Goal: Information Seeking & Learning: Learn about a topic

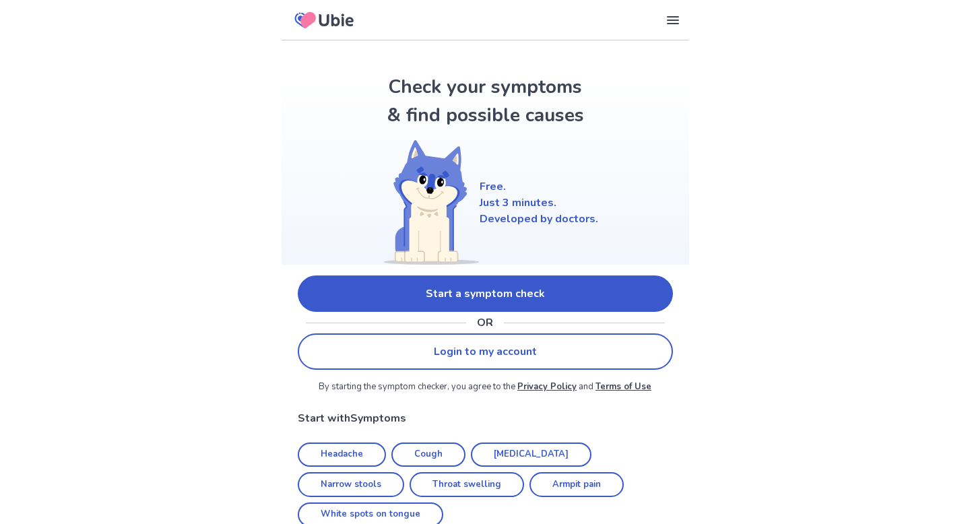
click at [651, 295] on link "Start a symptom check" at bounding box center [485, 294] width 375 height 36
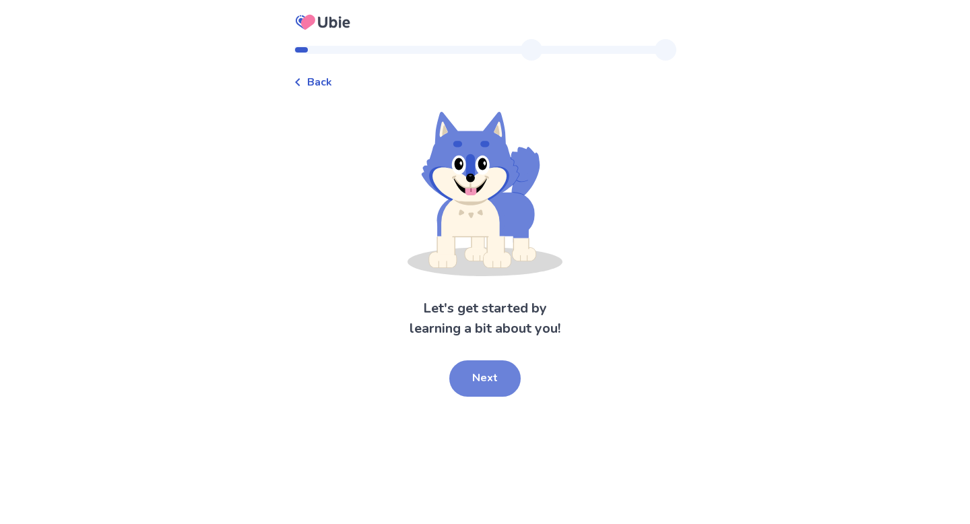
click at [496, 377] on button "Next" at bounding box center [484, 378] width 71 height 36
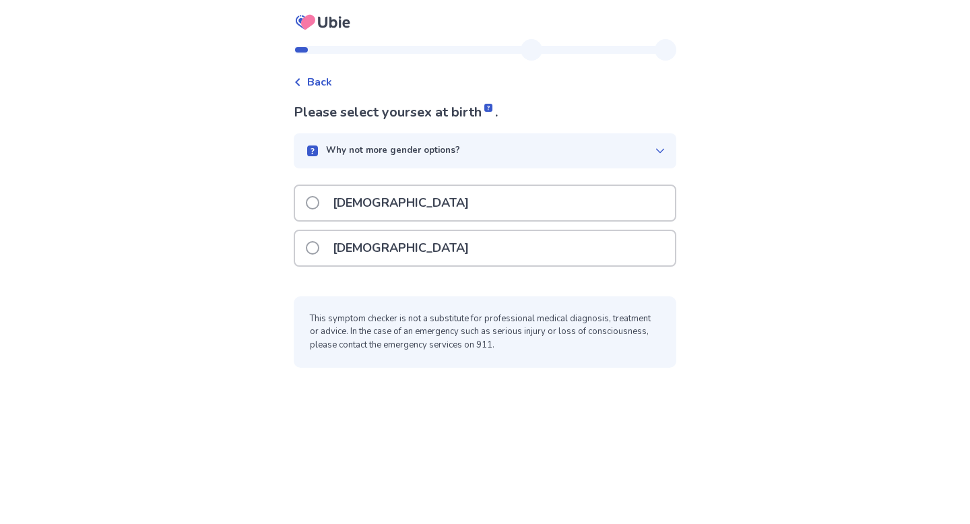
click at [507, 147] on div "Why not more gender options?" at bounding box center [480, 150] width 350 height 13
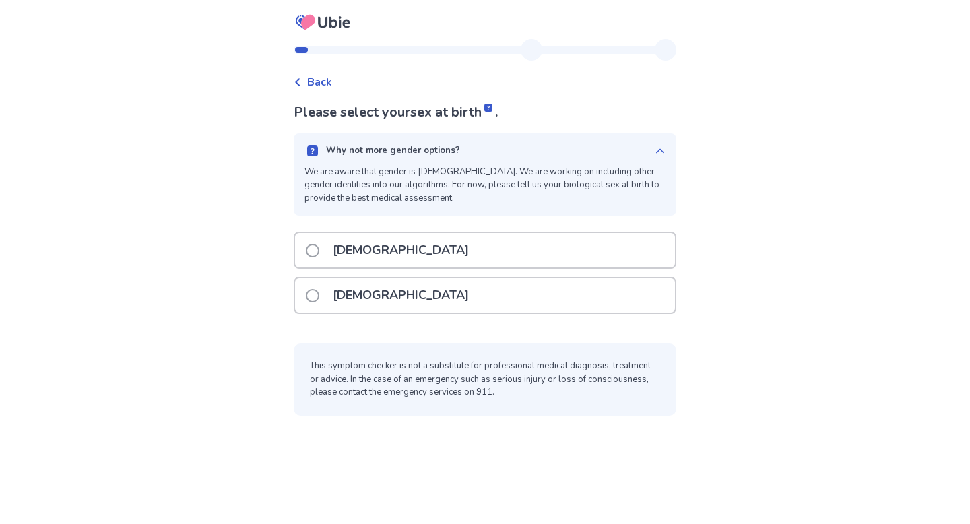
click at [482, 154] on div "Why not more gender options?" at bounding box center [480, 150] width 350 height 13
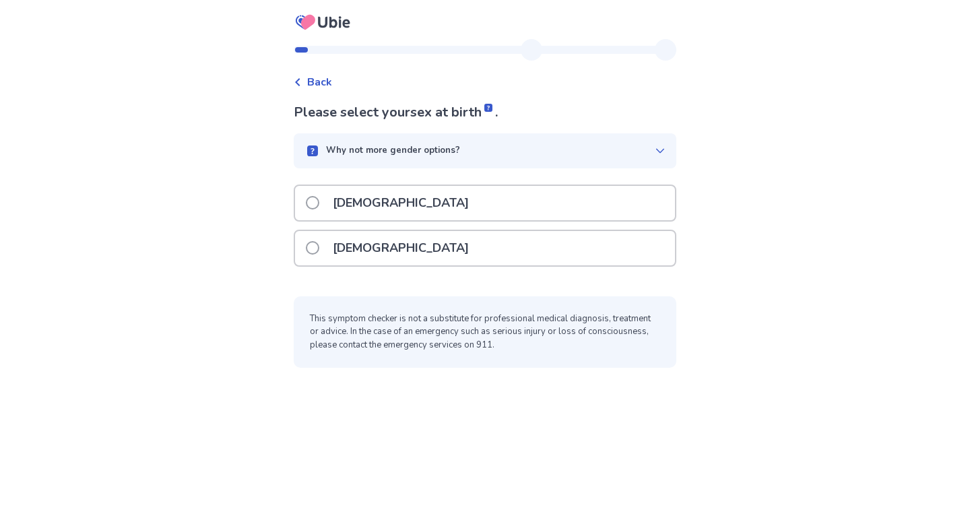
click at [445, 253] on div "[DEMOGRAPHIC_DATA]" at bounding box center [485, 248] width 380 height 34
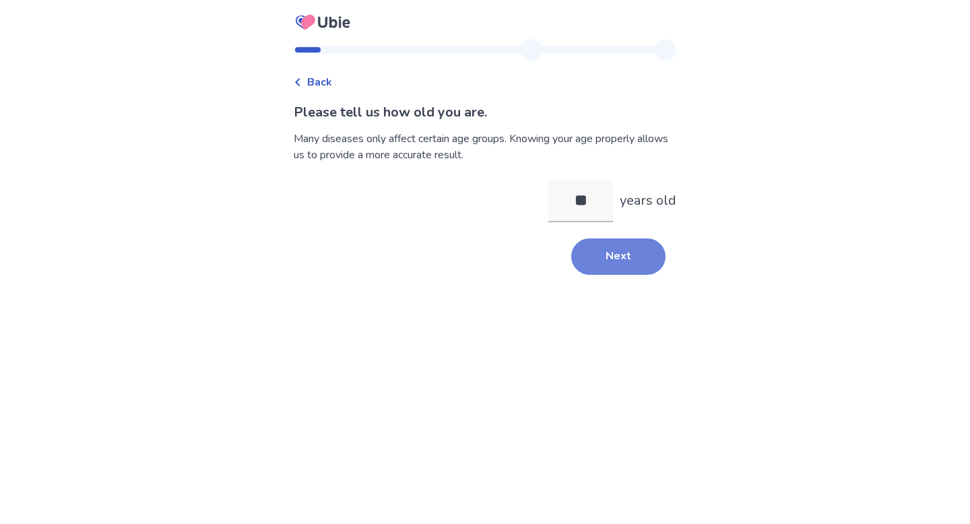
type input "**"
click at [598, 252] on button "Next" at bounding box center [618, 257] width 94 height 36
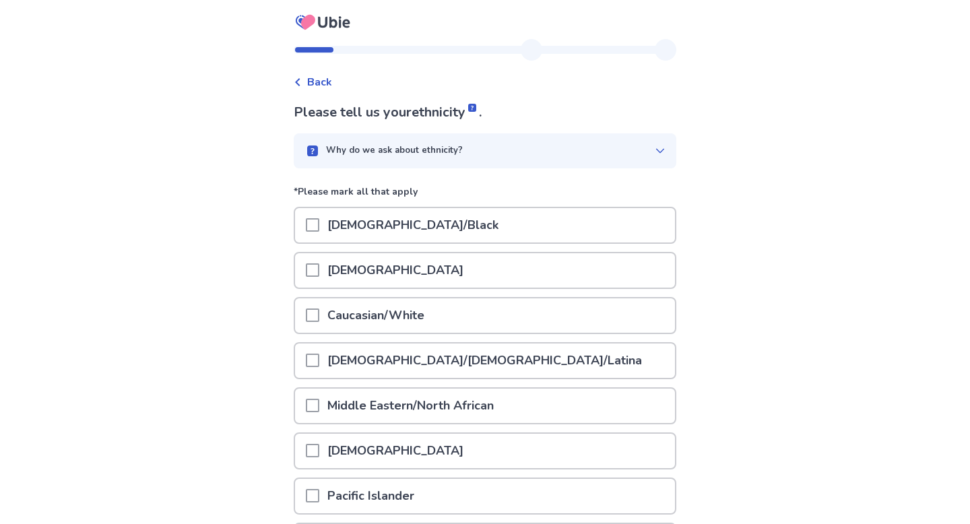
click at [511, 321] on div "Caucasian/White" at bounding box center [485, 315] width 380 height 34
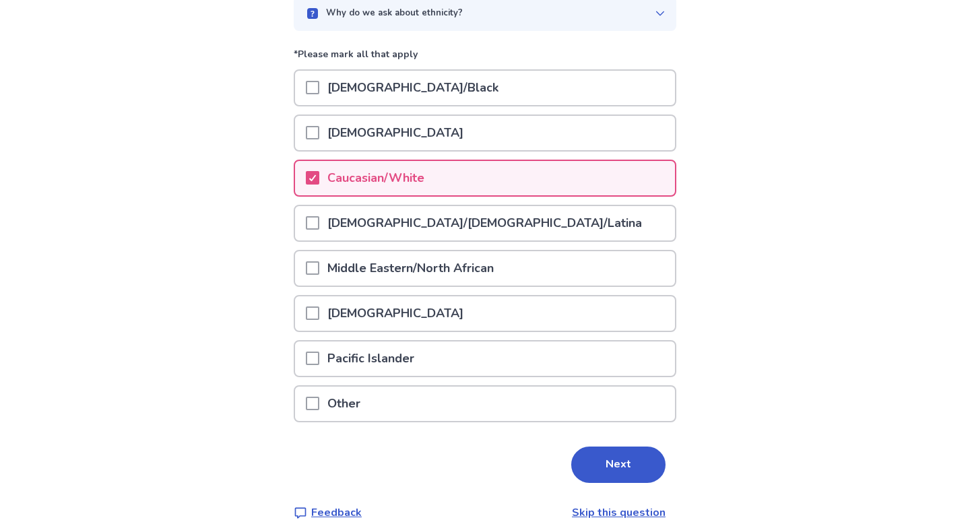
scroll to position [155, 0]
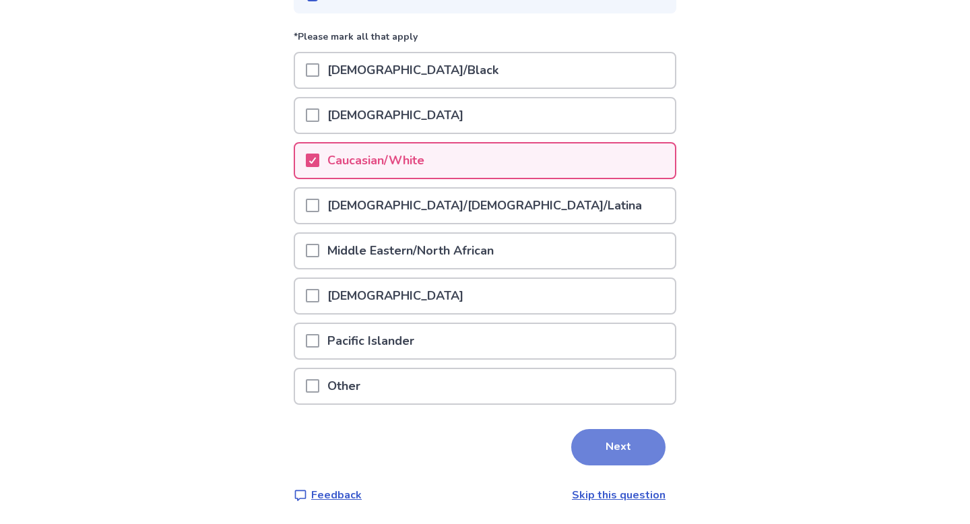
click at [635, 447] on button "Next" at bounding box center [618, 447] width 94 height 36
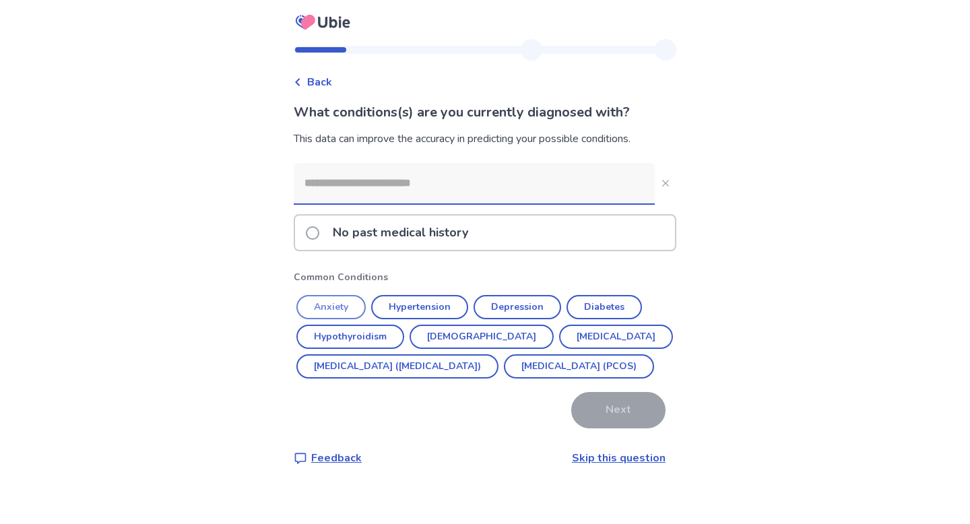
click at [352, 307] on button "Anxiety" at bounding box center [330, 307] width 69 height 24
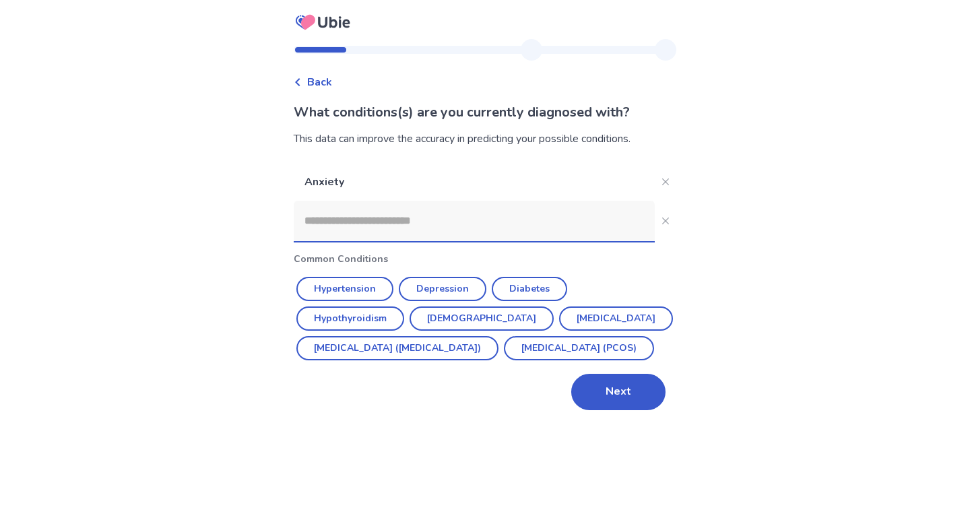
click at [434, 228] on input at bounding box center [474, 221] width 361 height 40
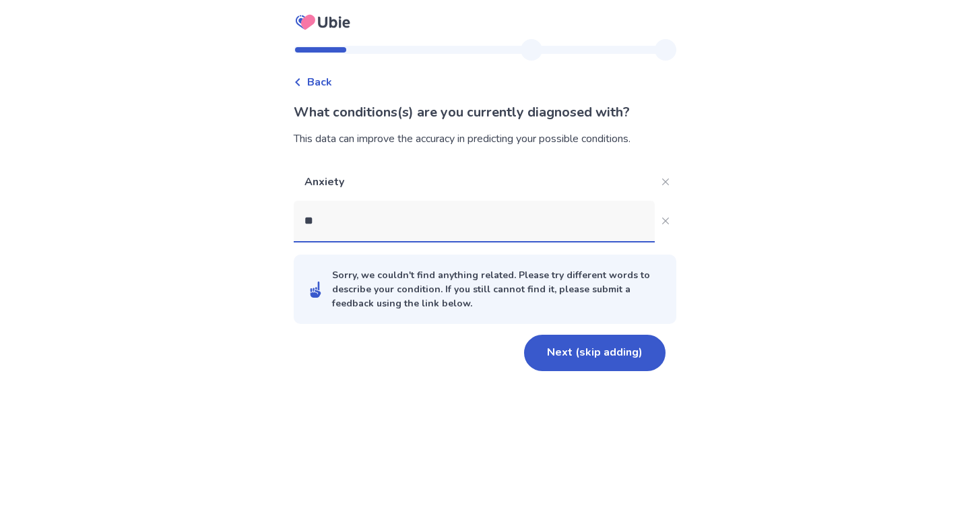
type input "***"
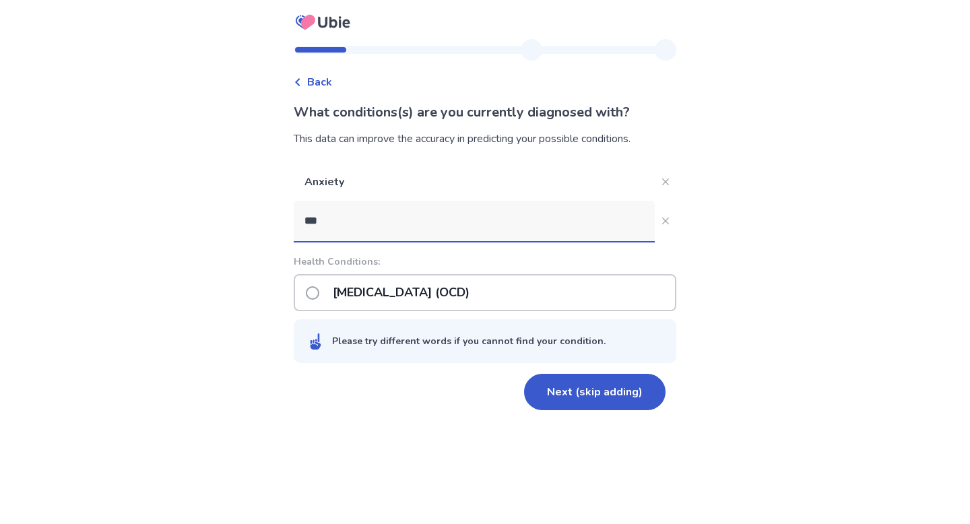
click at [397, 296] on p "[MEDICAL_DATA] (OCD)" at bounding box center [401, 293] width 153 height 34
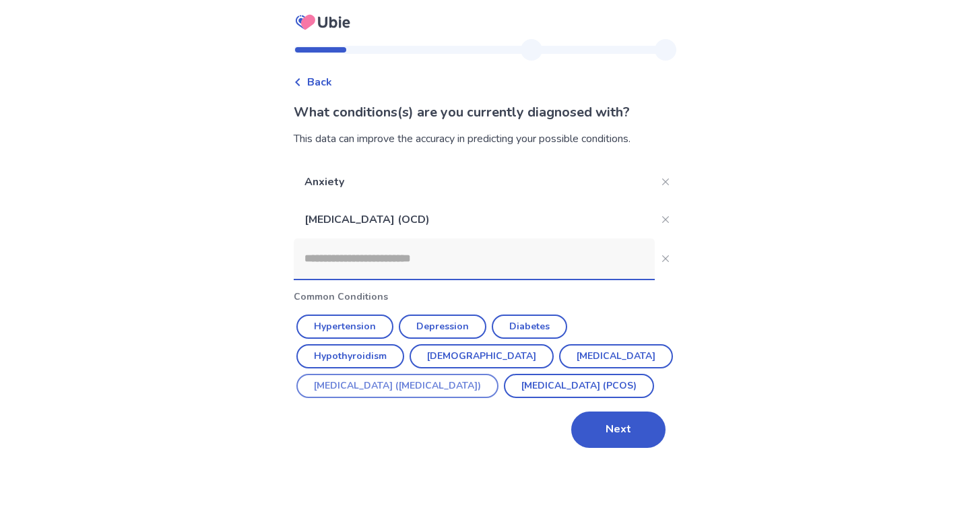
click at [466, 387] on button "[MEDICAL_DATA] ([MEDICAL_DATA])" at bounding box center [397, 386] width 202 height 24
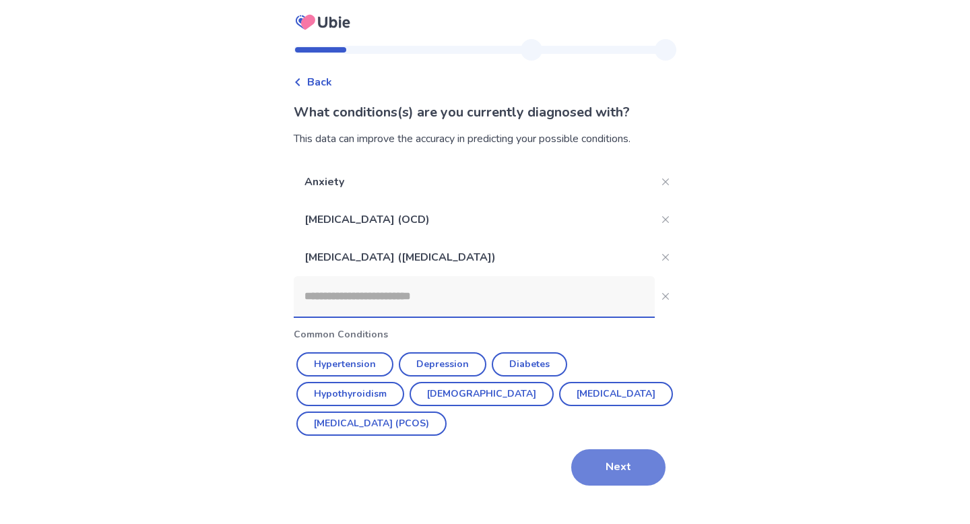
click at [581, 466] on button "Next" at bounding box center [618, 467] width 94 height 36
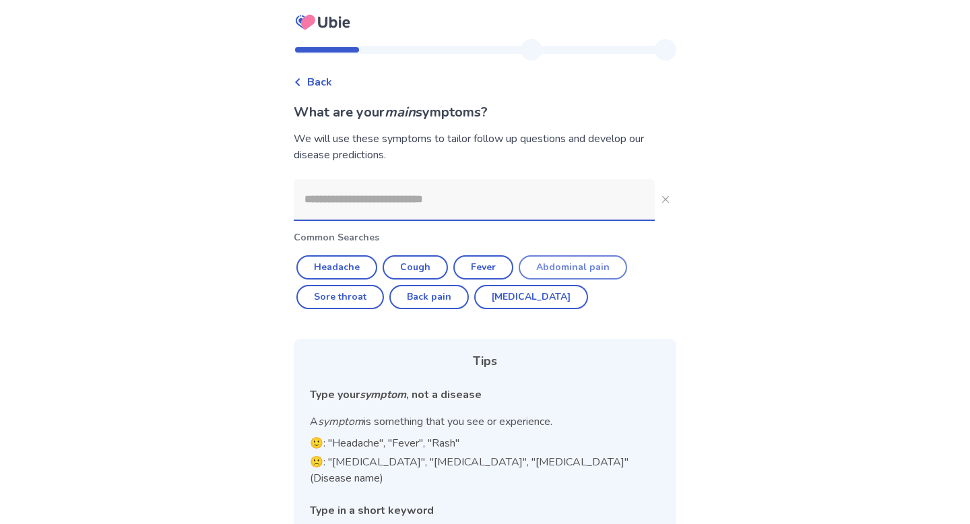
click at [592, 267] on button "Abdominal pain" at bounding box center [573, 267] width 108 height 24
type input "**********"
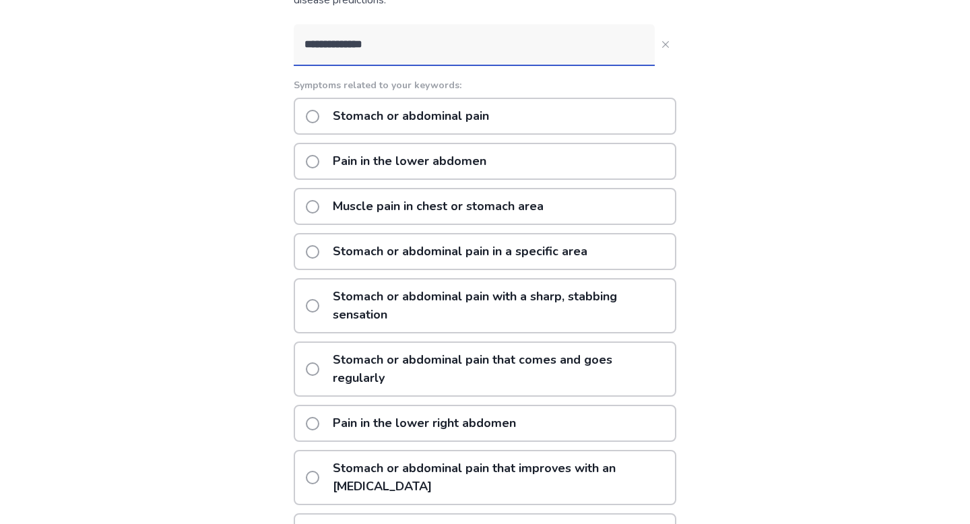
scroll to position [133, 0]
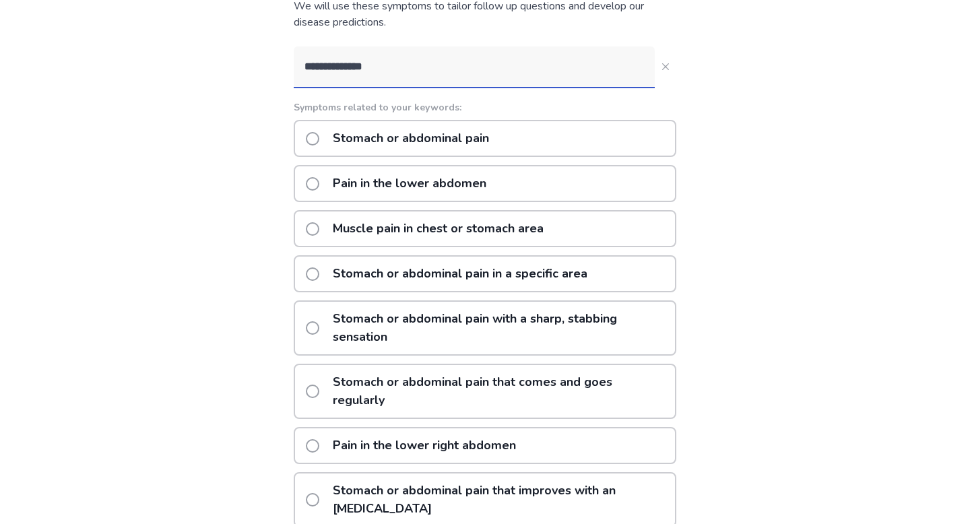
click at [596, 191] on div "Pain in the lower abdomen" at bounding box center [485, 183] width 383 height 37
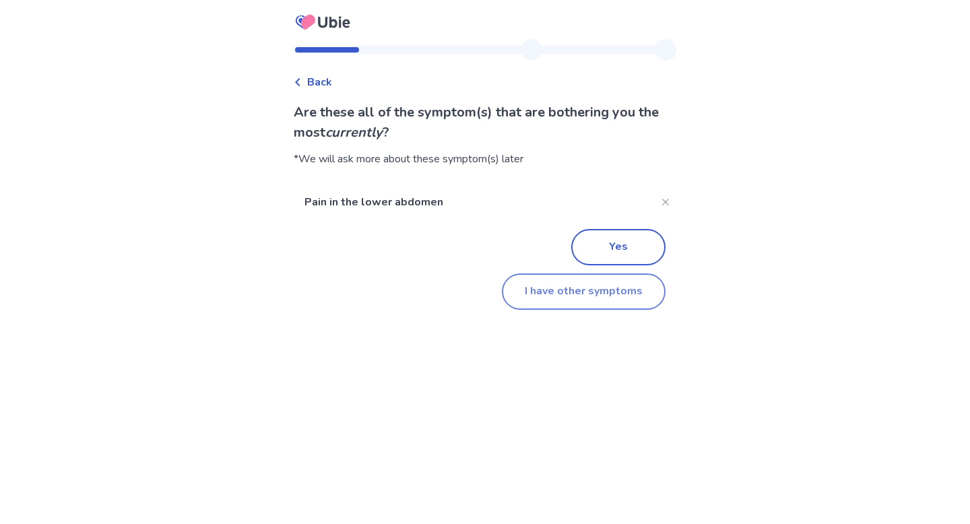
click at [591, 285] on button "I have other symptoms" at bounding box center [584, 292] width 164 height 36
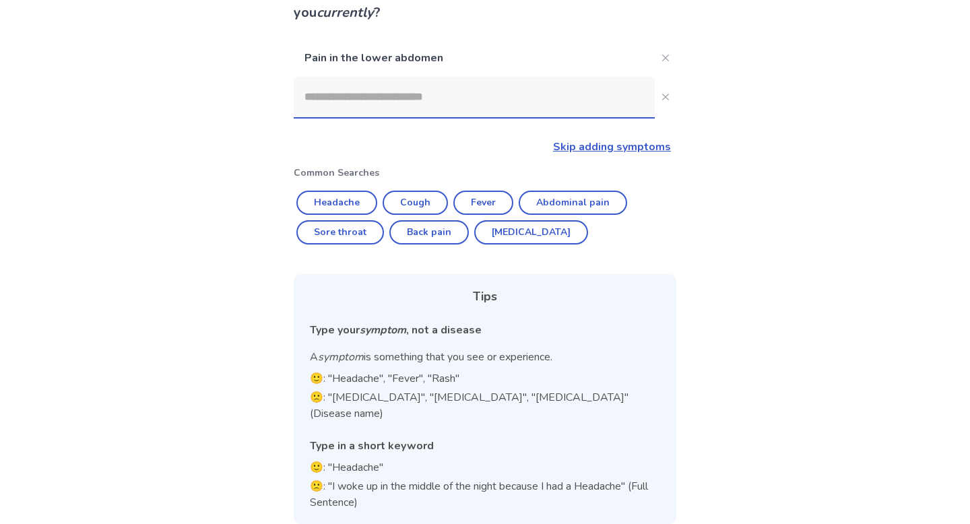
click at [527, 105] on input at bounding box center [474, 97] width 361 height 40
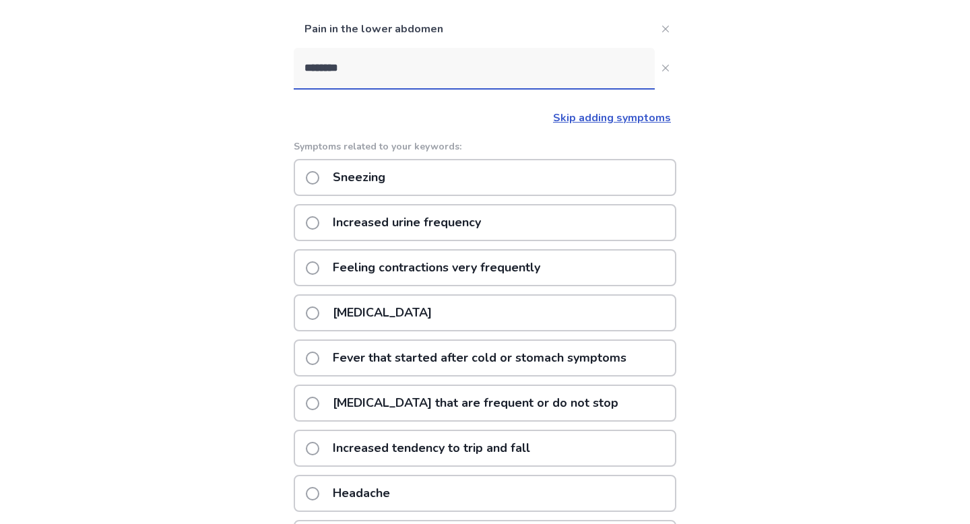
scroll to position [0, 0]
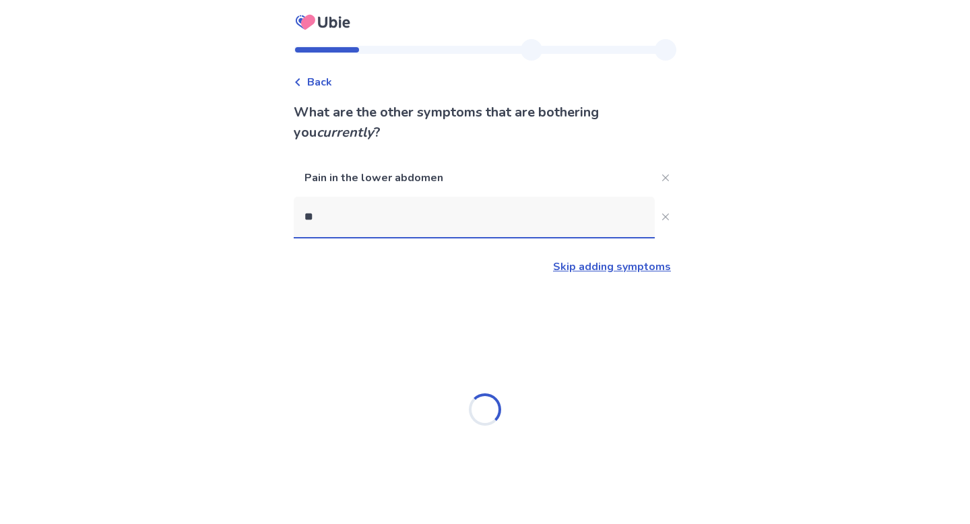
type input "*"
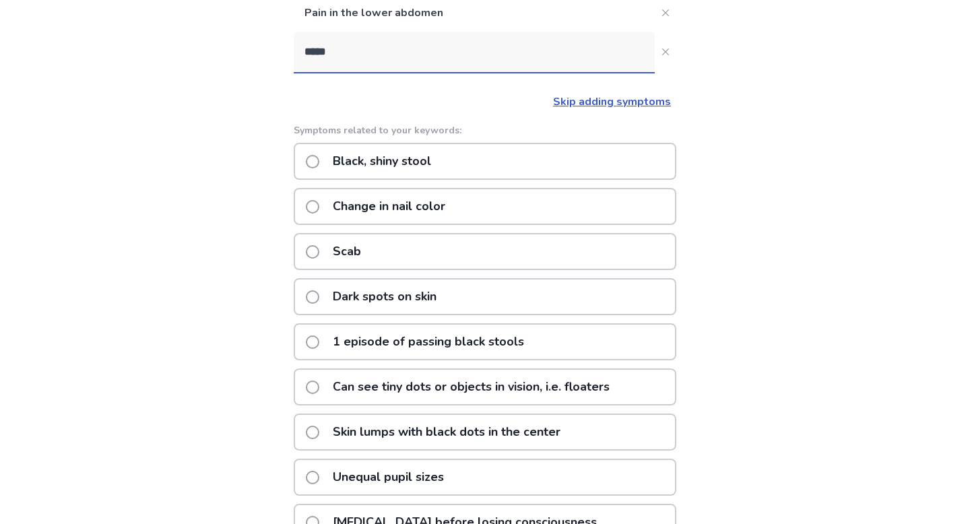
scroll to position [45, 0]
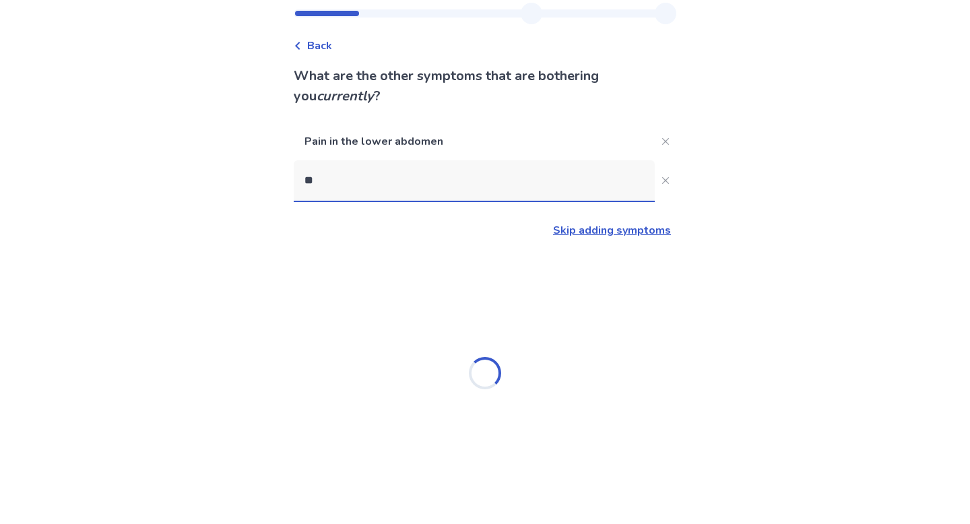
type input "*"
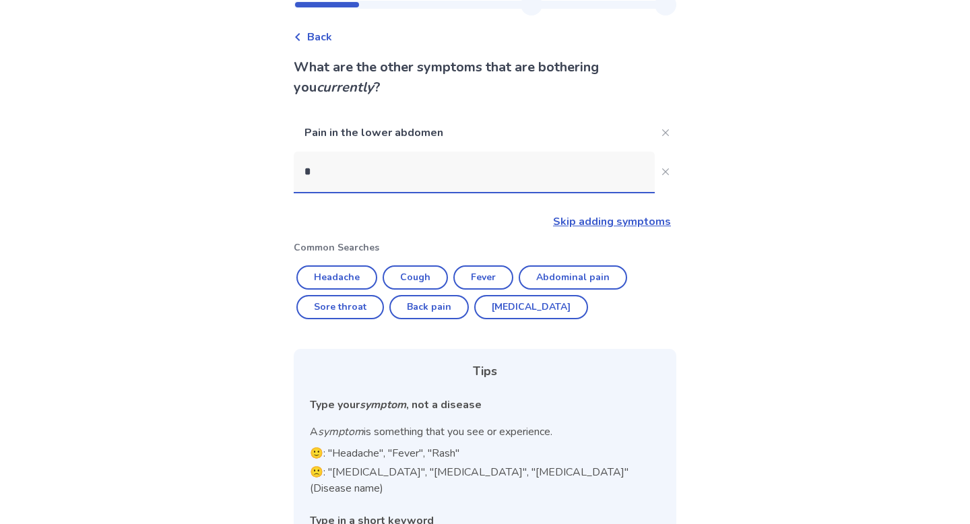
scroll to position [36, 0]
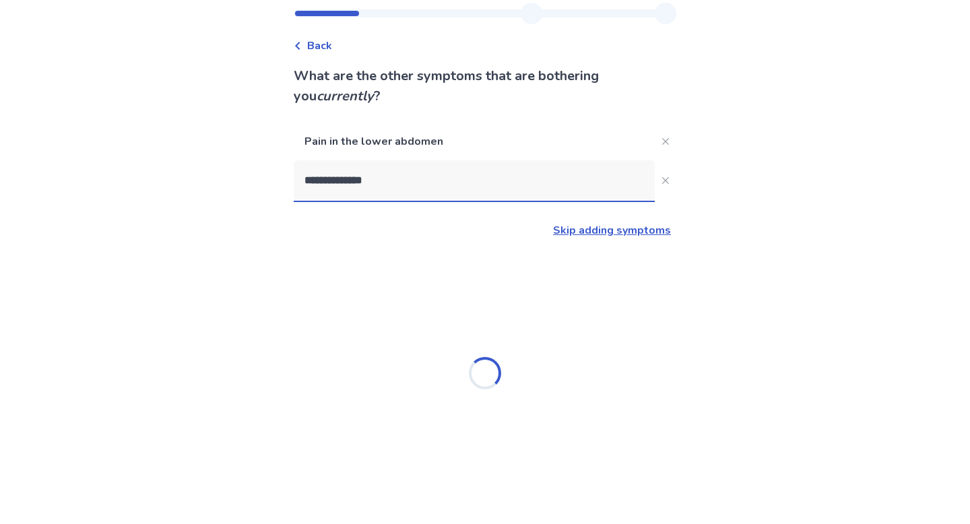
type input "**********"
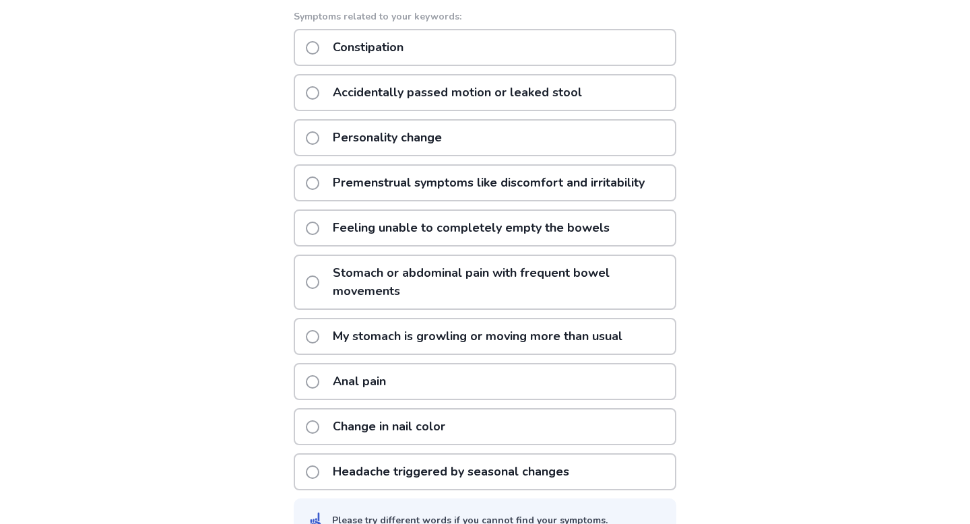
scroll to position [313, 0]
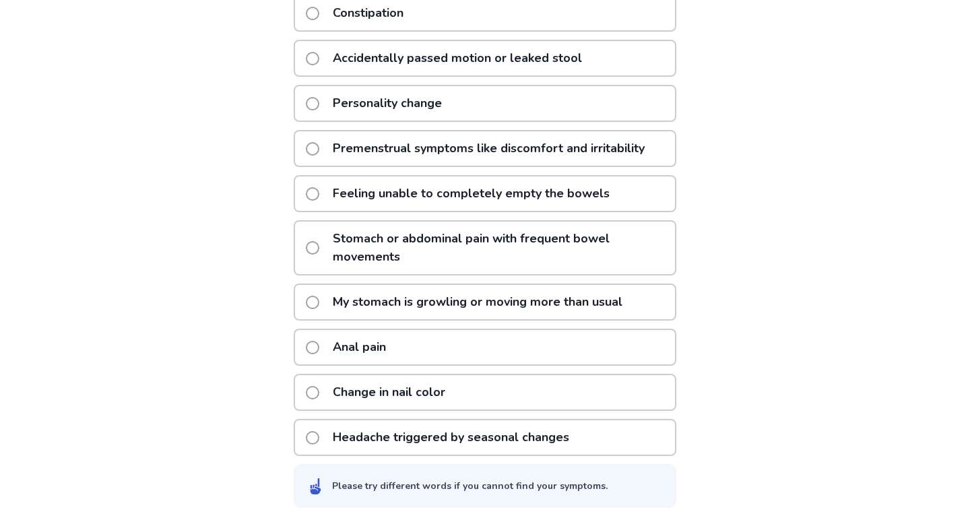
click at [544, 243] on p "Stomach or abdominal pain with frequent bowel movements" at bounding box center [500, 248] width 350 height 53
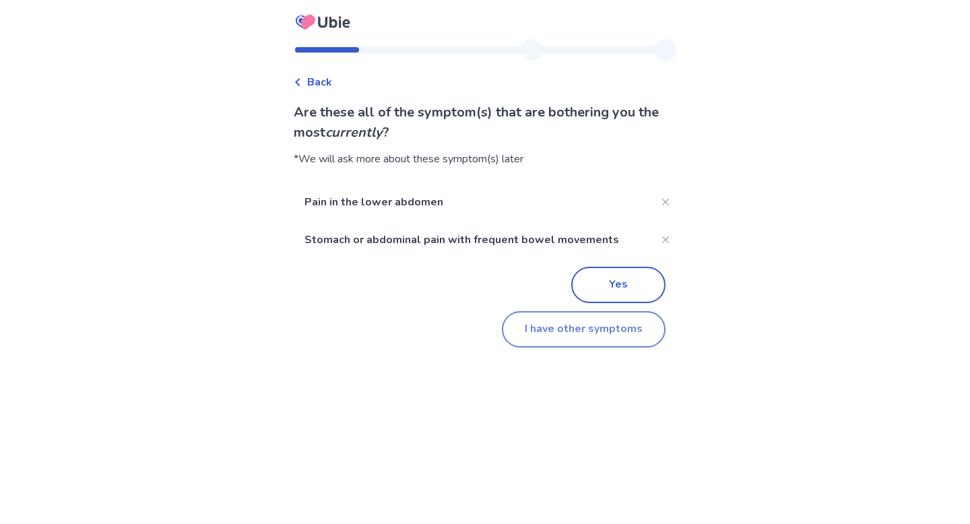
click at [540, 329] on button "I have other symptoms" at bounding box center [584, 329] width 164 height 36
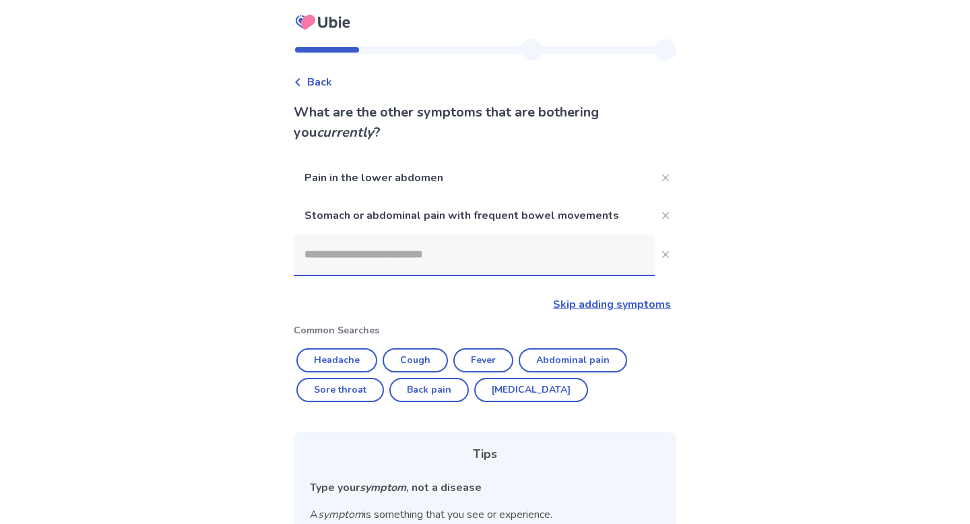
scroll to position [158, 0]
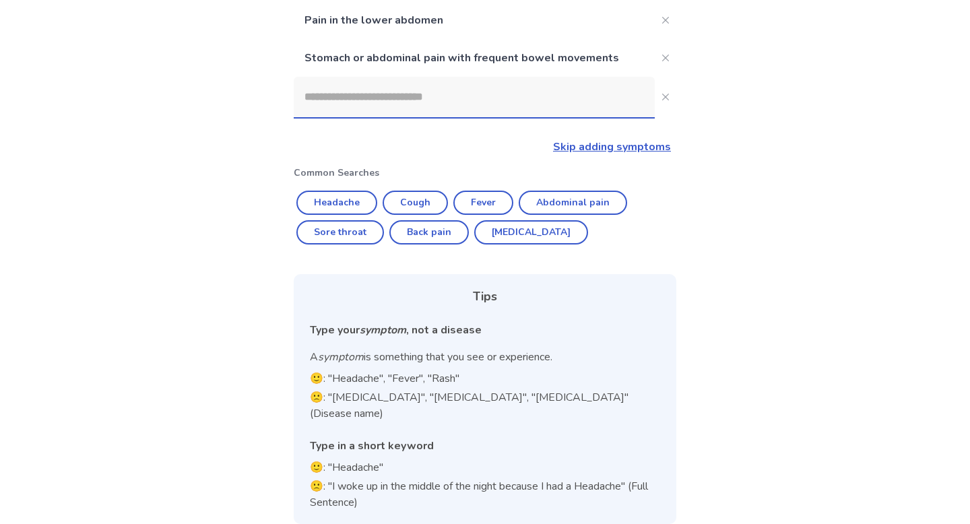
click at [514, 112] on input at bounding box center [474, 97] width 361 height 40
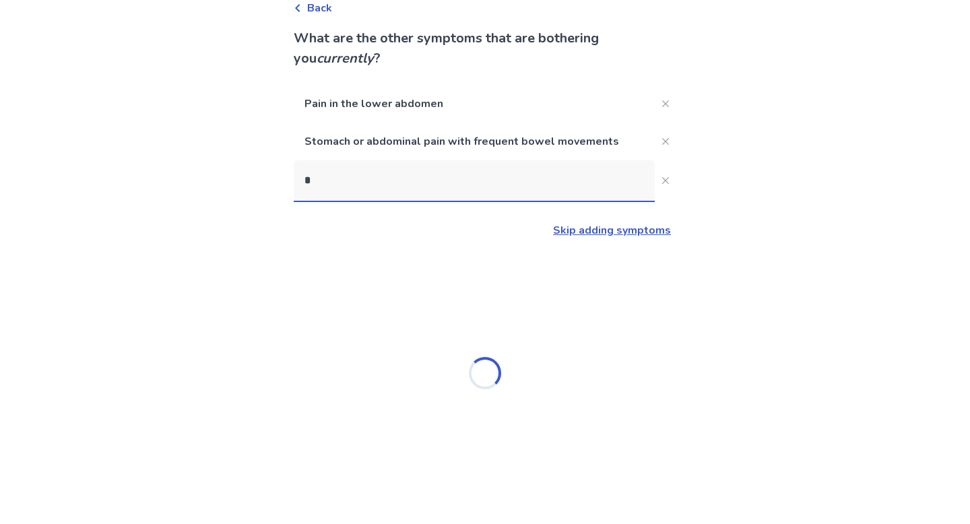
scroll to position [74, 0]
type input "*****"
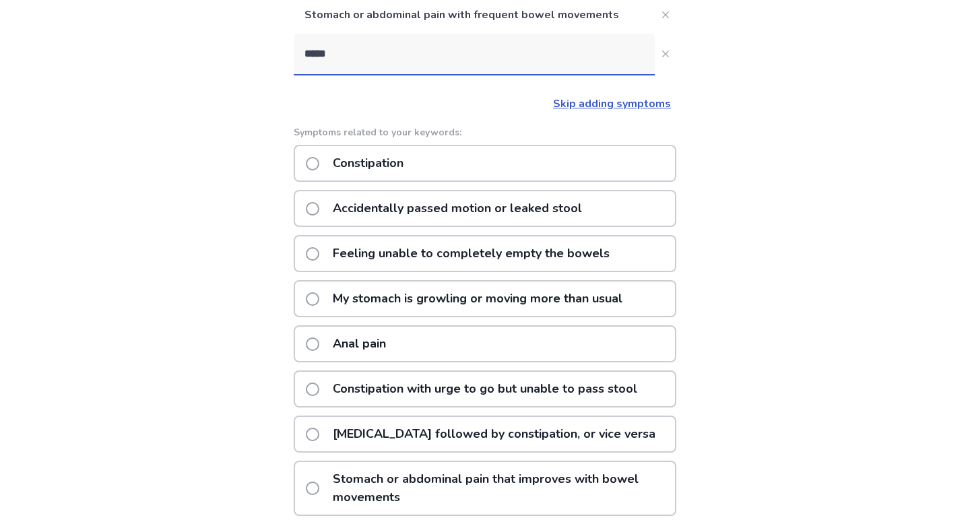
scroll to position [204, 0]
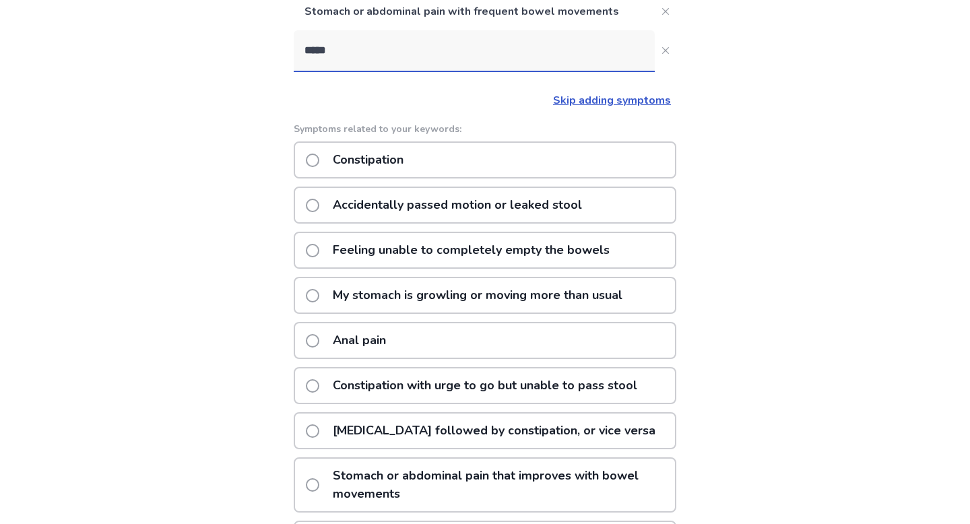
click at [524, 259] on p "Feeling unable to completely empty the bowels" at bounding box center [471, 250] width 293 height 34
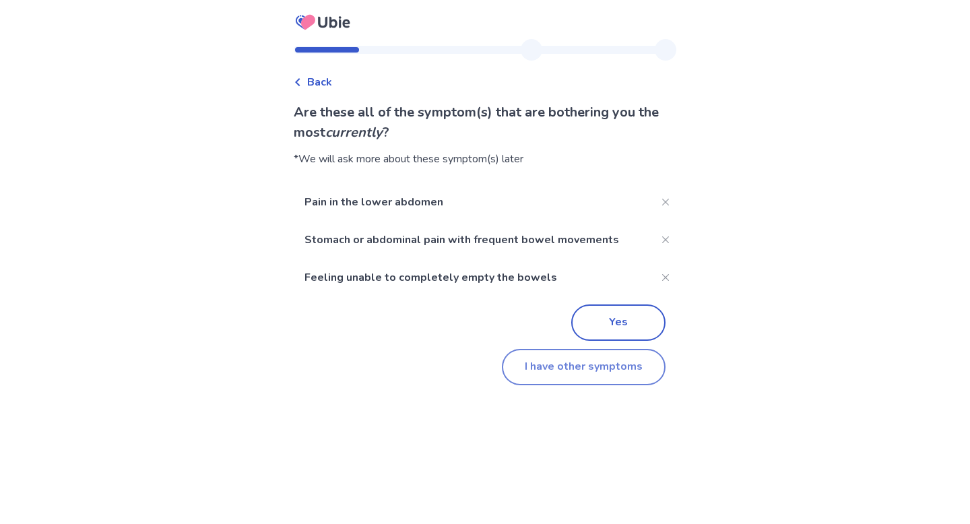
click at [579, 369] on button "I have other symptoms" at bounding box center [584, 367] width 164 height 36
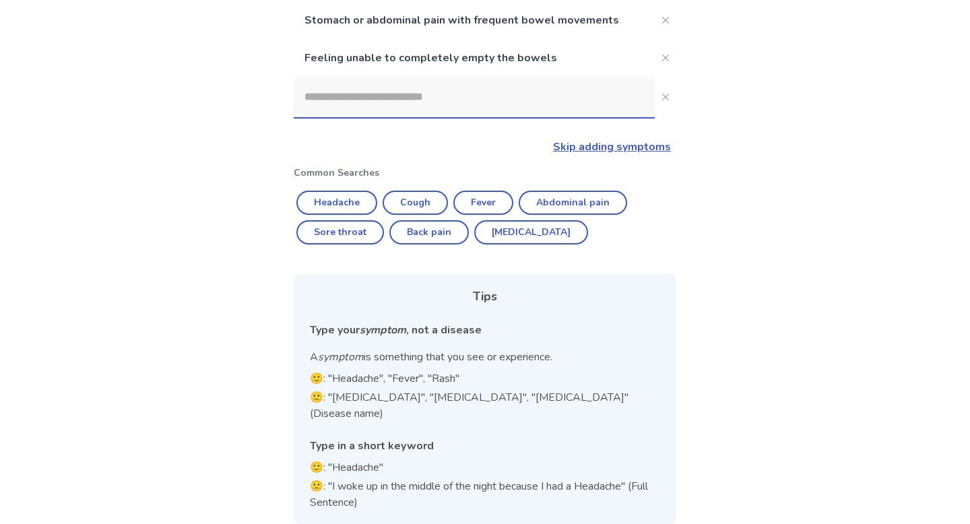
click at [432, 108] on input at bounding box center [474, 97] width 361 height 40
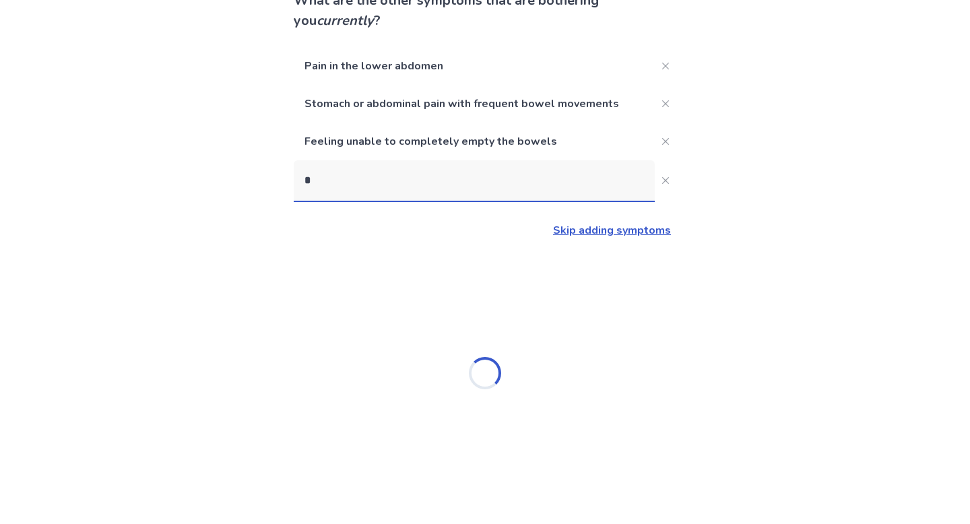
scroll to position [112, 0]
type input "**********"
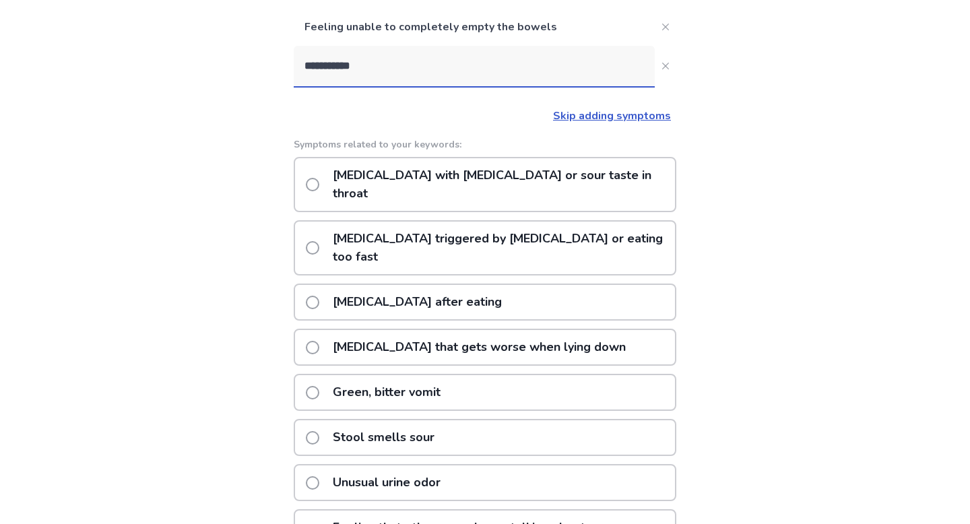
scroll to position [183, 0]
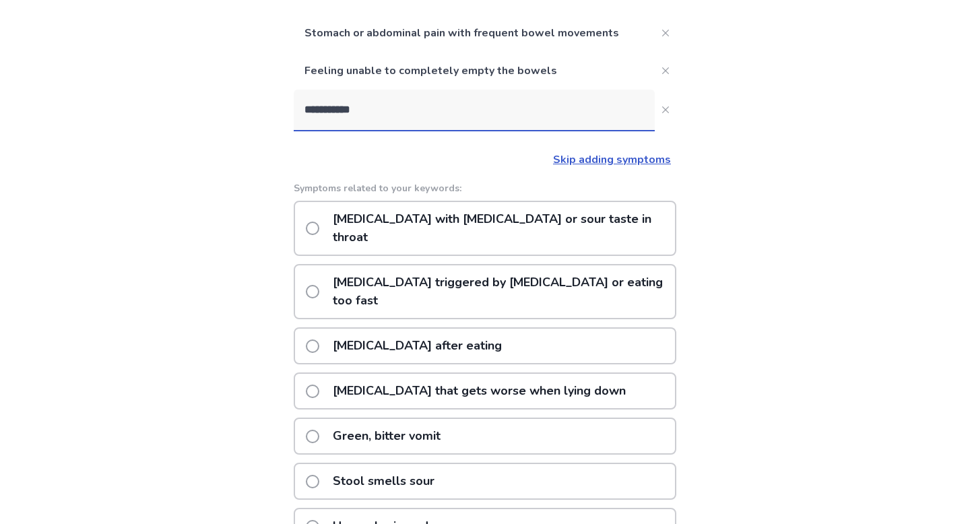
click at [501, 223] on p "[MEDICAL_DATA] with [MEDICAL_DATA] or sour taste in throat" at bounding box center [500, 228] width 350 height 53
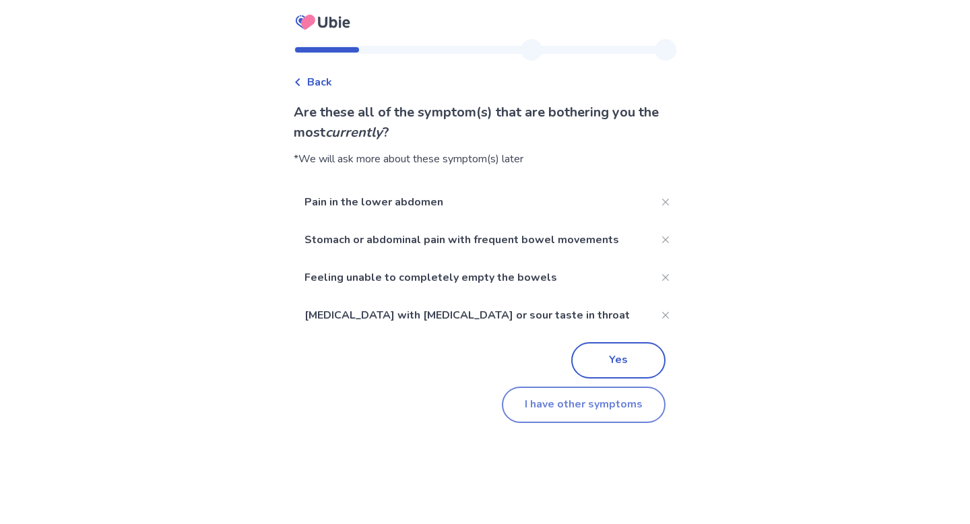
click at [600, 412] on button "I have other symptoms" at bounding box center [584, 405] width 164 height 36
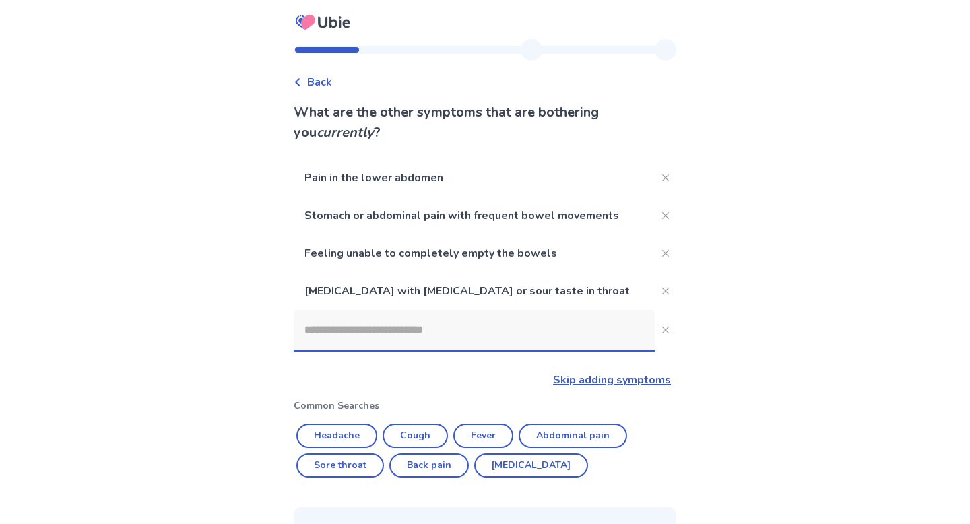
scroll to position [183, 0]
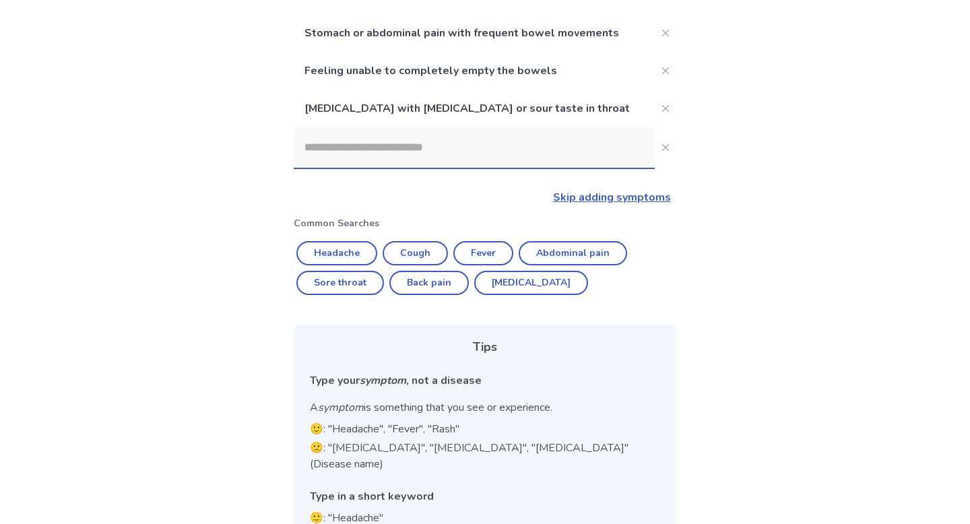
click at [408, 149] on input at bounding box center [474, 147] width 361 height 40
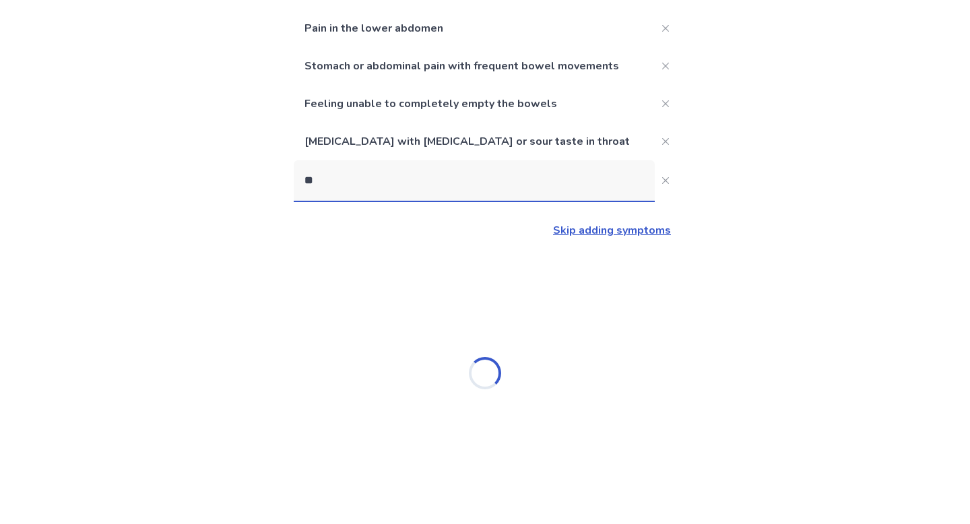
scroll to position [150, 0]
type input "*********"
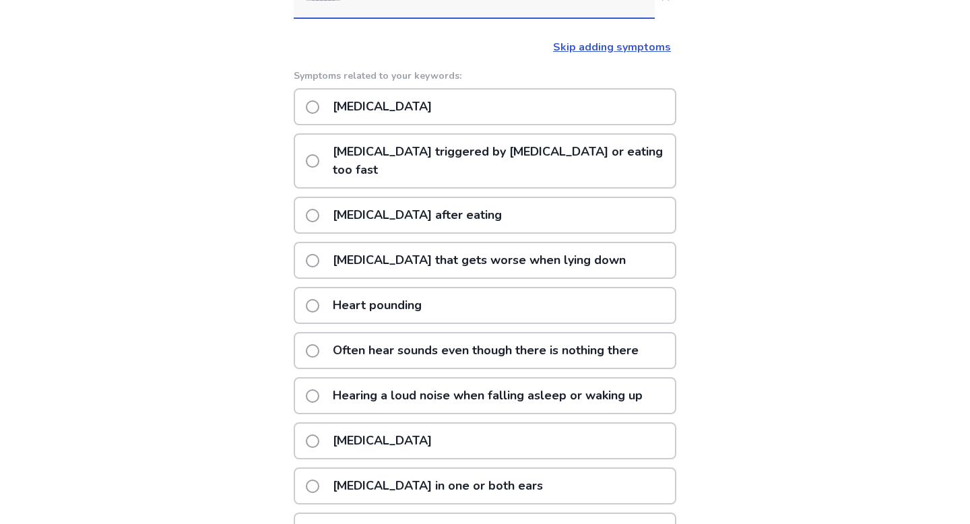
scroll to position [294, 0]
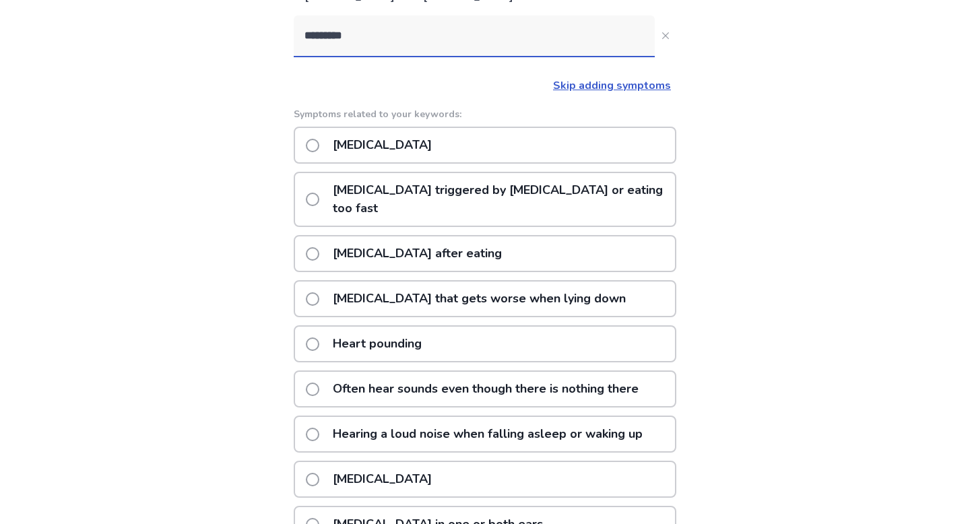
click at [467, 292] on p "[MEDICAL_DATA] that gets worse when lying down" at bounding box center [479, 299] width 309 height 34
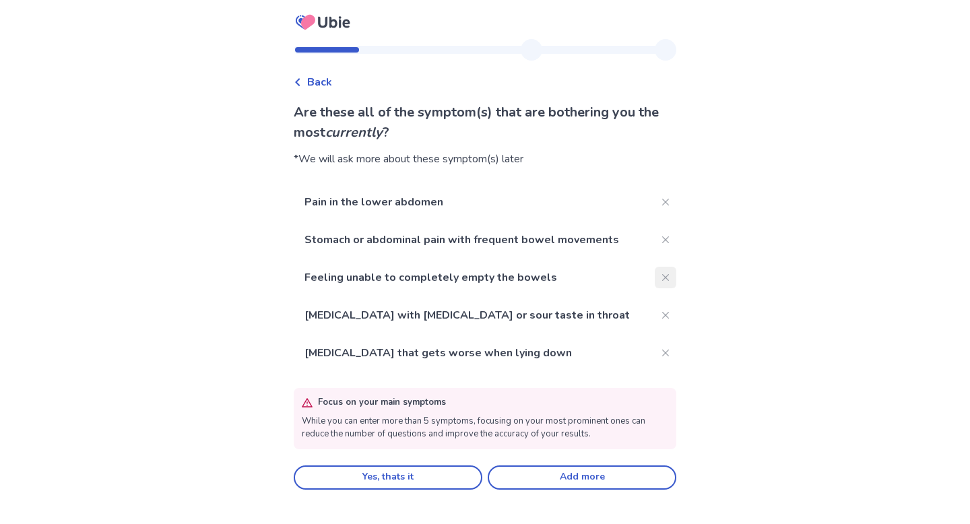
click at [660, 286] on button "Close" at bounding box center [666, 278] width 22 height 22
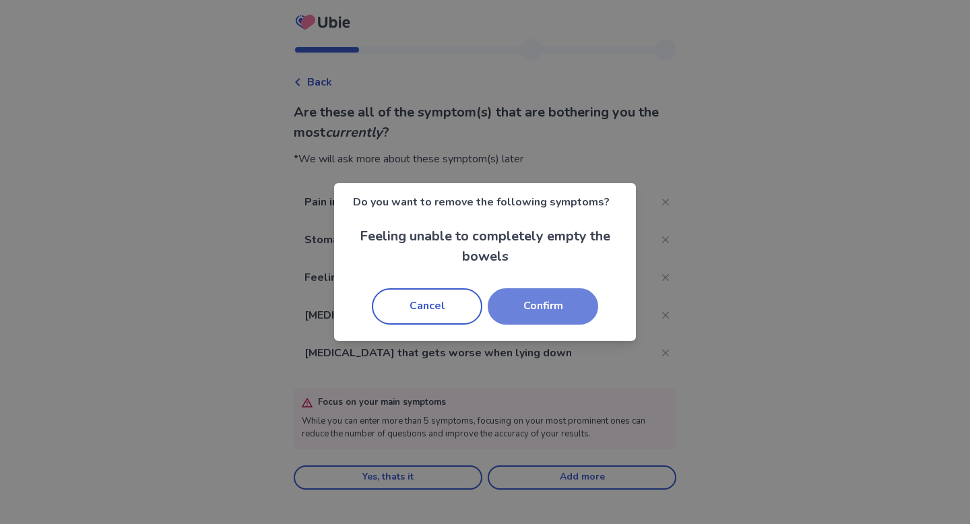
click at [526, 313] on button "Confirm" at bounding box center [543, 306] width 111 height 36
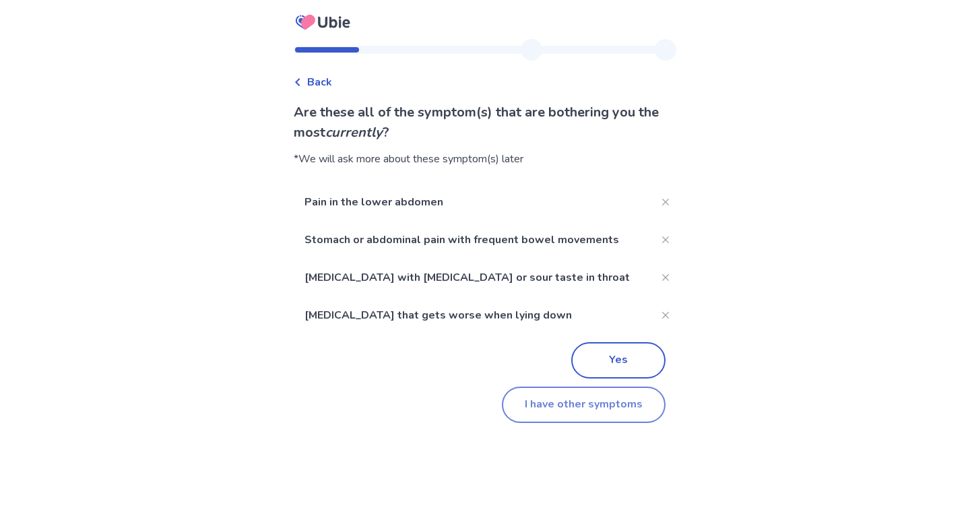
click at [619, 400] on button "I have other symptoms" at bounding box center [584, 405] width 164 height 36
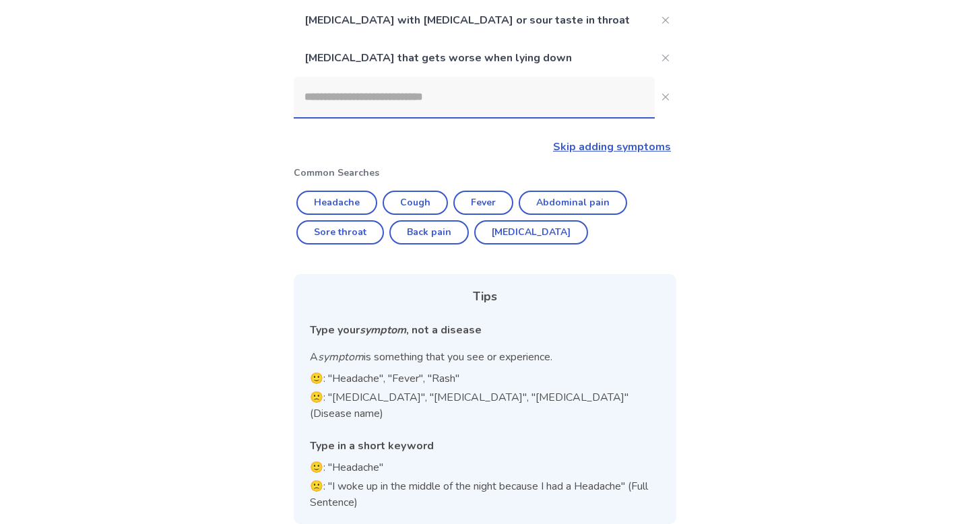
click at [439, 119] on div "Pain in the lower abdomen Stomach or abdominal pain with frequent bowel movemen…" at bounding box center [485, 225] width 383 height 598
click at [432, 106] on input at bounding box center [474, 97] width 361 height 40
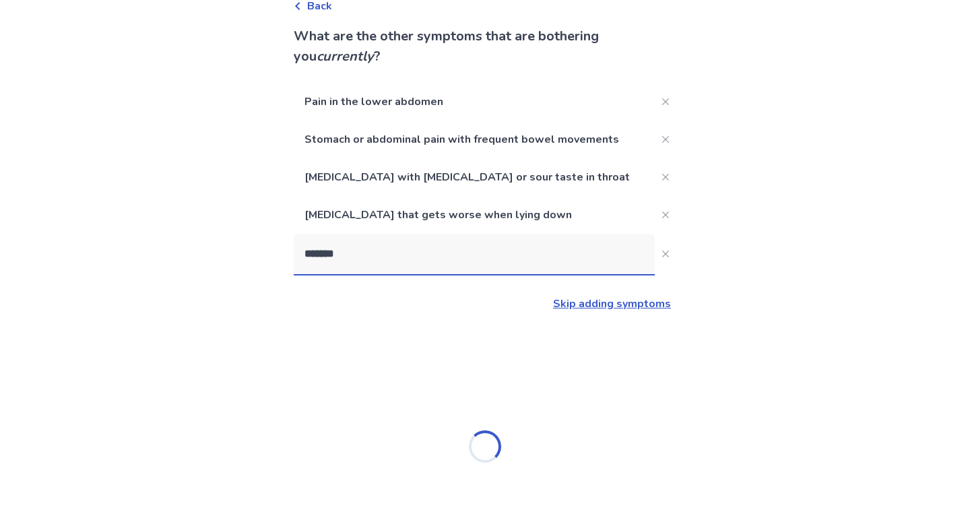
scroll to position [80, 0]
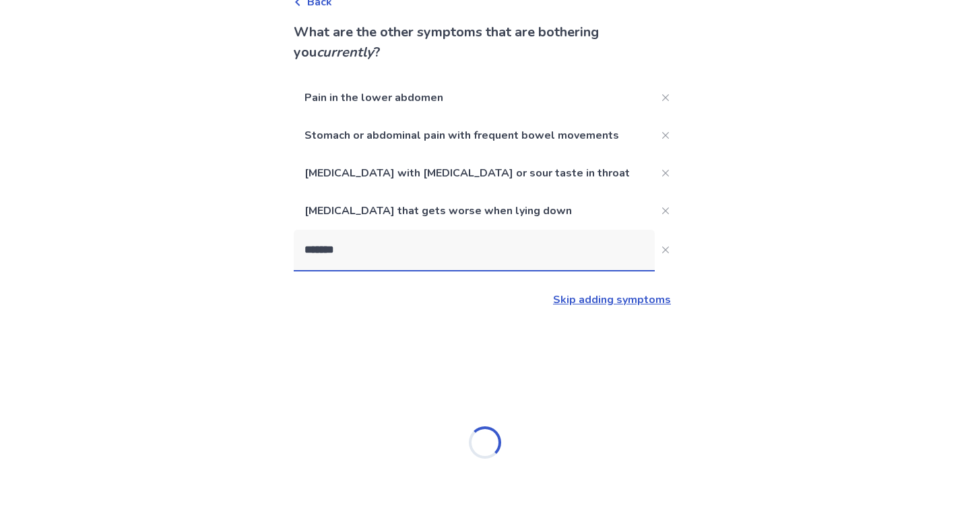
click at [427, 255] on input "*******" at bounding box center [474, 250] width 361 height 40
type input "*******"
click at [662, 210] on icon "Close" at bounding box center [665, 211] width 7 height 7
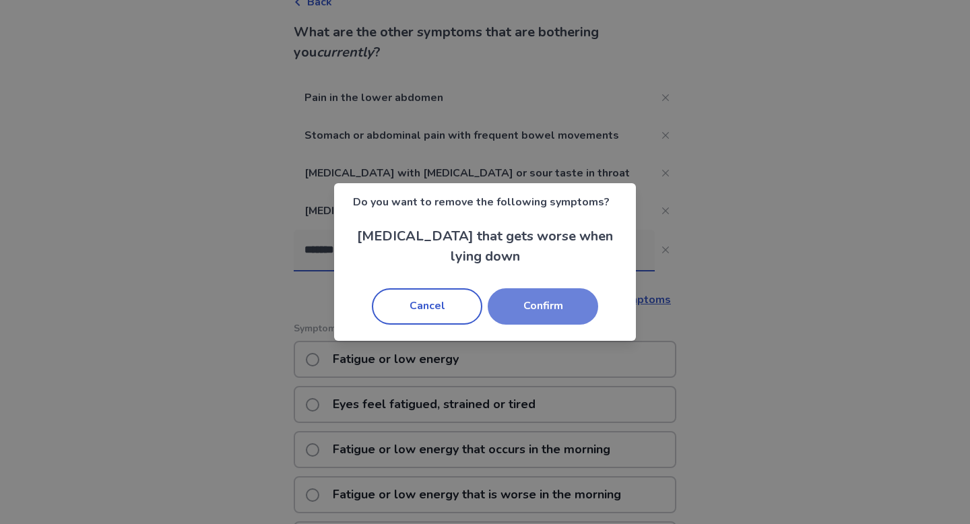
click at [537, 309] on button "Confirm" at bounding box center [543, 306] width 111 height 36
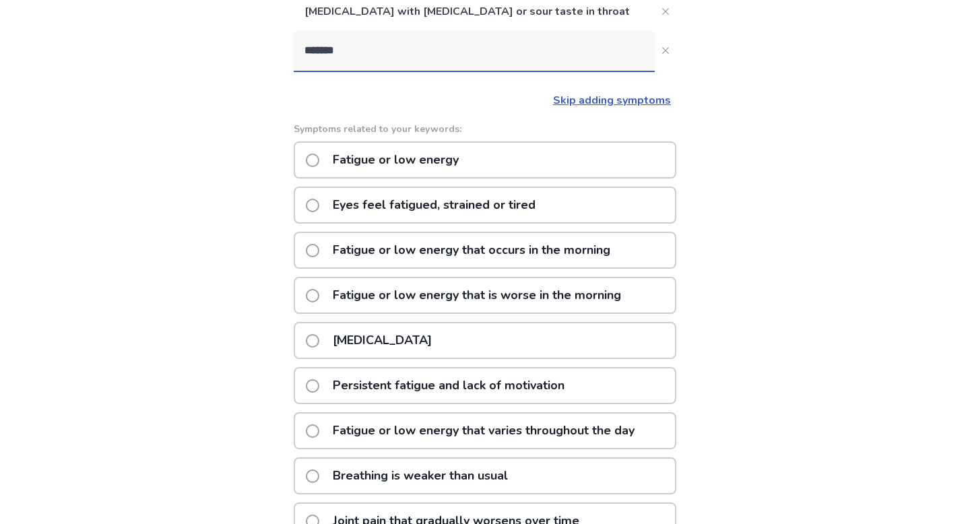
scroll to position [234, 0]
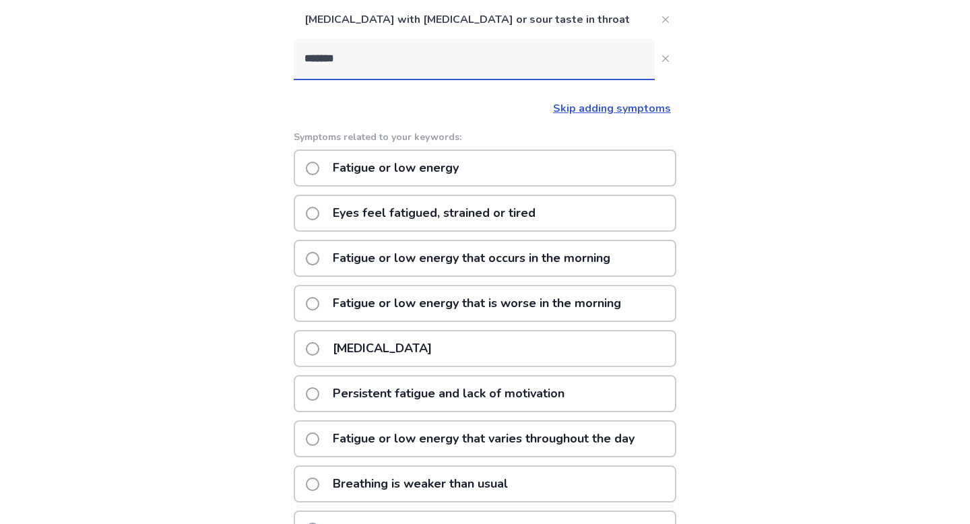
click at [459, 180] on p "Fatigue or low energy" at bounding box center [396, 168] width 142 height 34
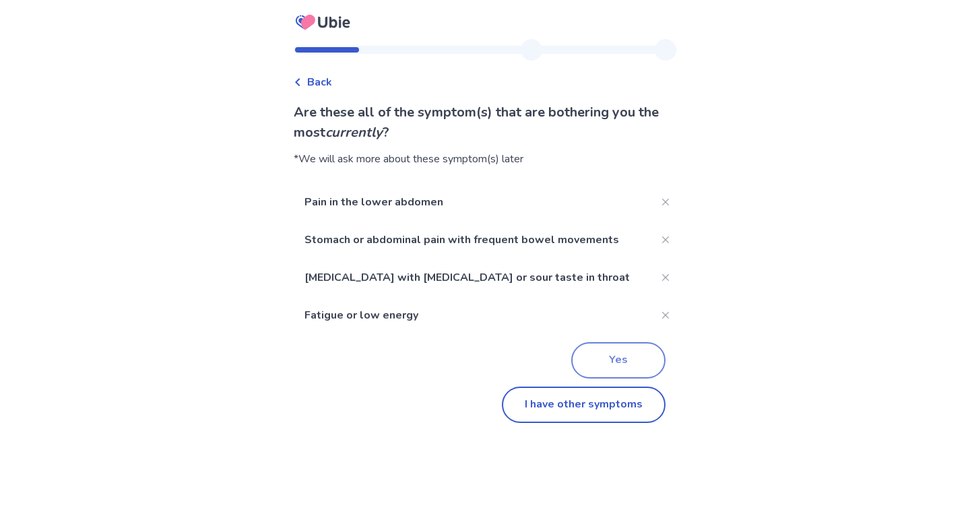
click at [635, 369] on button "Yes" at bounding box center [618, 360] width 94 height 36
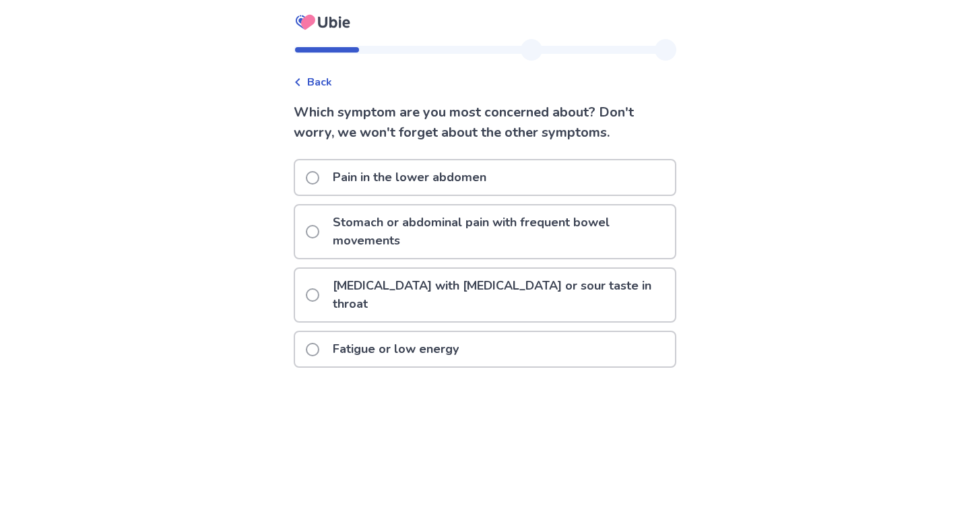
click at [561, 225] on p "Stomach or abdominal pain with frequent bowel movements" at bounding box center [500, 232] width 350 height 53
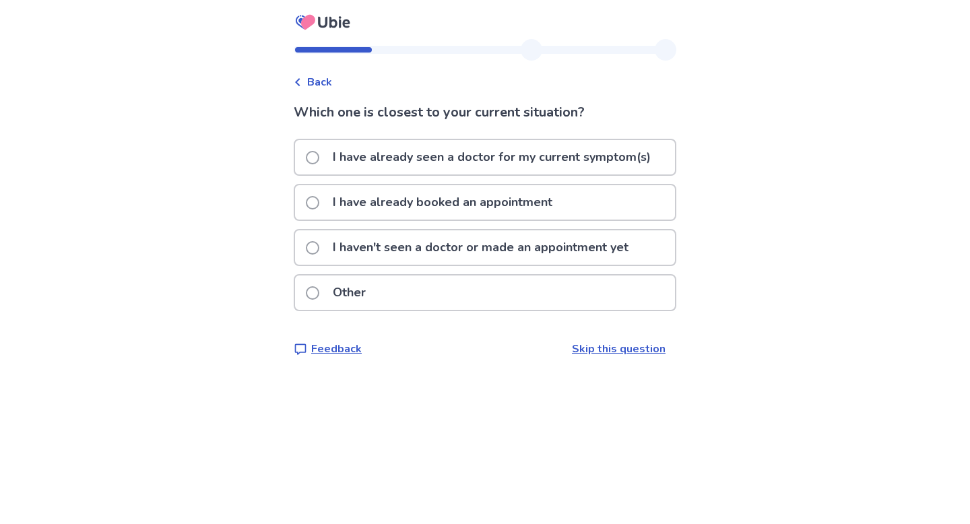
click at [581, 255] on p "I haven't seen a doctor or made an appointment yet" at bounding box center [481, 247] width 312 height 34
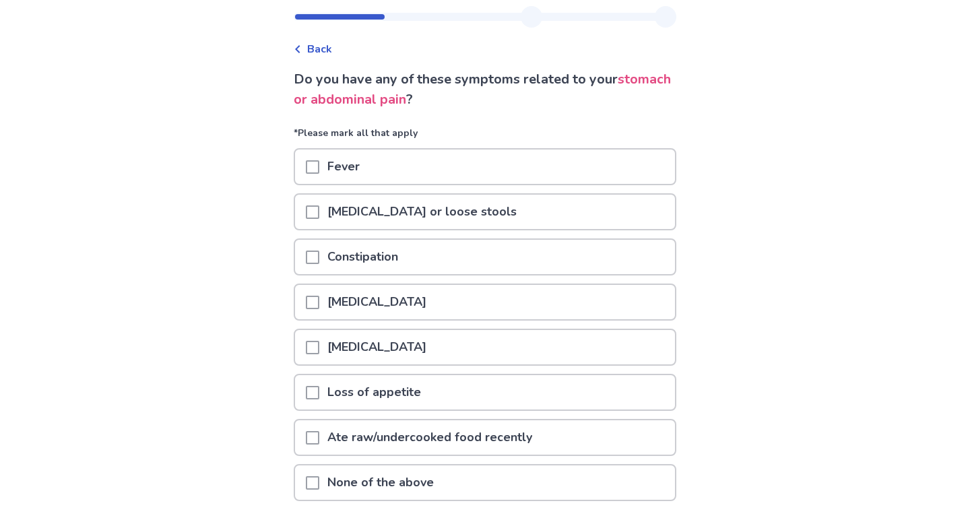
scroll to position [36, 0]
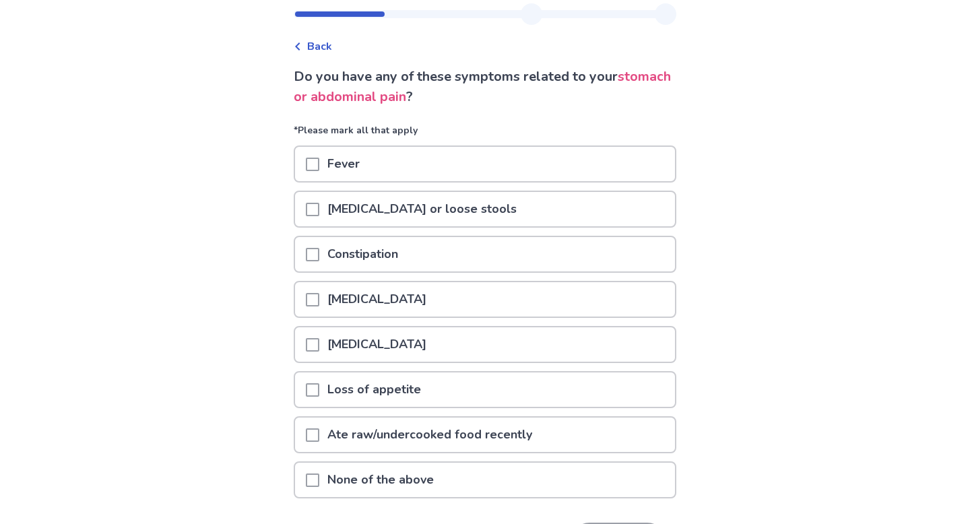
click at [456, 313] on div "[MEDICAL_DATA]" at bounding box center [485, 299] width 380 height 34
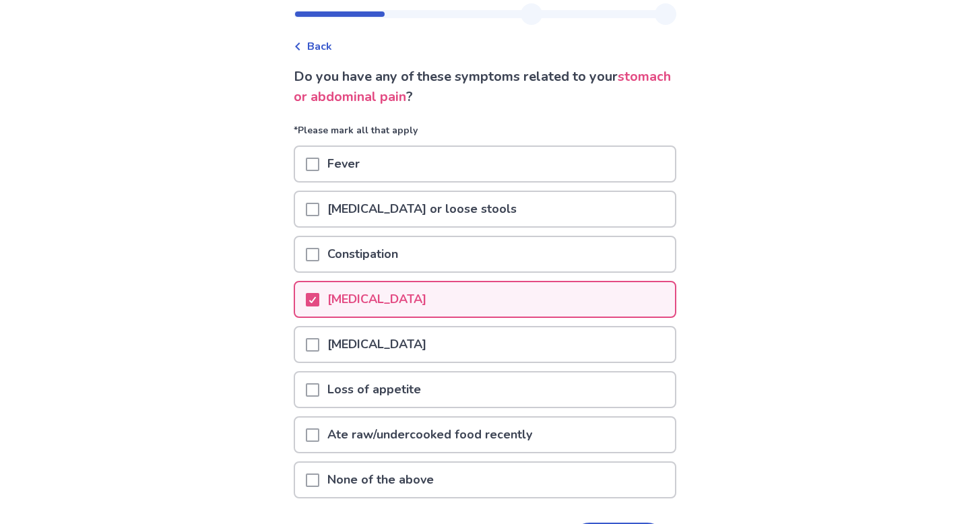
click at [450, 215] on p "[MEDICAL_DATA] or loose stools" at bounding box center [422, 209] width 206 height 34
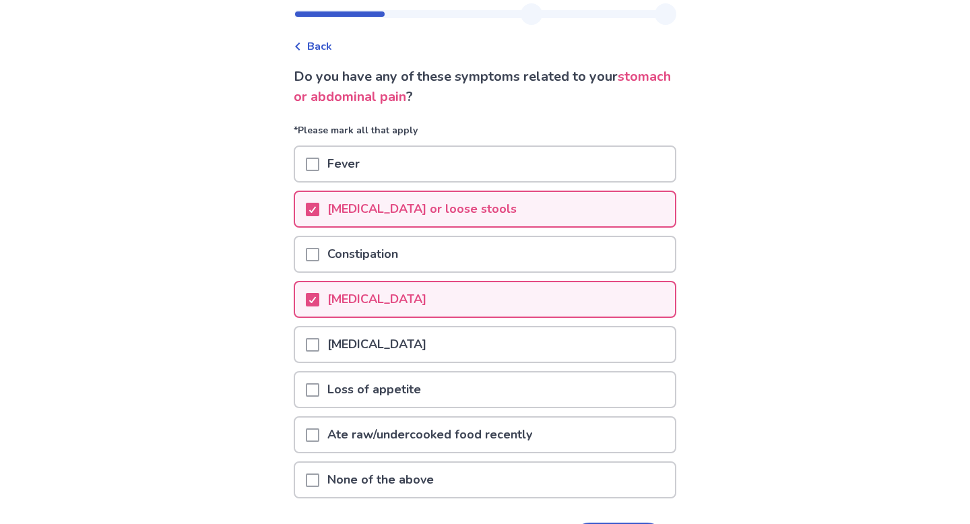
click at [433, 252] on div "Constipation" at bounding box center [485, 254] width 380 height 34
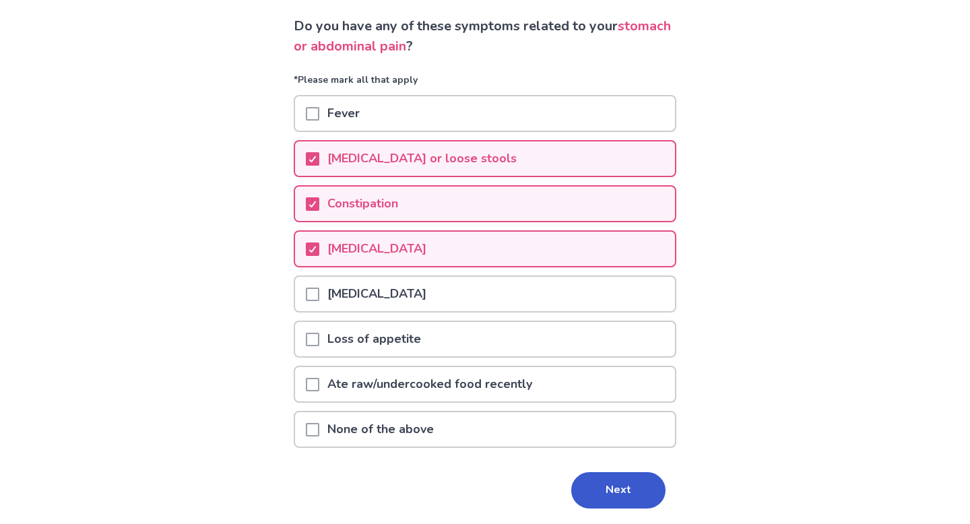
scroll to position [88, 0]
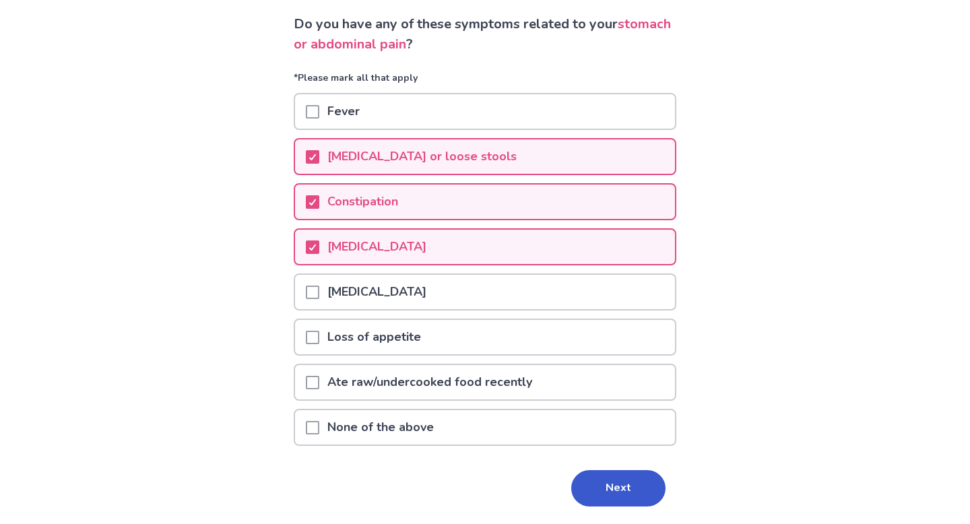
click at [408, 157] on p "[MEDICAL_DATA] or loose stools" at bounding box center [422, 156] width 206 height 34
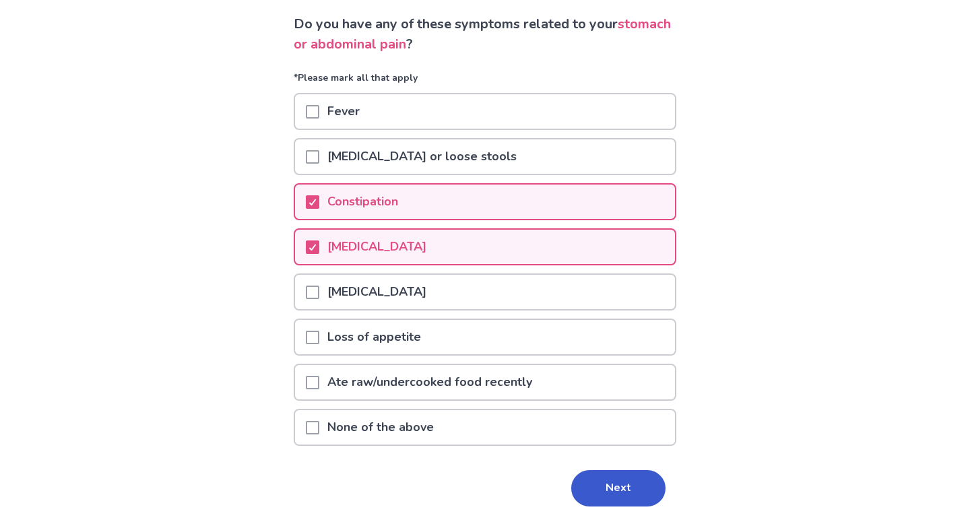
click at [399, 199] on p "Constipation" at bounding box center [362, 202] width 87 height 34
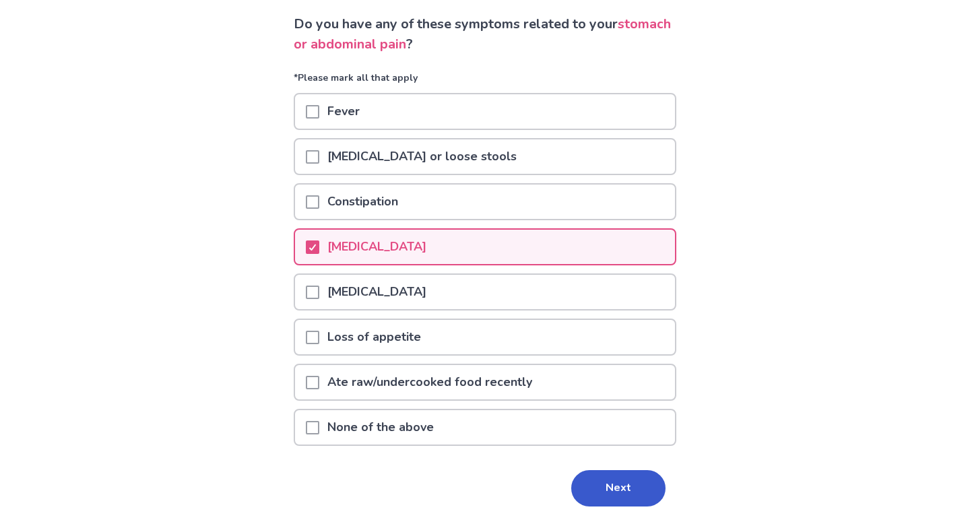
click at [390, 163] on p "[MEDICAL_DATA] or loose stools" at bounding box center [422, 156] width 206 height 34
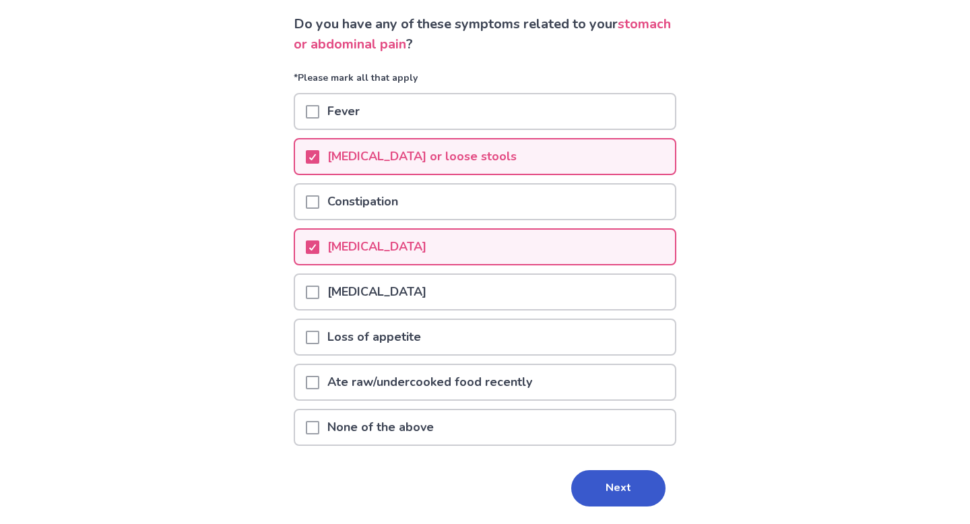
click at [396, 298] on p "[MEDICAL_DATA]" at bounding box center [376, 292] width 115 height 34
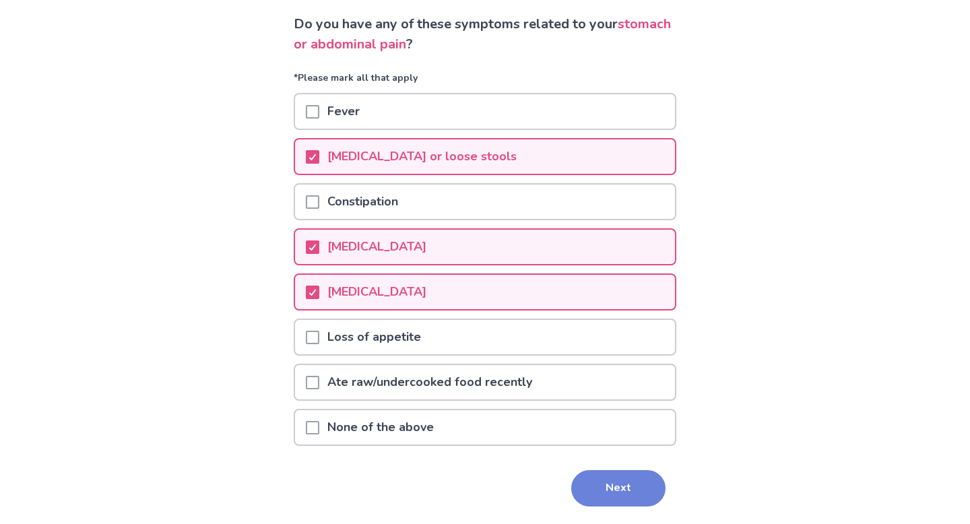
click at [618, 490] on button "Next" at bounding box center [618, 488] width 94 height 36
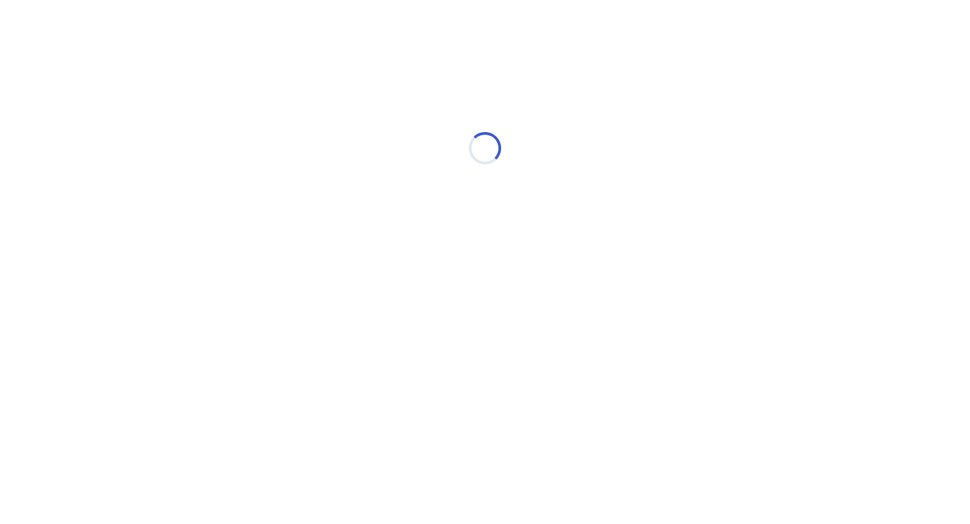
scroll to position [0, 0]
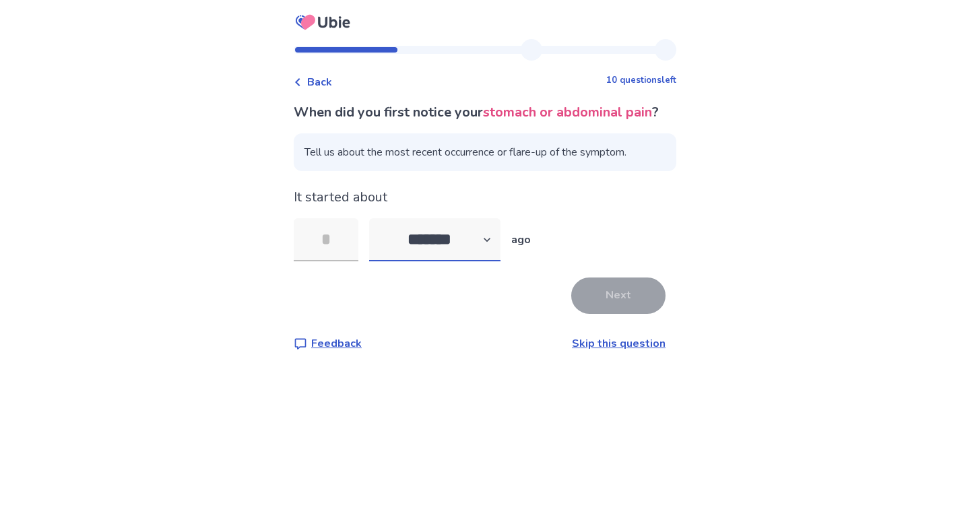
click at [494, 260] on select "******* ****** ******* ******** *******" at bounding box center [434, 239] width 131 height 43
click at [437, 260] on select "******* ****** ******* ******** *******" at bounding box center [434, 239] width 131 height 43
click at [304, 261] on input "tel" at bounding box center [326, 239] width 65 height 43
click at [492, 257] on select "******* ****** ******* ******** *******" at bounding box center [434, 239] width 131 height 43
select select "*"
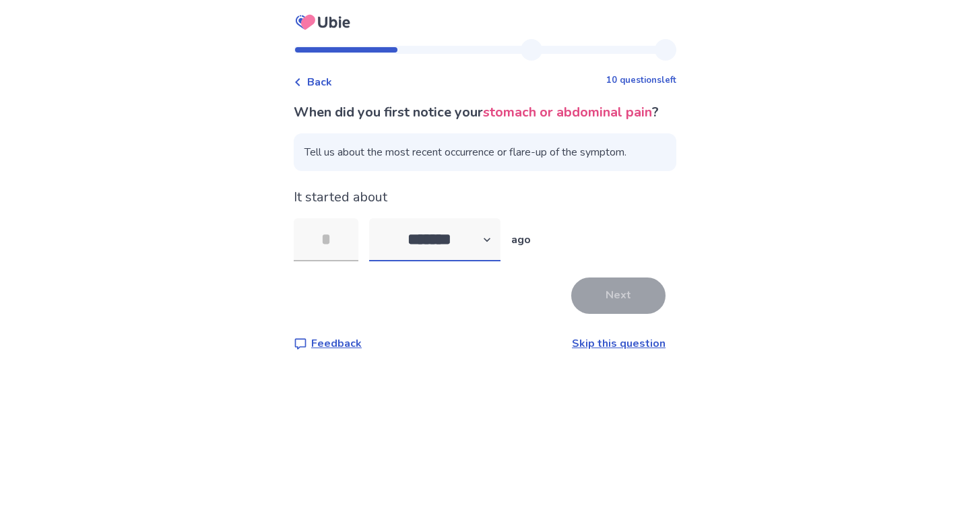
click at [377, 239] on select "******* ****** ******* ******** *******" at bounding box center [434, 239] width 131 height 43
click at [338, 259] on input "tel" at bounding box center [326, 239] width 65 height 43
type input "*"
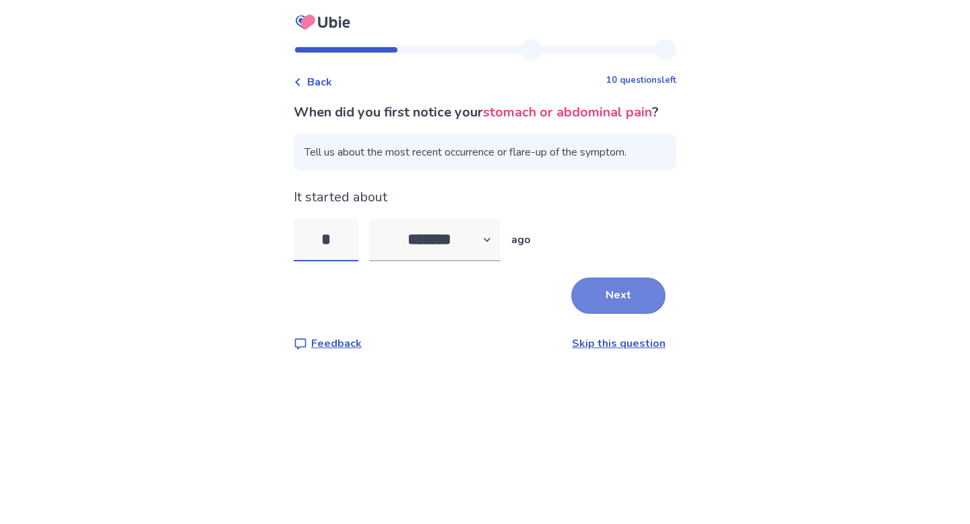
type input "*"
click at [613, 303] on button "Next" at bounding box center [618, 296] width 94 height 36
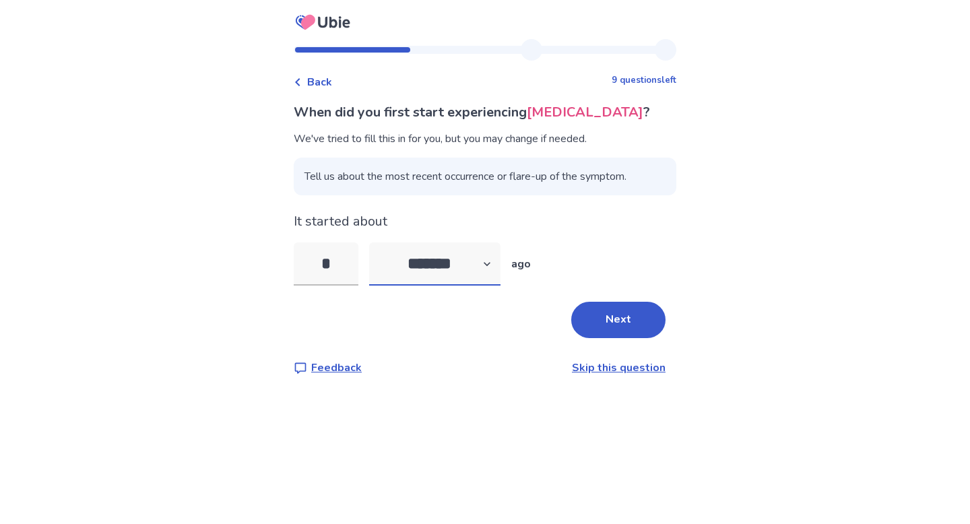
click at [497, 260] on select "******* ****** ******* ******** *******" at bounding box center [434, 264] width 131 height 43
select select "*"
click at [377, 243] on select "******* ****** ******* ******** *******" at bounding box center [434, 264] width 131 height 43
drag, startPoint x: 344, startPoint y: 265, endPoint x: 295, endPoint y: 262, distance: 48.6
click at [296, 264] on div "Back 9 questions left When did you first start experiencing [MEDICAL_DATA] ? We…" at bounding box center [485, 218] width 404 height 358
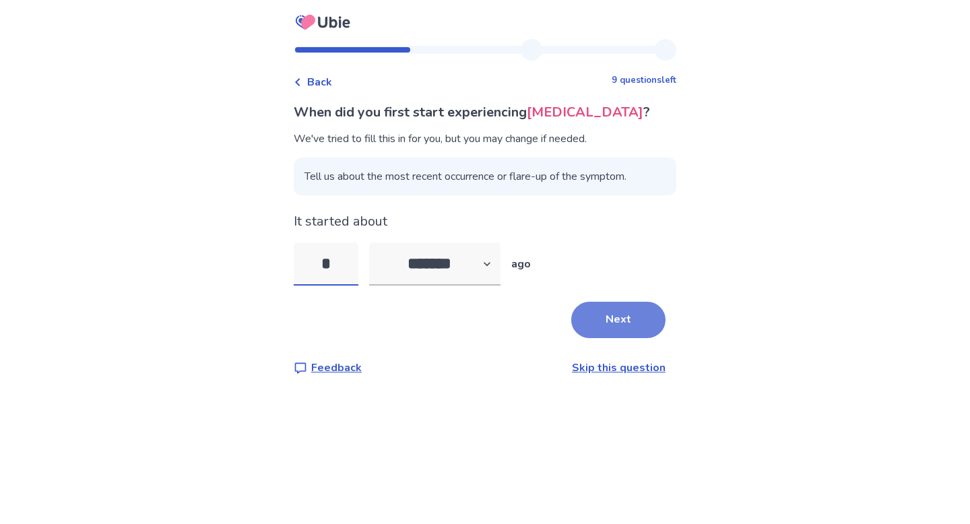
type input "*"
click at [630, 326] on button "Next" at bounding box center [618, 320] width 94 height 36
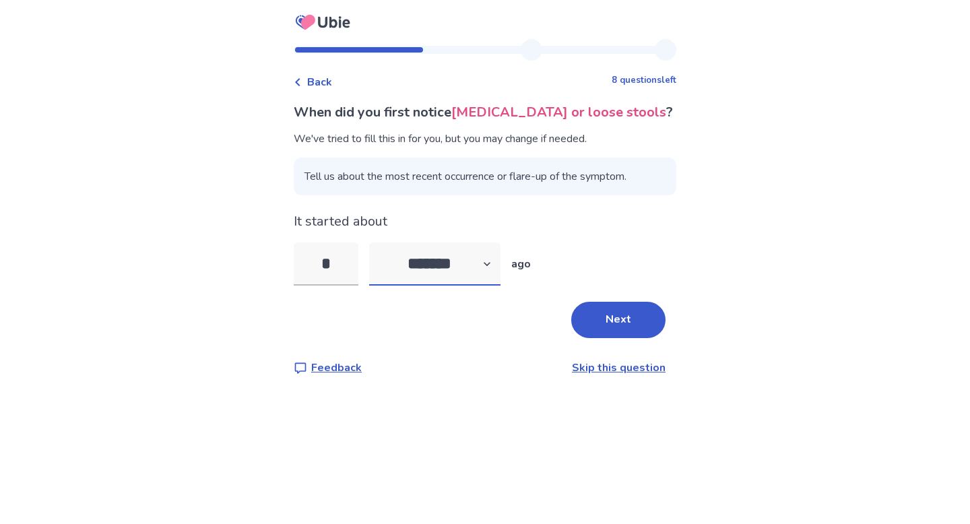
click at [494, 264] on select "******* ****** ******* ******** *******" at bounding box center [434, 264] width 131 height 43
select select "*"
click at [377, 243] on select "******* ****** ******* ******** *******" at bounding box center [434, 264] width 131 height 43
drag, startPoint x: 350, startPoint y: 262, endPoint x: 315, endPoint y: 261, distance: 35.0
click at [317, 262] on input "*" at bounding box center [326, 264] width 65 height 43
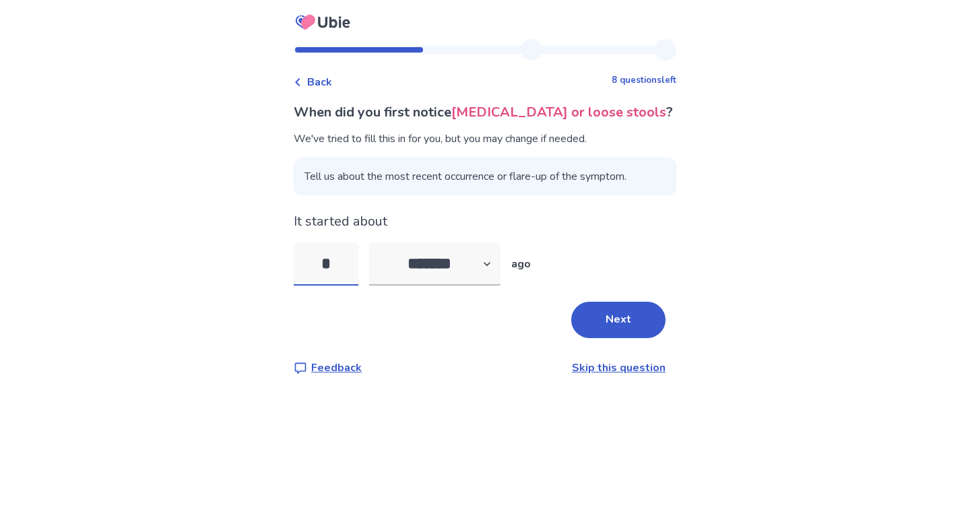
type input "*"
click at [637, 323] on button "Next" at bounding box center [618, 320] width 94 height 36
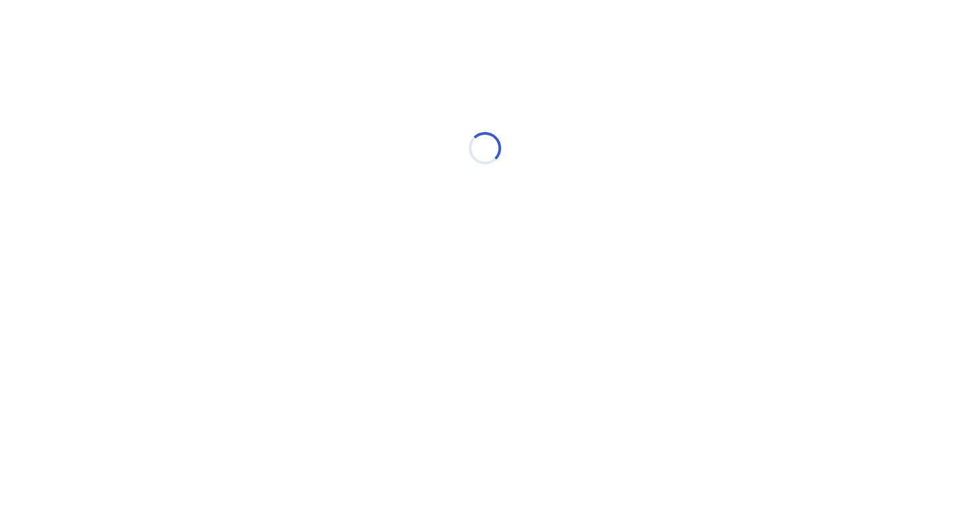
select select "*"
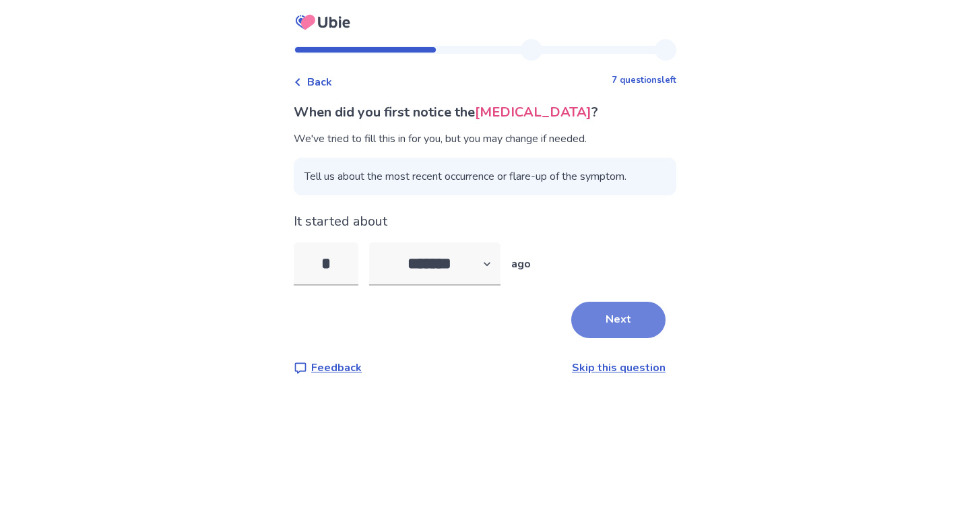
click at [585, 324] on button "Next" at bounding box center [618, 320] width 94 height 36
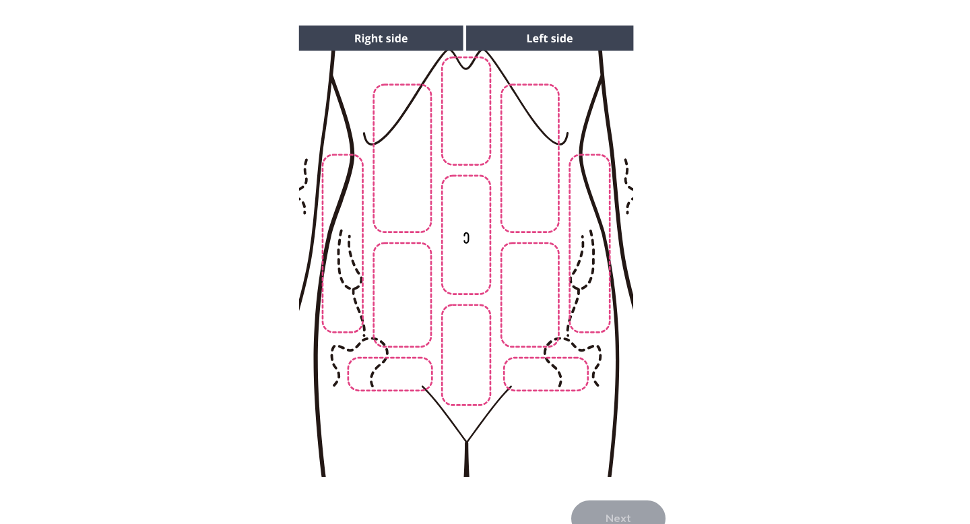
scroll to position [121, 0]
click at [470, 358] on img at bounding box center [465, 251] width 689 height 466
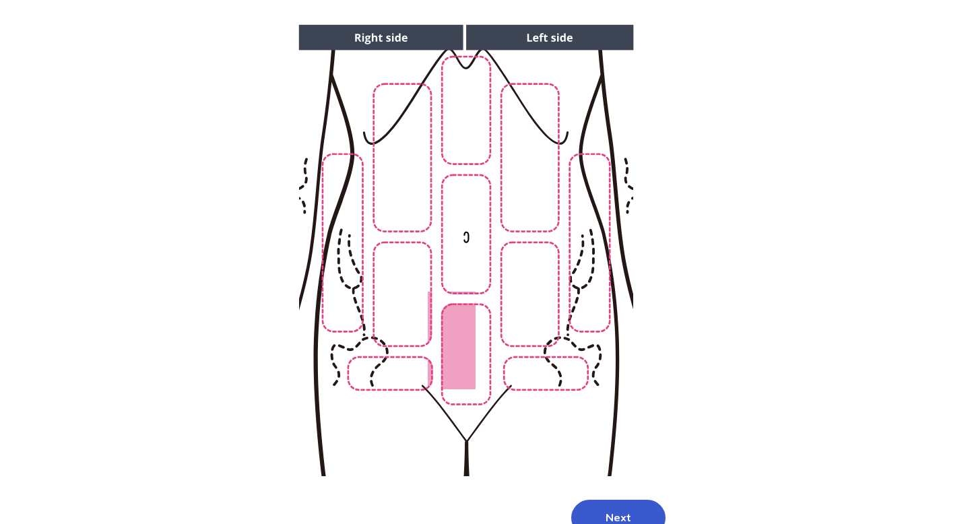
click at [405, 313] on img at bounding box center [465, 251] width 689 height 466
click at [472, 296] on img at bounding box center [465, 251] width 689 height 466
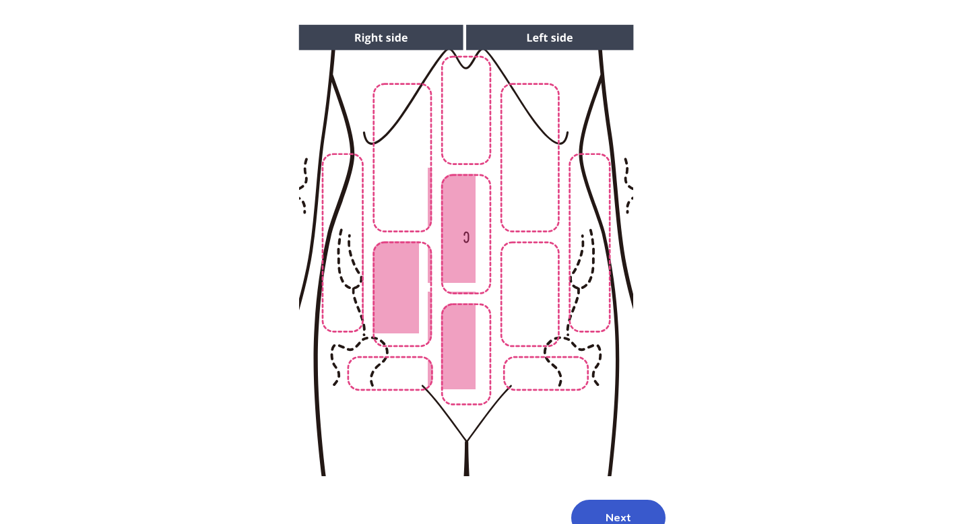
click at [472, 296] on img at bounding box center [465, 251] width 689 height 466
click at [402, 386] on img at bounding box center [465, 251] width 689 height 466
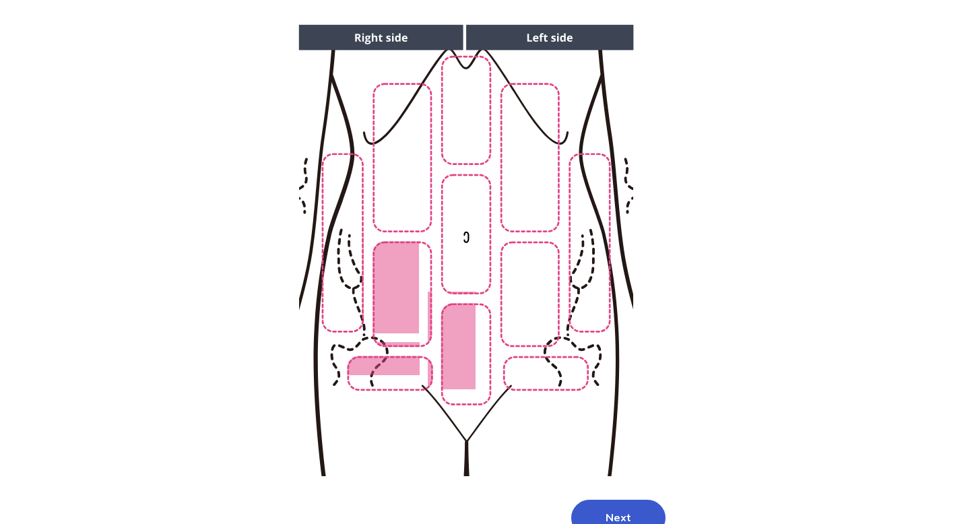
scroll to position [193, 0]
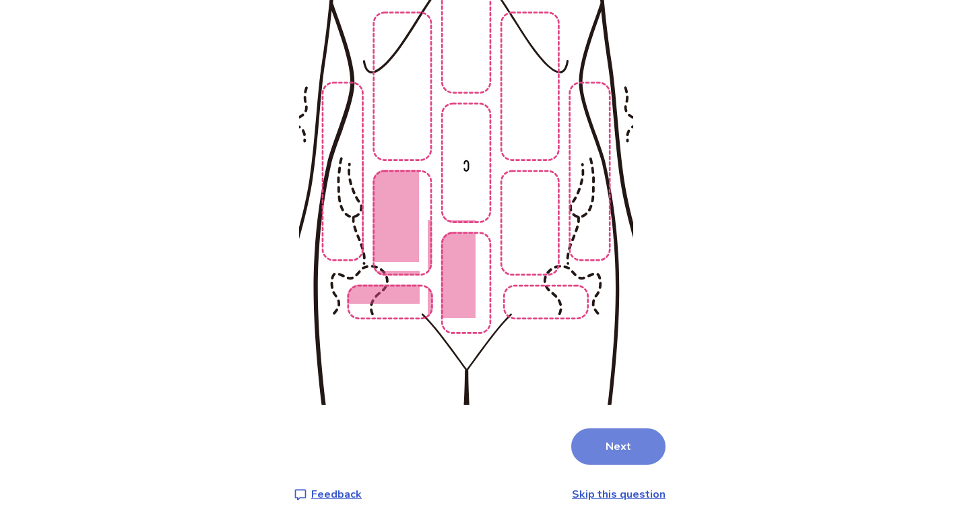
click at [635, 445] on button "Next" at bounding box center [618, 447] width 94 height 36
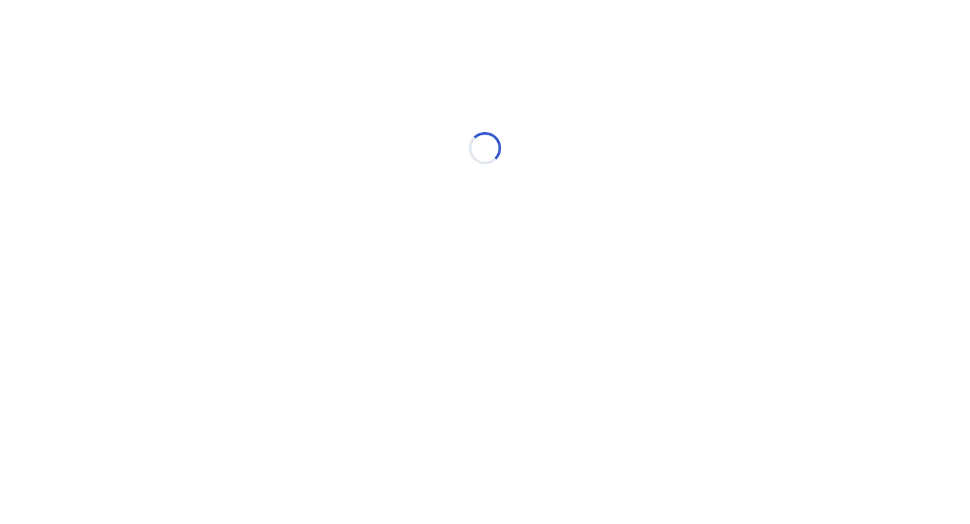
scroll to position [0, 0]
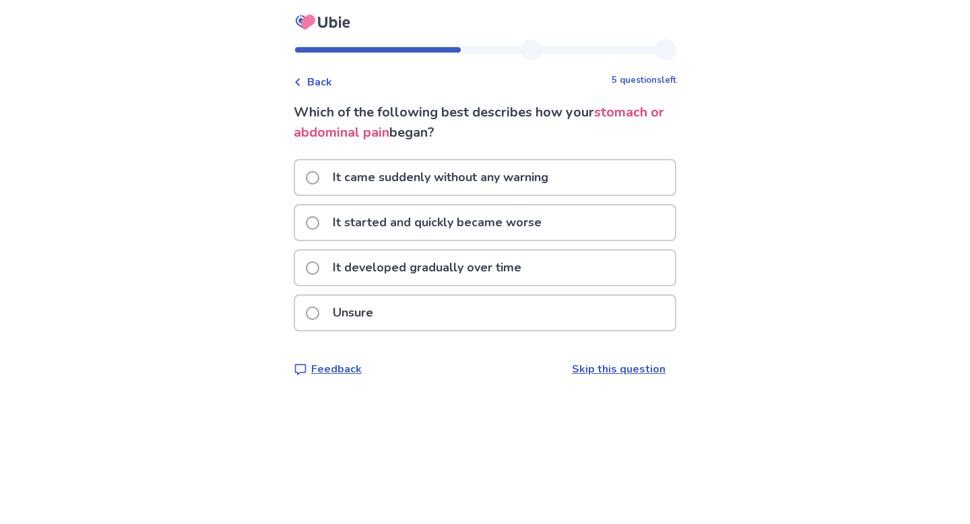
click at [620, 195] on div "It came suddenly without any warning" at bounding box center [485, 177] width 383 height 37
click at [608, 179] on div "It came suddenly without any warning" at bounding box center [485, 177] width 380 height 34
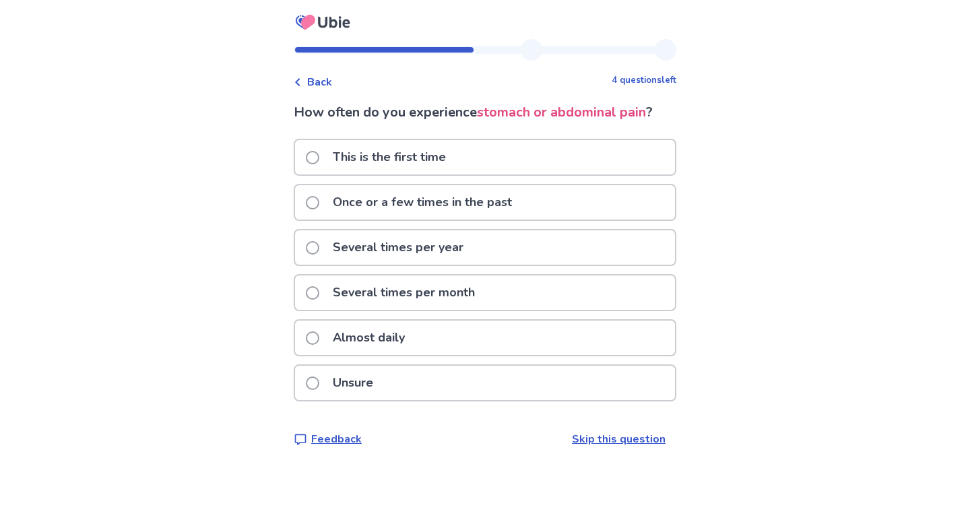
click at [573, 333] on div "Almost daily" at bounding box center [485, 338] width 380 height 34
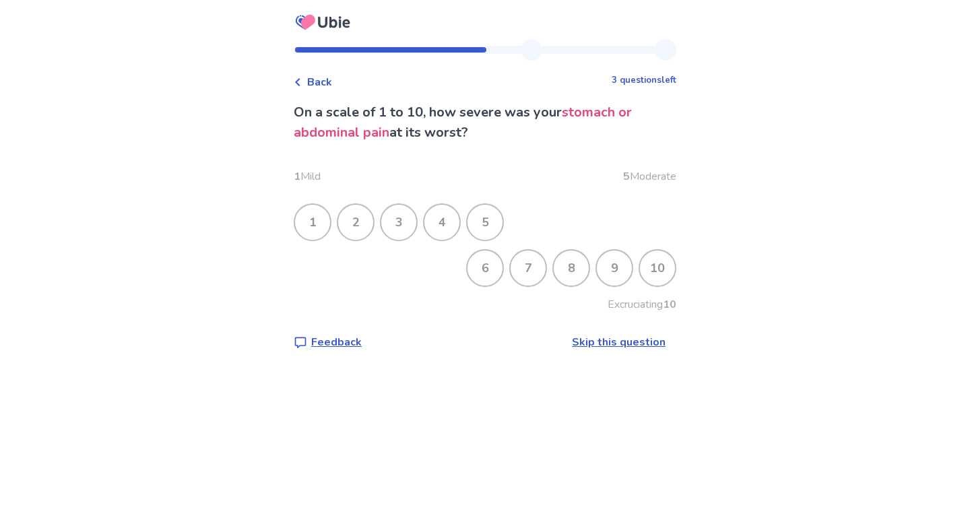
click at [536, 269] on div "7" at bounding box center [528, 268] width 35 height 35
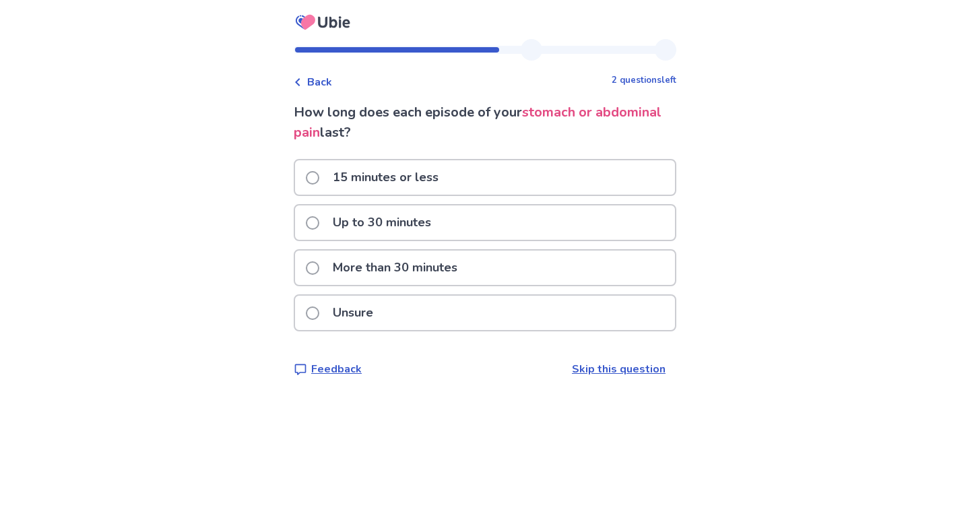
click at [589, 177] on div "15 minutes or less" at bounding box center [485, 177] width 380 height 34
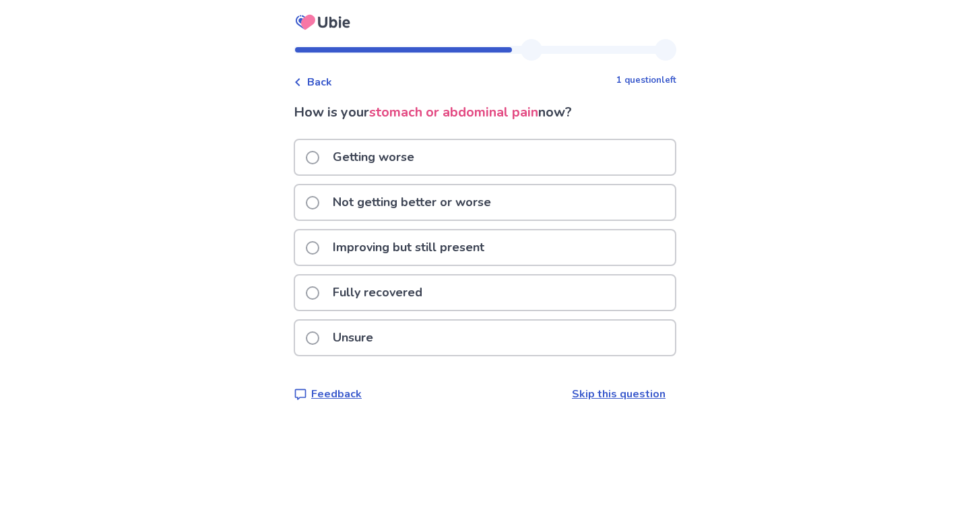
click at [584, 204] on div "Not getting better or worse" at bounding box center [485, 202] width 380 height 34
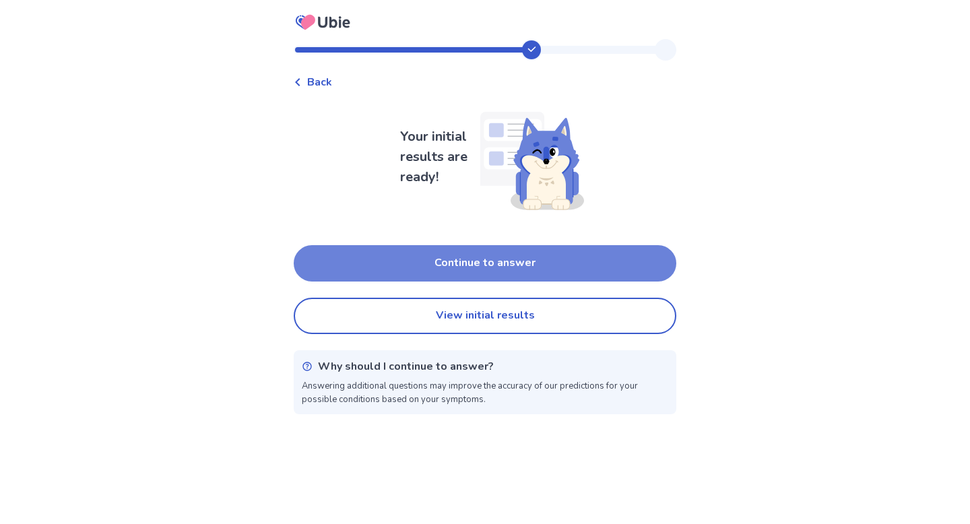
click at [575, 261] on button "Continue to answer" at bounding box center [485, 263] width 383 height 36
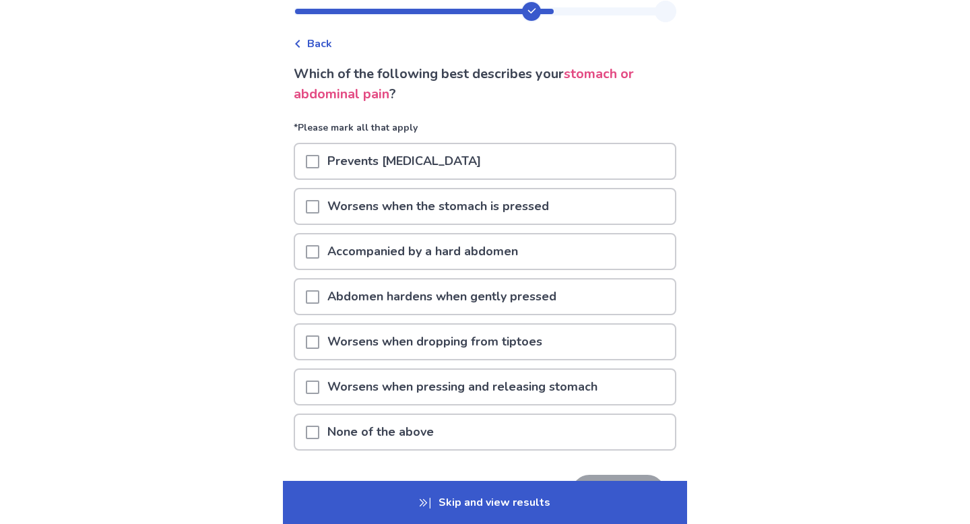
scroll to position [41, 0]
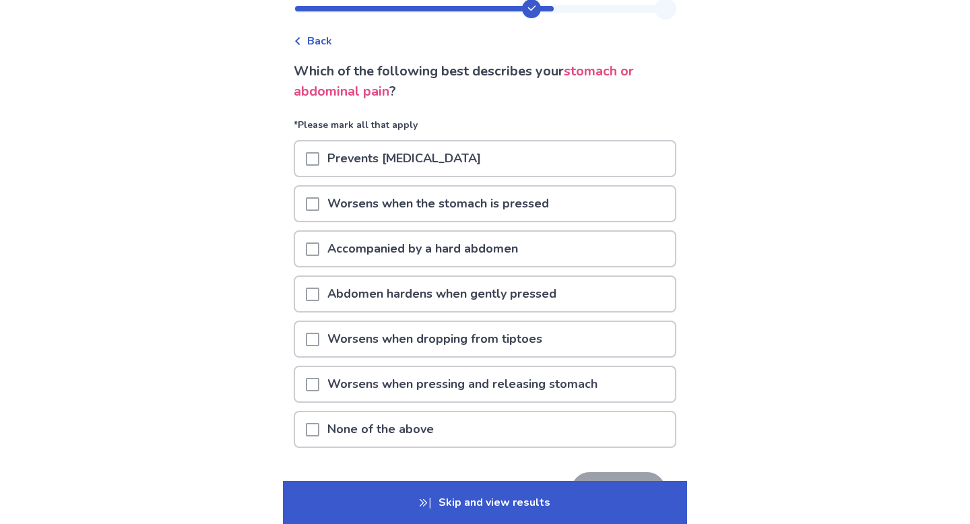
click at [319, 391] on div at bounding box center [312, 384] width 13 height 34
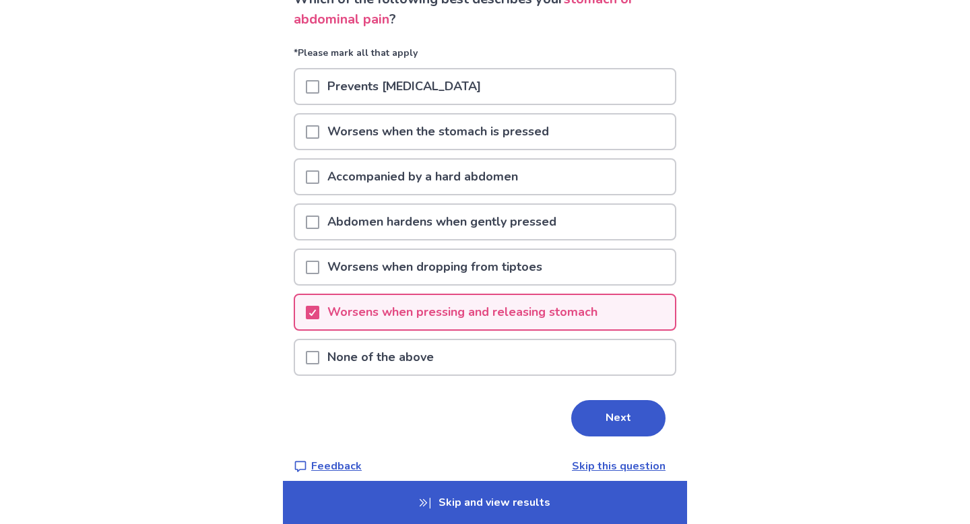
scroll to position [128, 0]
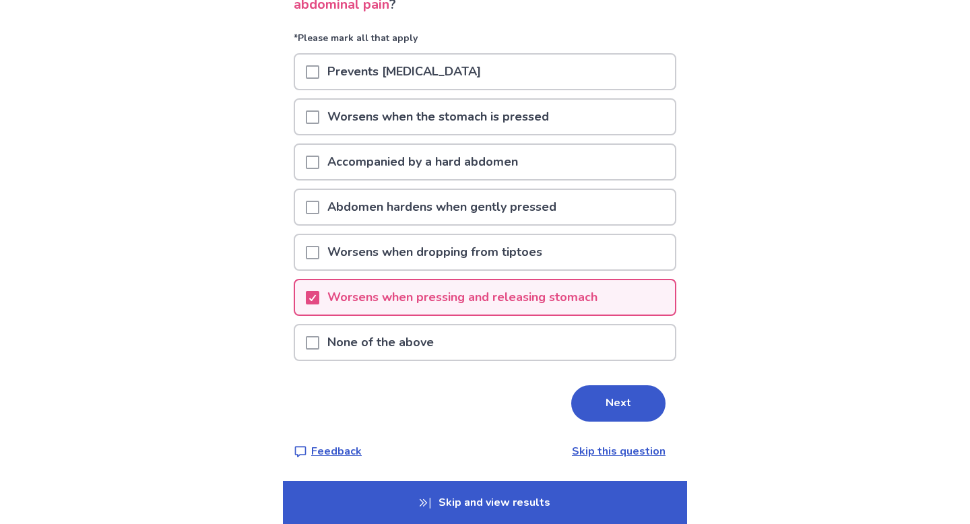
click at [513, 170] on p "Accompanied by a hard abdomen" at bounding box center [422, 162] width 207 height 34
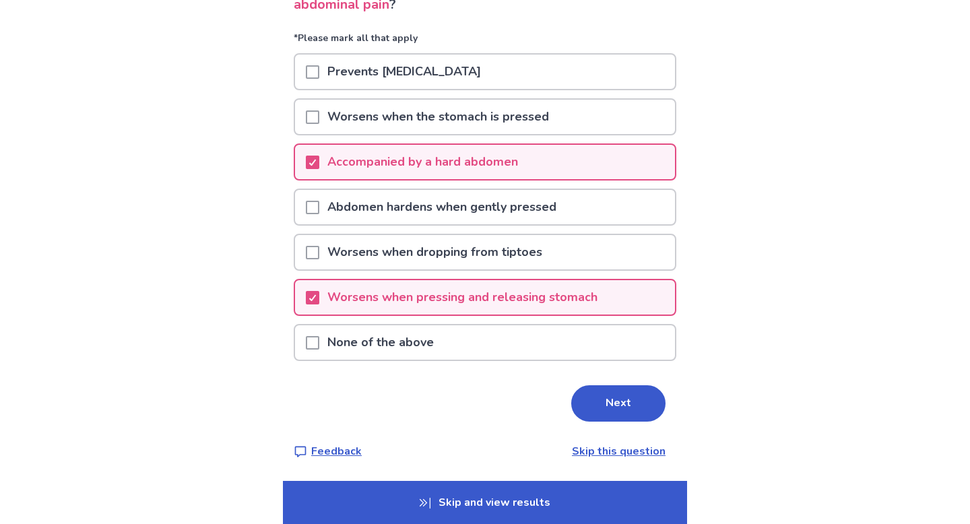
click at [457, 155] on p "Accompanied by a hard abdomen" at bounding box center [422, 162] width 207 height 34
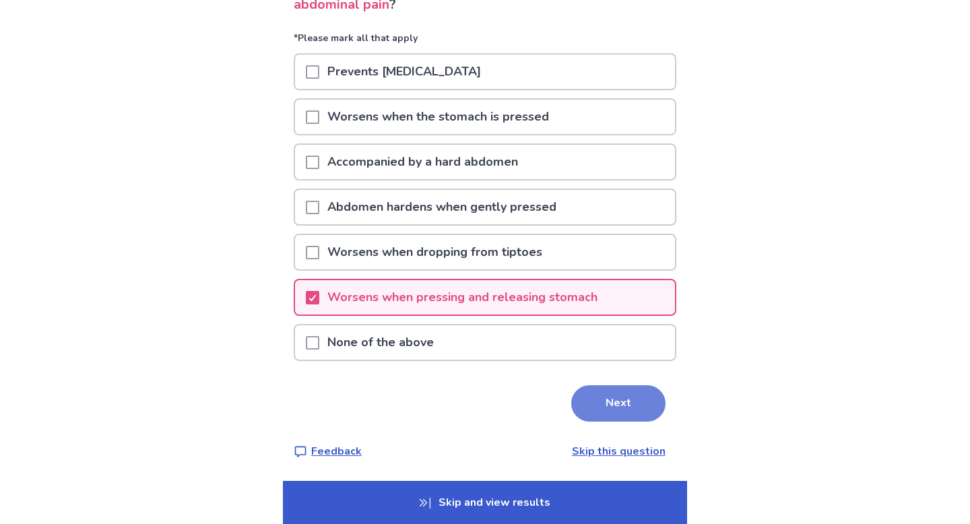
click at [616, 398] on button "Next" at bounding box center [618, 403] width 94 height 36
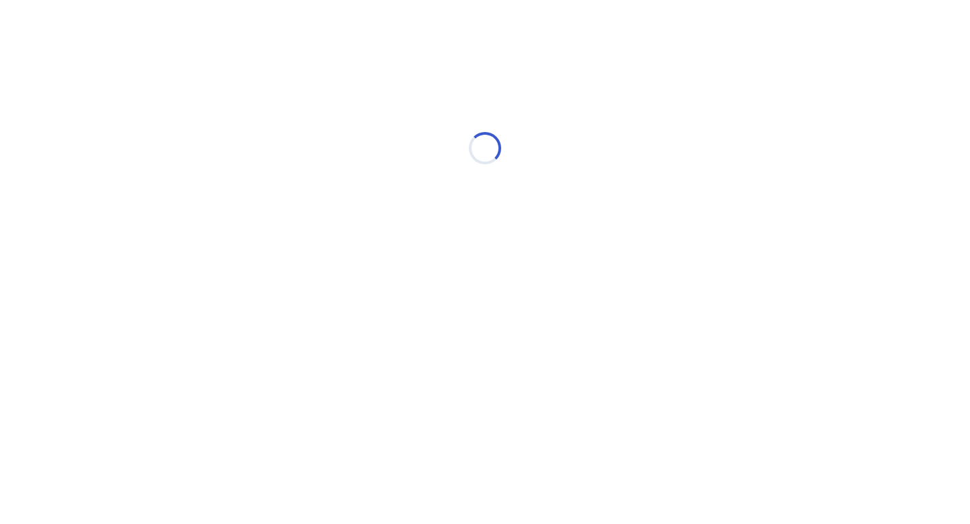
scroll to position [0, 0]
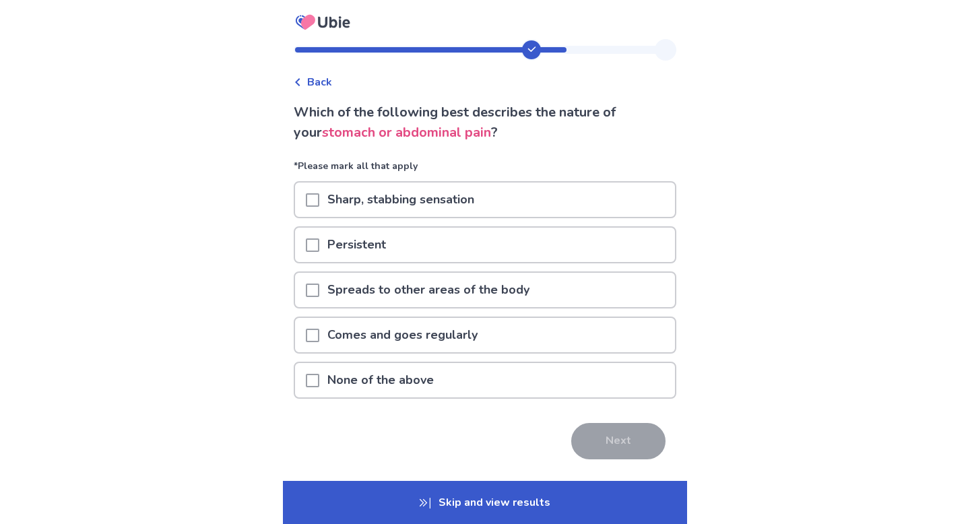
click at [603, 340] on div "Comes and goes regularly" at bounding box center [485, 335] width 380 height 34
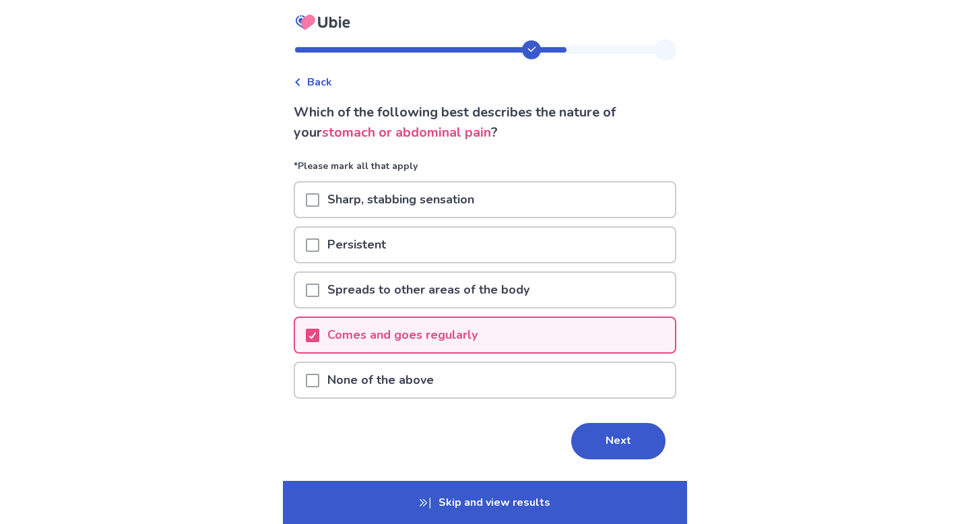
click at [597, 187] on div "Sharp, stabbing sensation" at bounding box center [485, 200] width 380 height 34
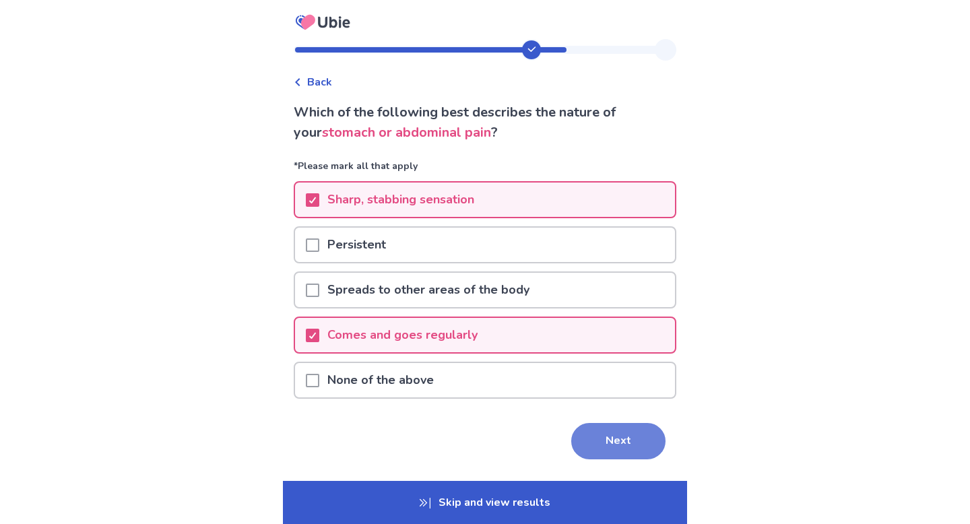
click at [633, 439] on button "Next" at bounding box center [618, 441] width 94 height 36
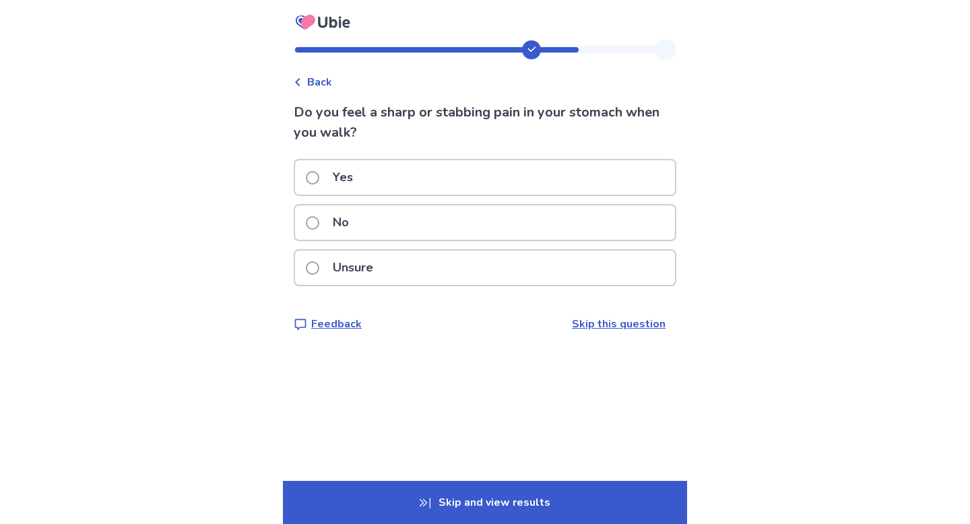
click at [635, 182] on div "Yes" at bounding box center [485, 177] width 380 height 34
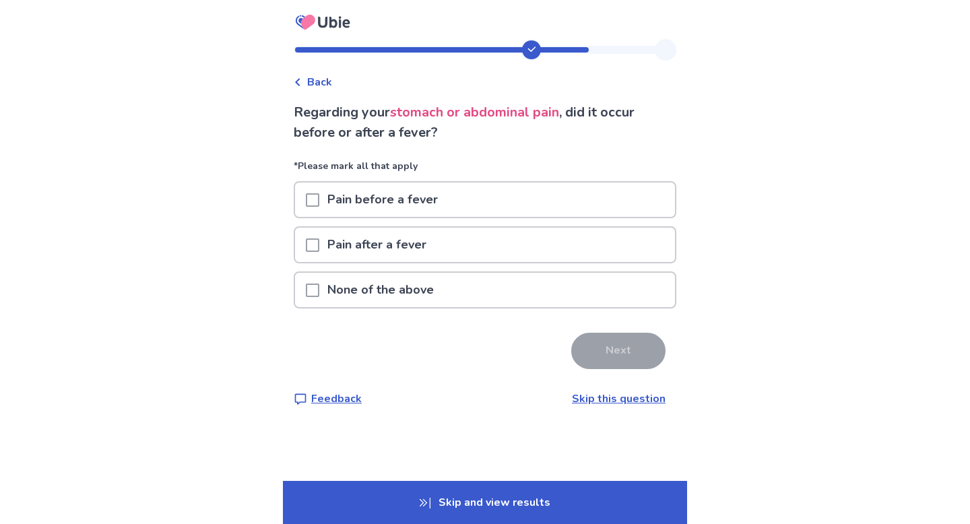
click at [637, 207] on div "Pain before a fever" at bounding box center [485, 200] width 380 height 34
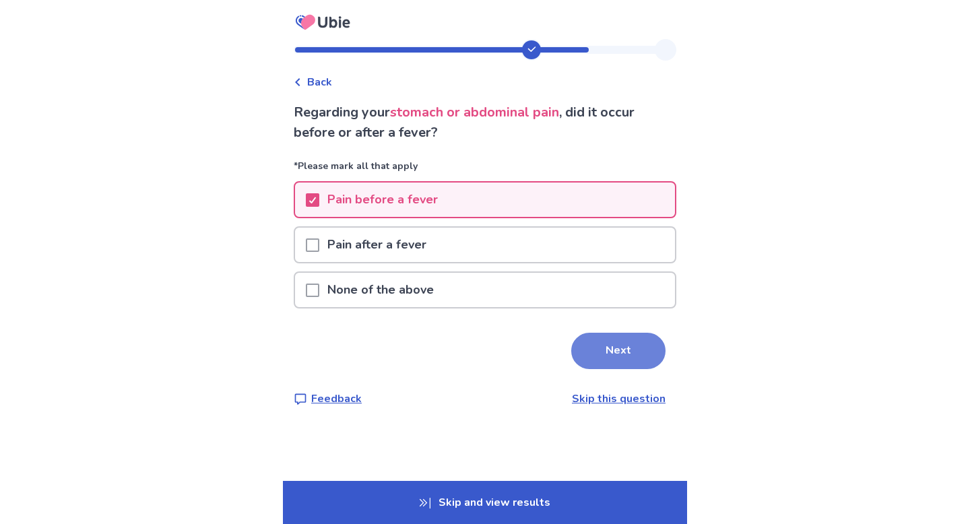
click at [626, 354] on button "Next" at bounding box center [618, 351] width 94 height 36
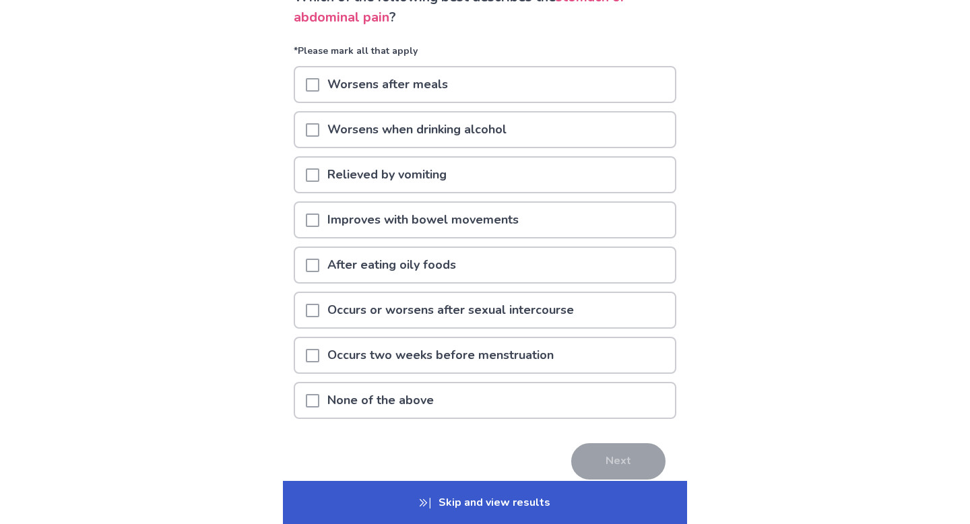
scroll to position [119, 0]
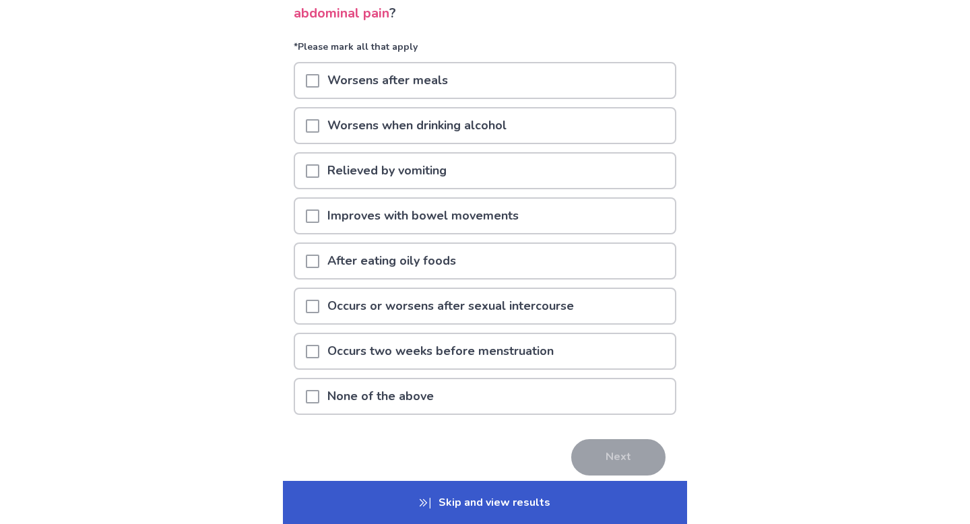
click at [590, 90] on div "Worsens after meals" at bounding box center [485, 80] width 380 height 34
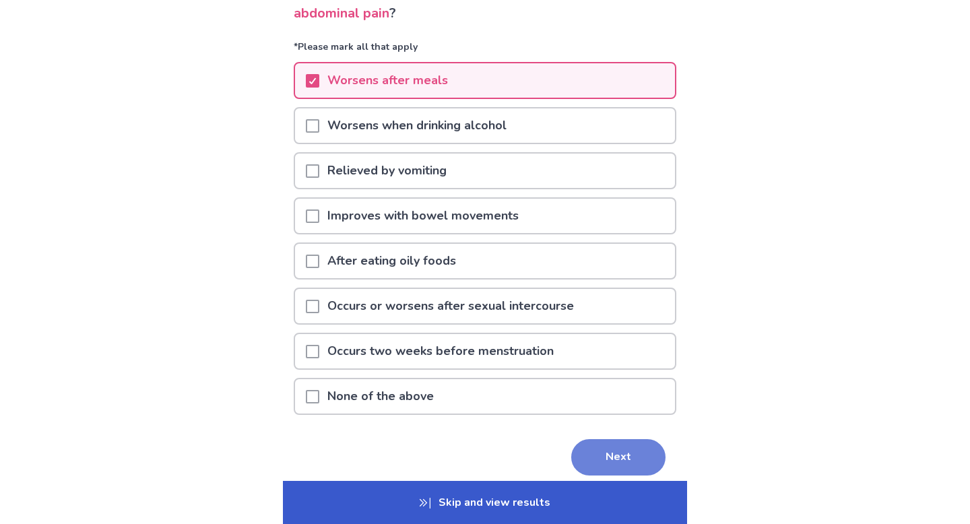
click at [639, 453] on button "Next" at bounding box center [618, 457] width 94 height 36
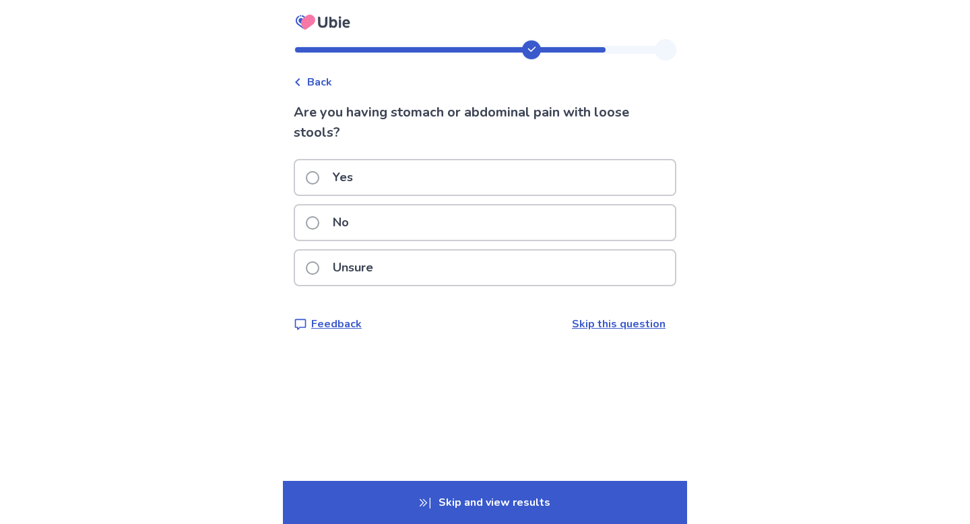
click at [624, 179] on div "Yes" at bounding box center [485, 177] width 380 height 34
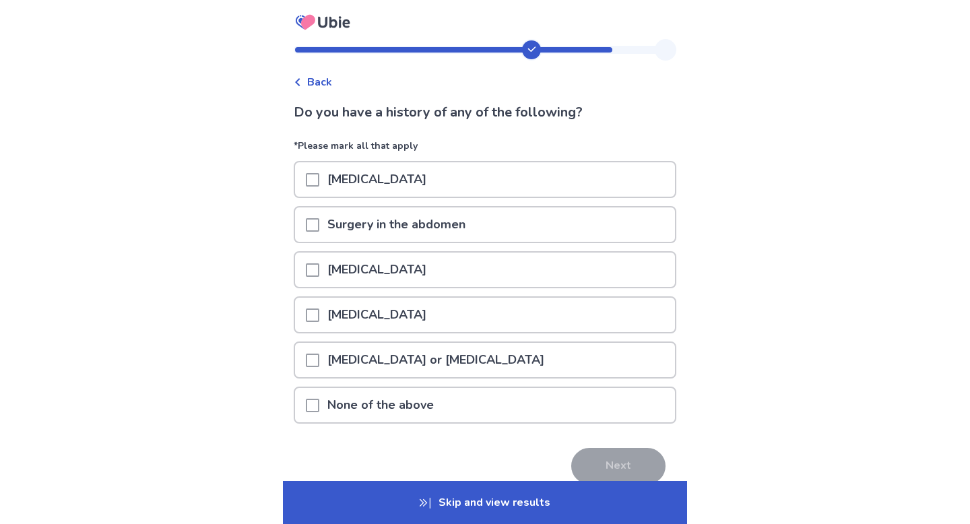
click at [628, 225] on div "Surgery in the abdomen" at bounding box center [485, 225] width 380 height 34
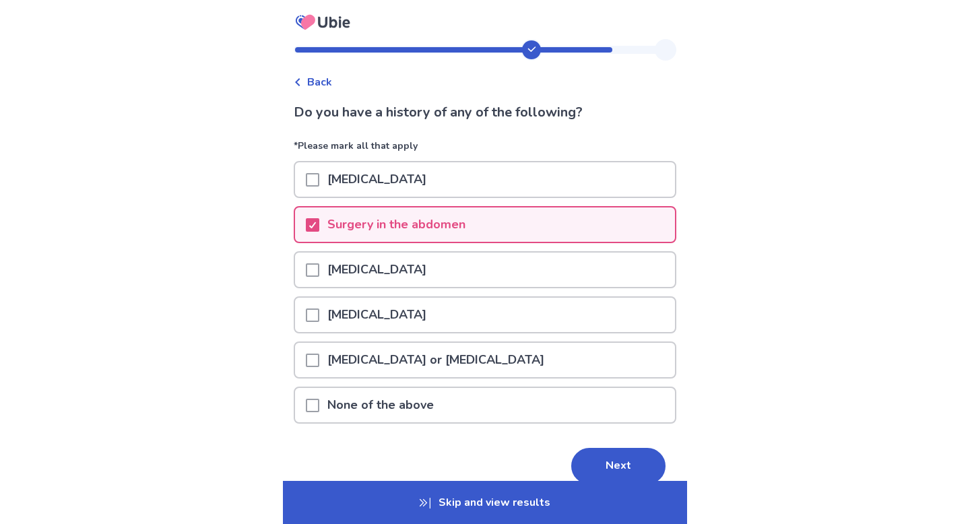
click at [605, 358] on div "[MEDICAL_DATA] or [MEDICAL_DATA]" at bounding box center [485, 360] width 380 height 34
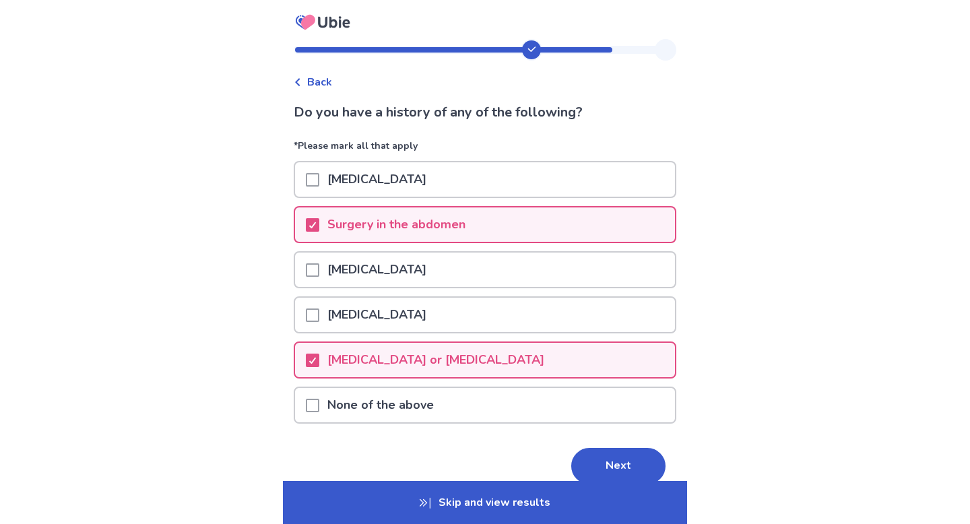
click at [578, 188] on div "[MEDICAL_DATA]" at bounding box center [485, 179] width 380 height 34
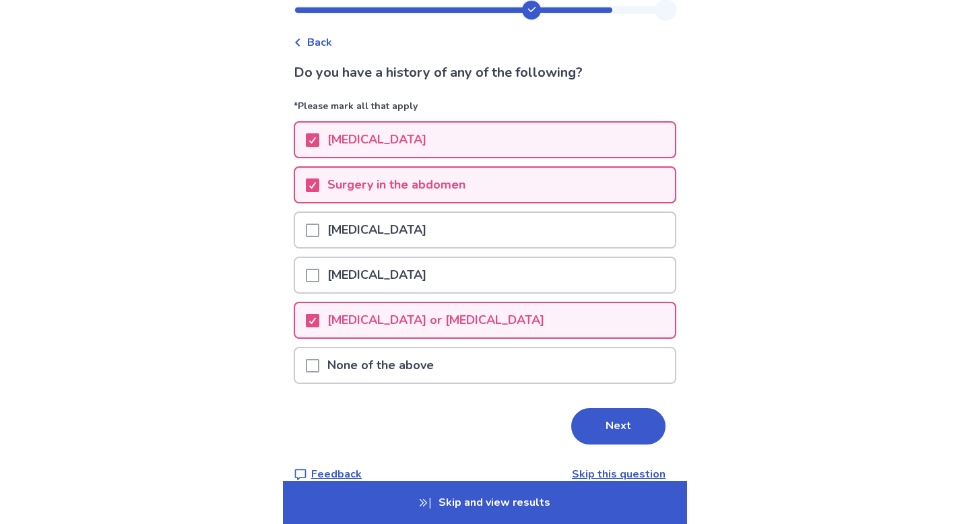
scroll to position [41, 0]
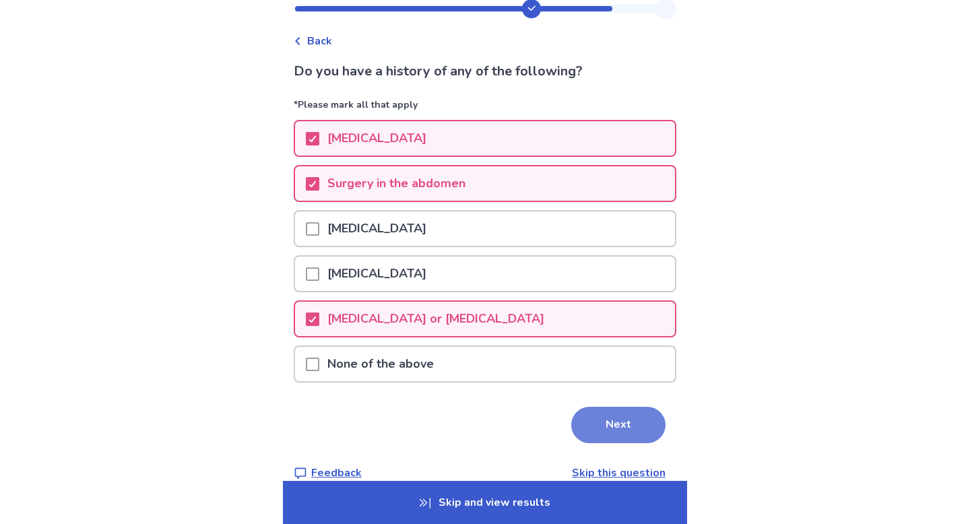
click at [652, 427] on button "Next" at bounding box center [618, 425] width 94 height 36
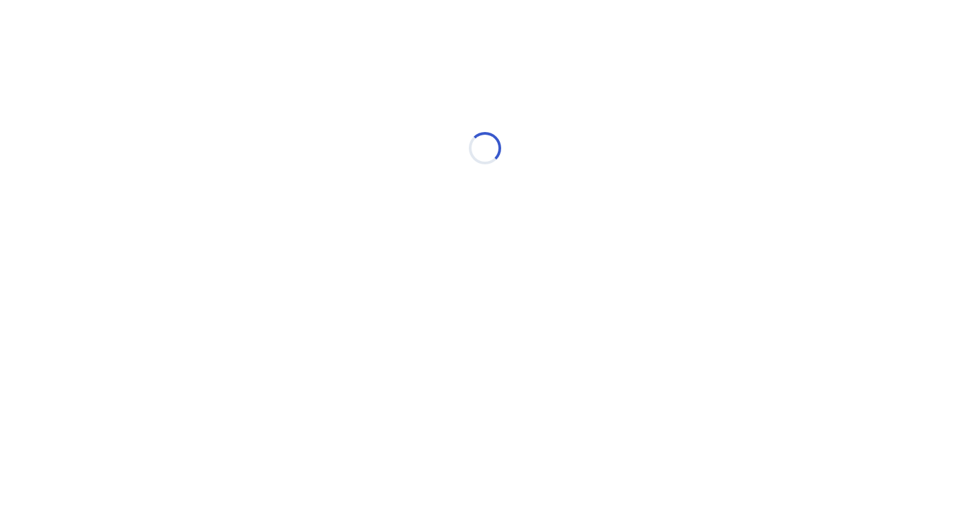
scroll to position [0, 0]
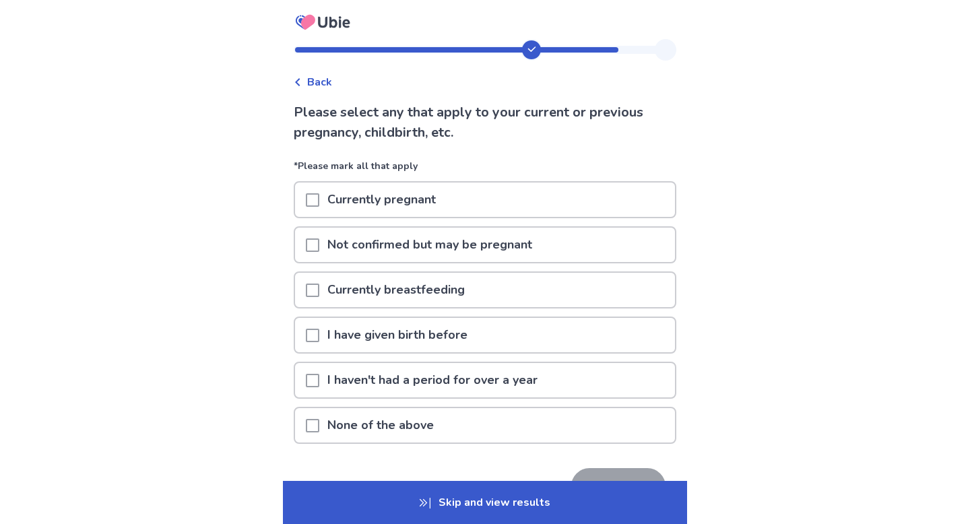
click at [629, 424] on div "None of the above" at bounding box center [485, 425] width 380 height 34
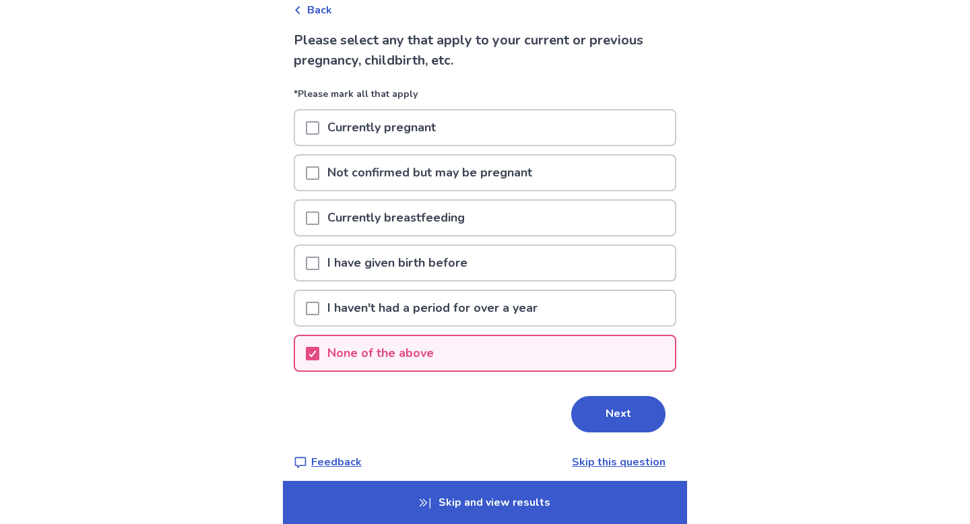
scroll to position [83, 0]
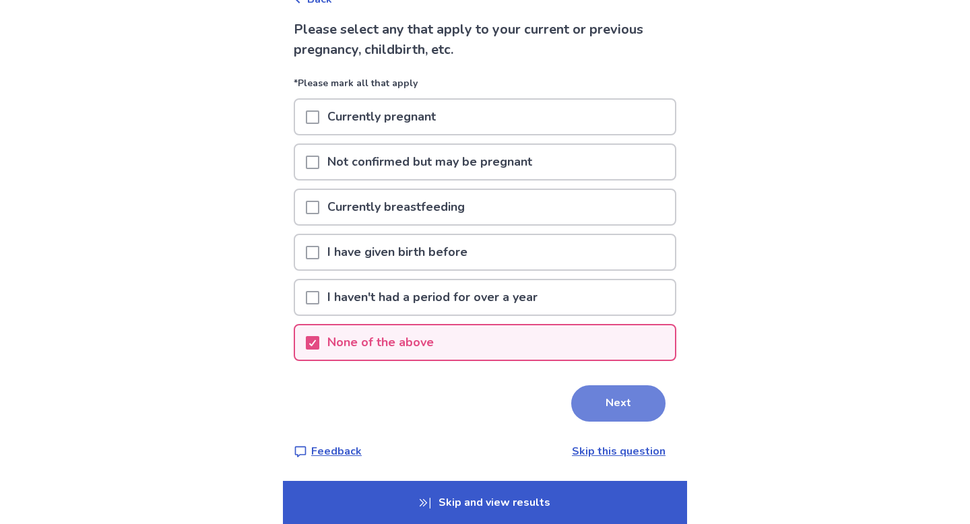
click at [623, 407] on button "Next" at bounding box center [618, 403] width 94 height 36
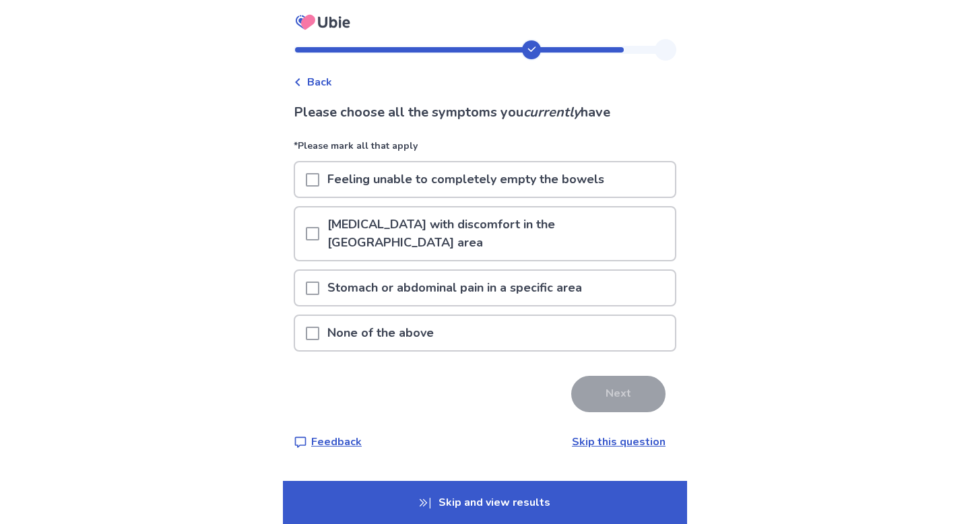
click at [648, 230] on div "[MEDICAL_DATA] with discomfort in the [GEOGRAPHIC_DATA] area" at bounding box center [485, 234] width 380 height 53
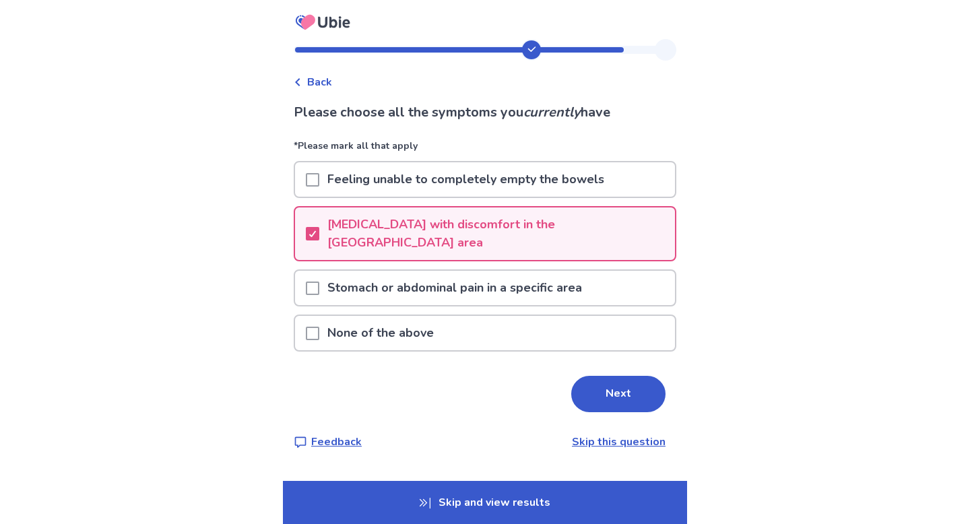
click at [634, 282] on div "Stomach or abdominal pain in a specific area" at bounding box center [485, 288] width 380 height 34
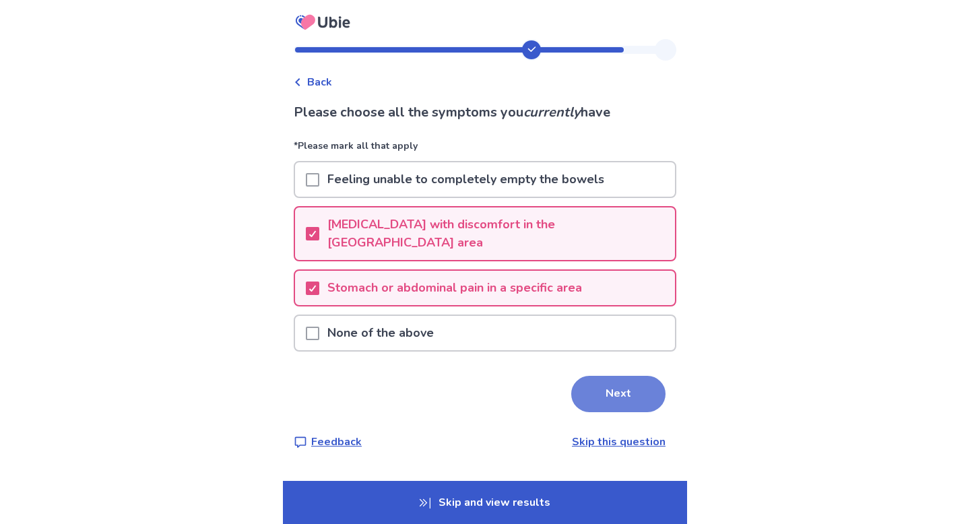
click at [635, 376] on button "Next" at bounding box center [618, 394] width 94 height 36
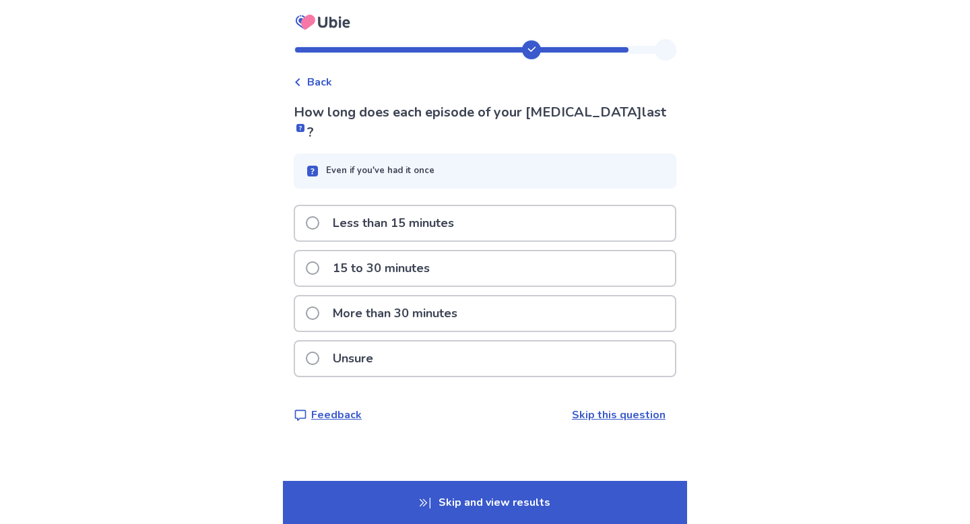
click at [627, 296] on div "More than 30 minutes" at bounding box center [485, 313] width 380 height 34
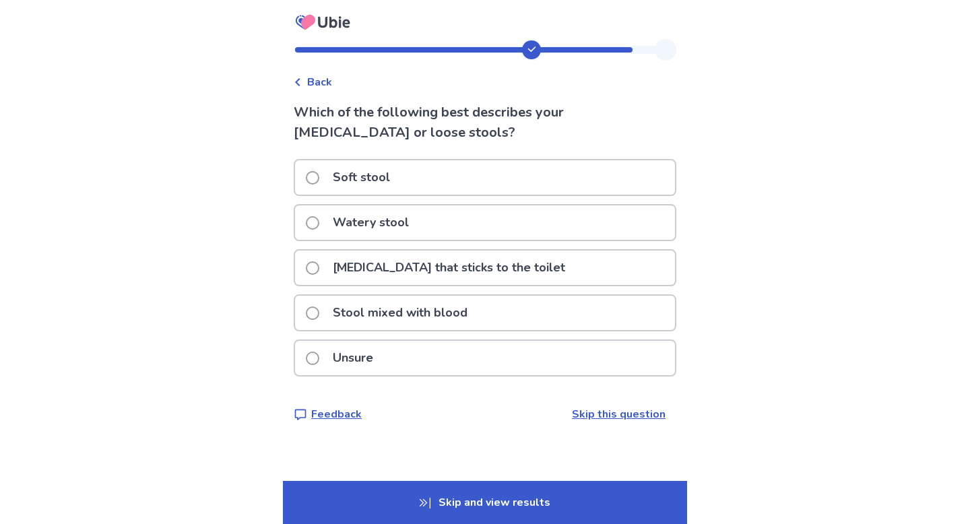
click at [604, 317] on div "Stool mixed with blood" at bounding box center [485, 313] width 380 height 34
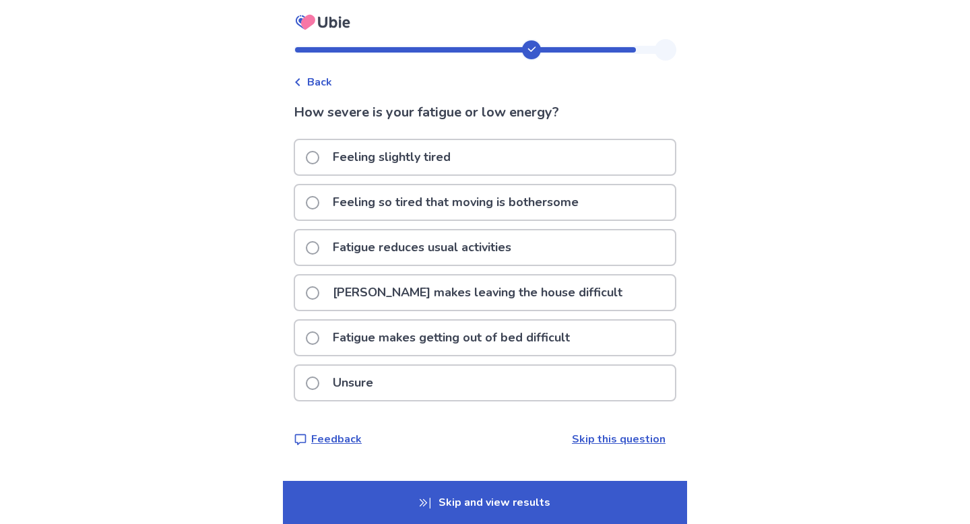
click at [611, 348] on div "Fatigue makes getting out of bed difficult" at bounding box center [485, 338] width 380 height 34
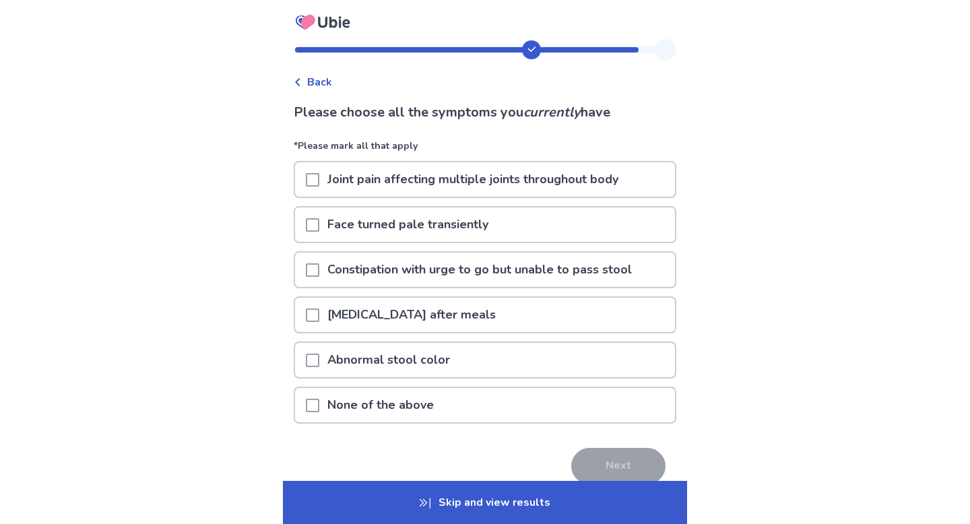
click at [319, 365] on span at bounding box center [312, 360] width 13 height 13
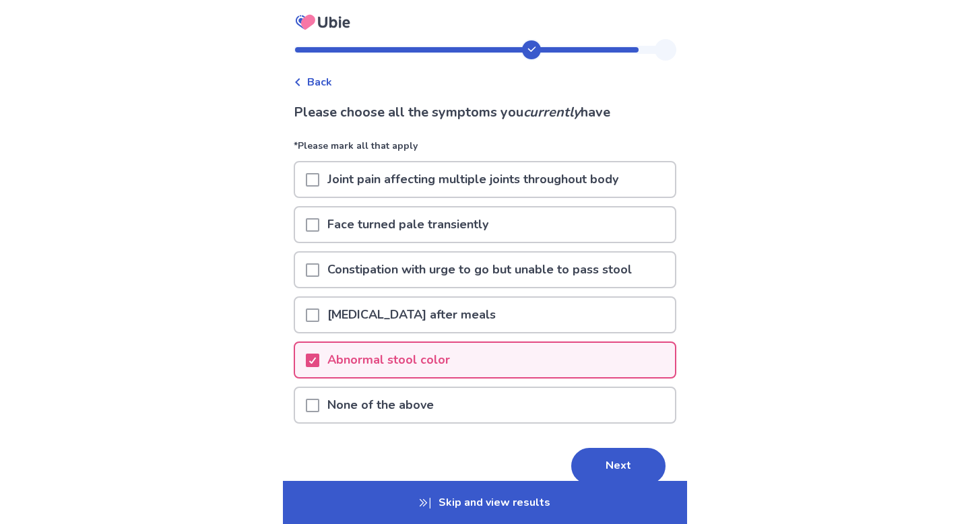
click at [319, 270] on span at bounding box center [312, 269] width 13 height 13
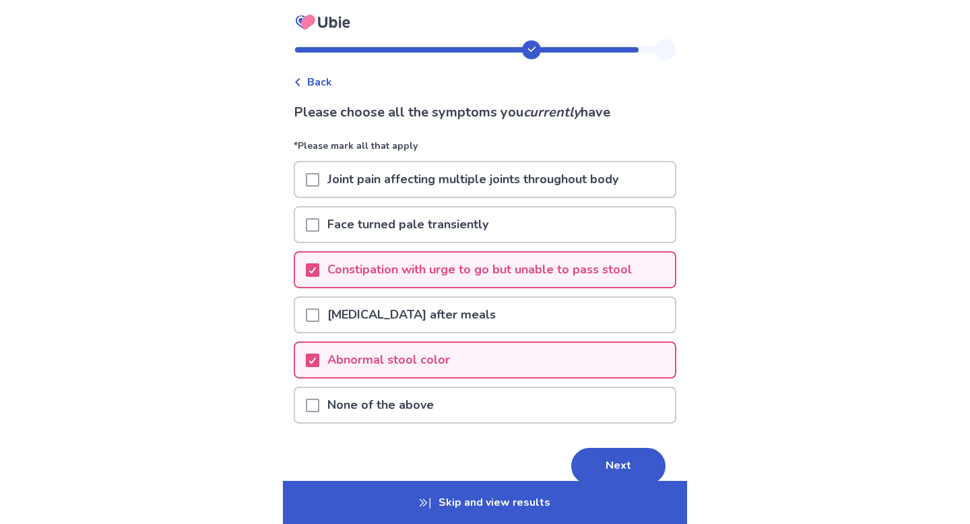
click at [318, 315] on span at bounding box center [312, 315] width 13 height 13
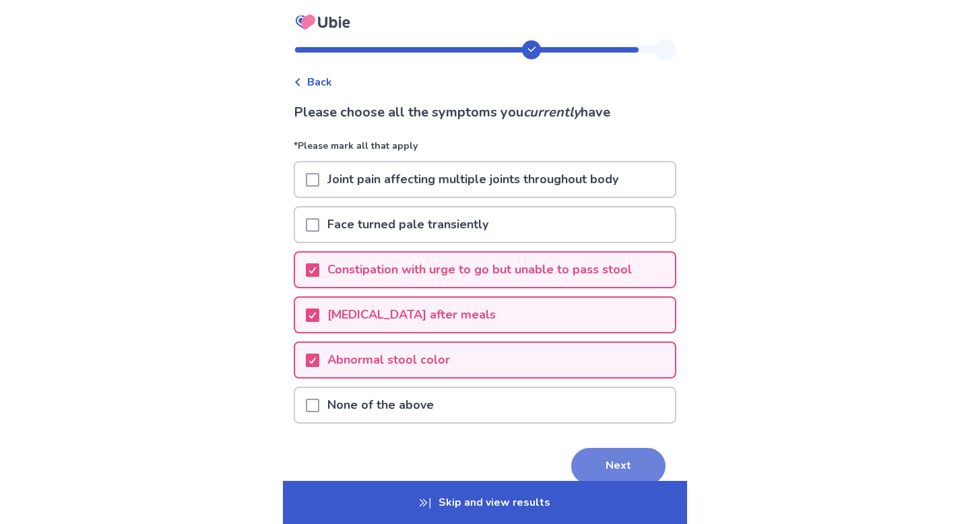
click at [619, 462] on button "Next" at bounding box center [618, 466] width 94 height 36
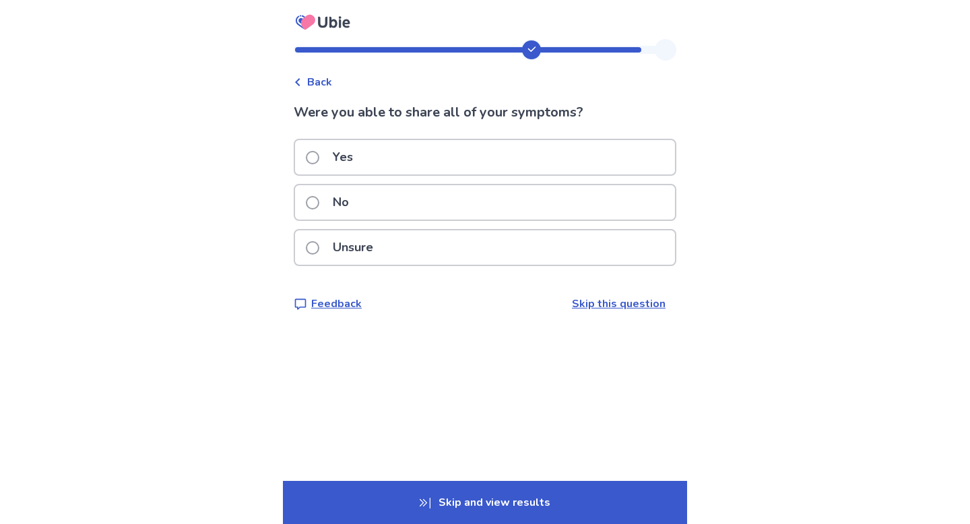
click at [614, 168] on div "Yes" at bounding box center [485, 157] width 380 height 34
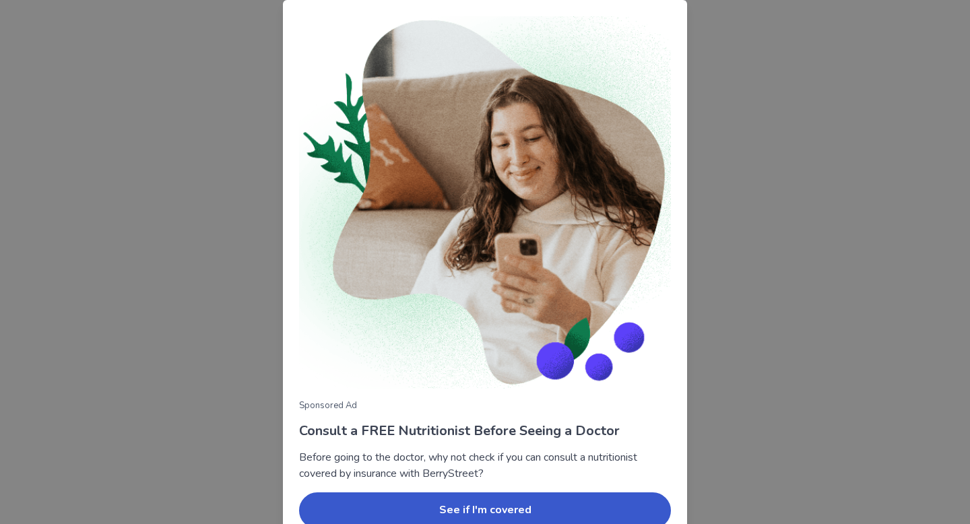
scroll to position [65, 0]
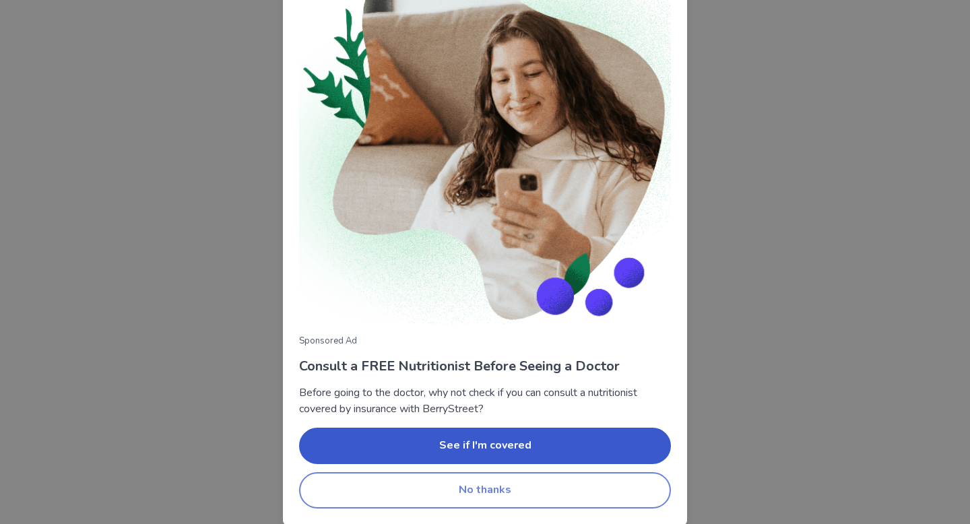
click at [610, 497] on button "No thanks" at bounding box center [485, 490] width 372 height 36
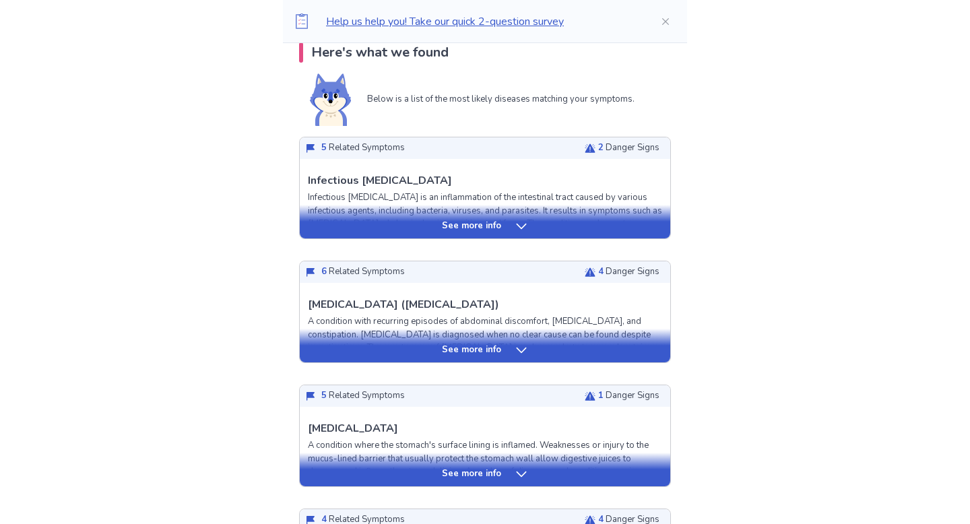
scroll to position [289, 0]
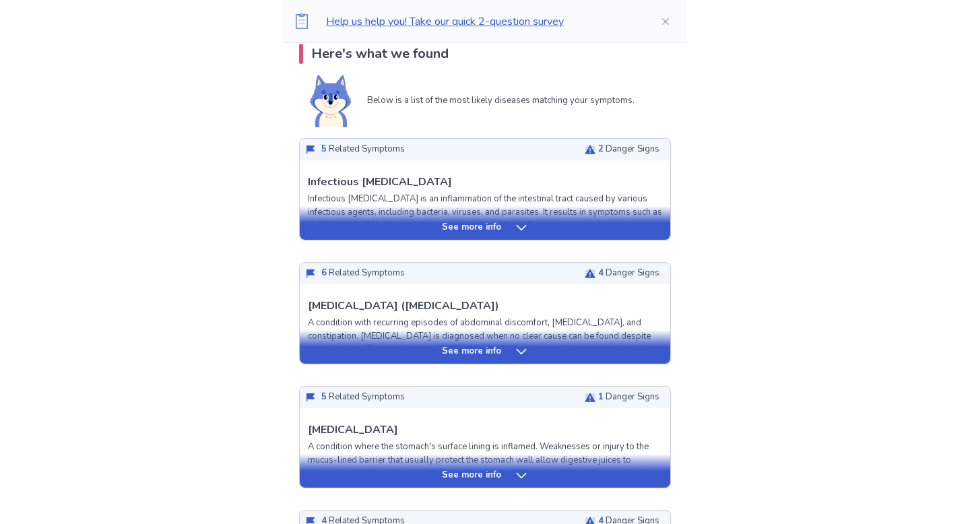
click at [510, 230] on div "See more info" at bounding box center [485, 227] width 371 height 13
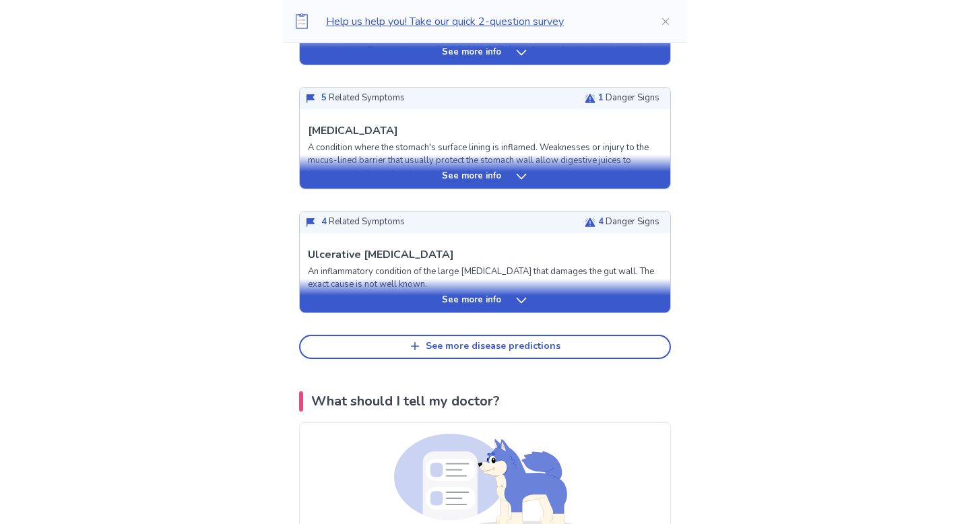
scroll to position [1366, 0]
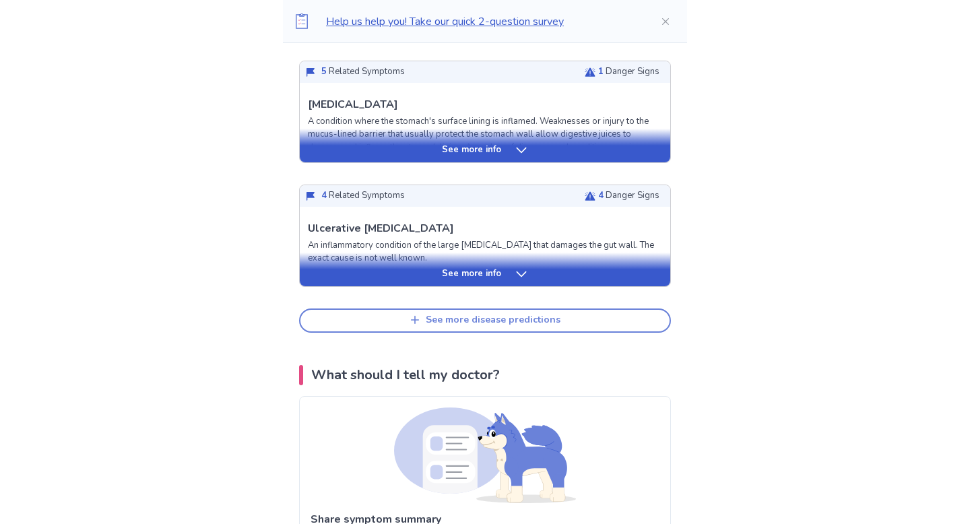
click at [519, 326] on div "See more disease predictions" at bounding box center [493, 320] width 135 height 11
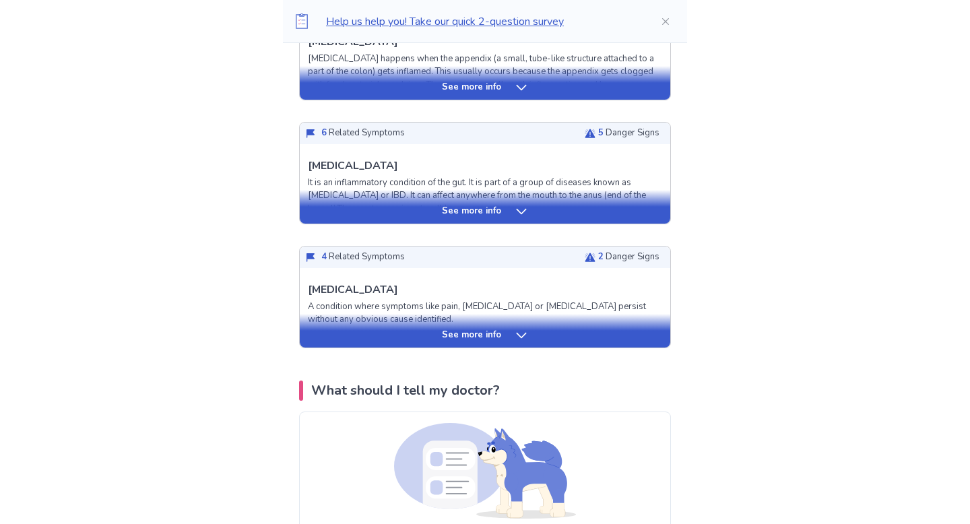
scroll to position [1735, 0]
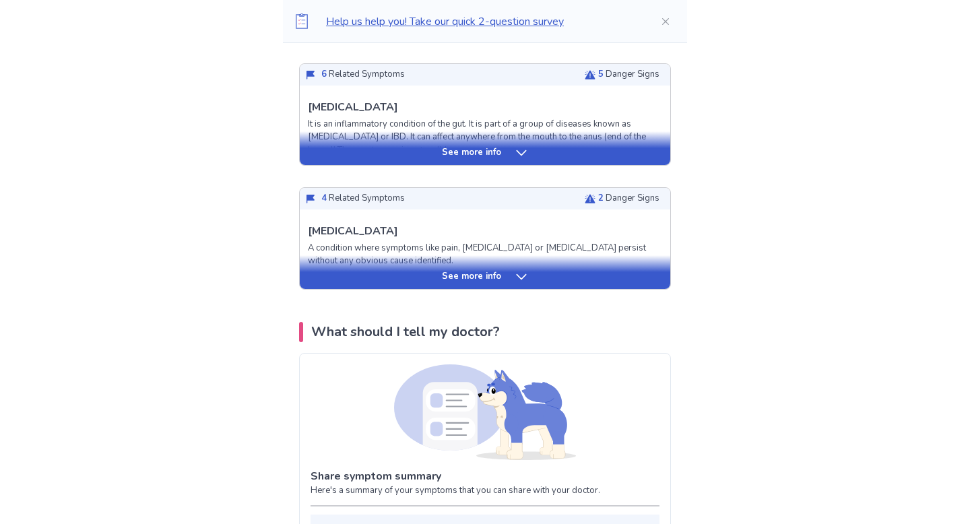
click at [503, 284] on div "See more info" at bounding box center [485, 276] width 371 height 13
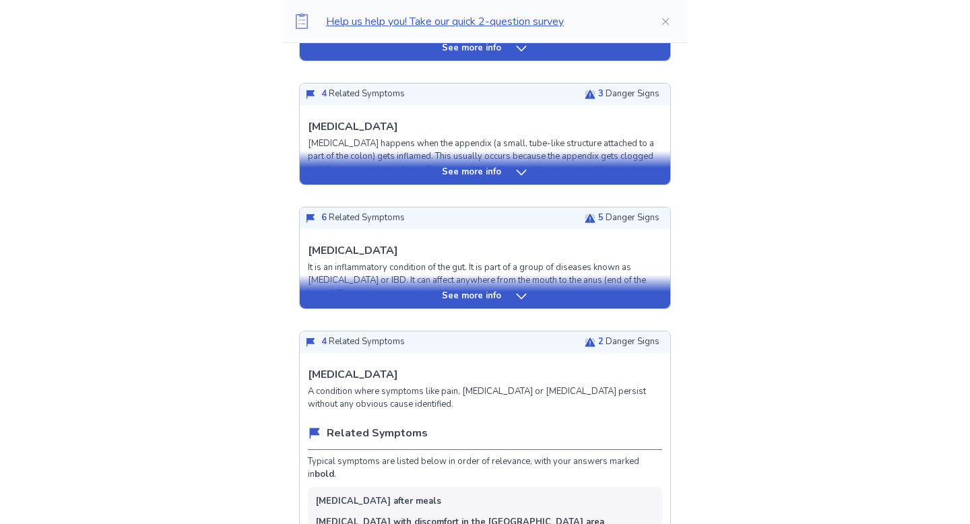
scroll to position [1466, 0]
